Goal: Communication & Community: Answer question/provide support

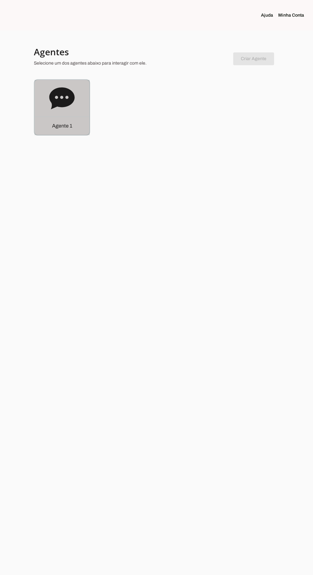
click at [53, 110] on icon at bounding box center [62, 99] width 26 height 26
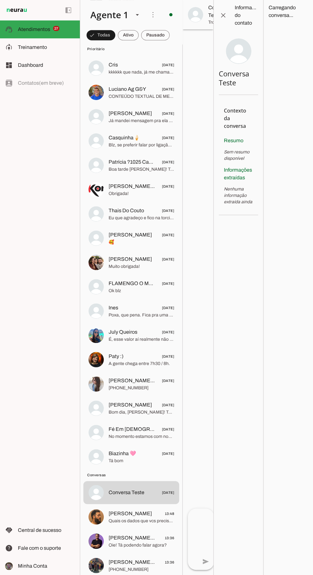
scroll to position [265, 0]
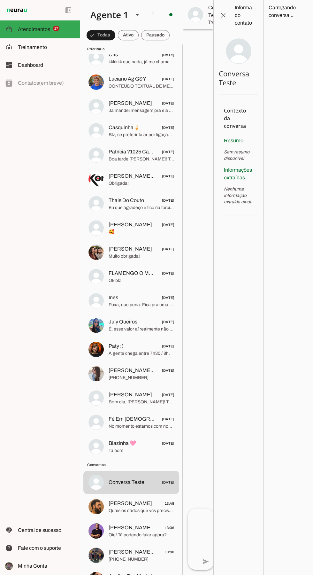
click at [115, 445] on span "Biazinha 🩷" at bounding box center [123, 444] width 28 height 8
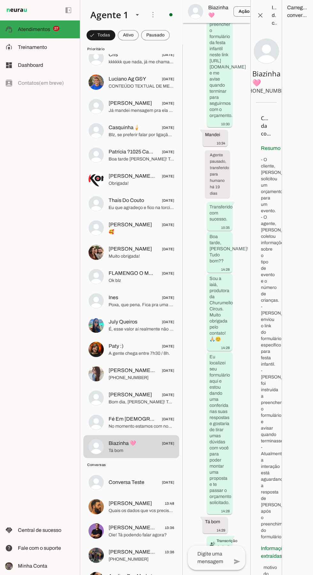
scroll to position [868, 0]
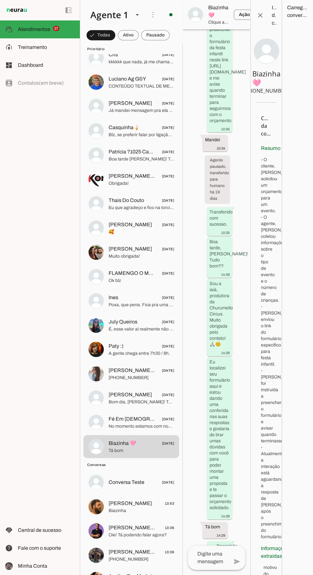
click at [123, 424] on span "No momento estamos com nosso casting já formado, mas agradeço seu contato. ☺️" at bounding box center [142, 427] width 66 height 6
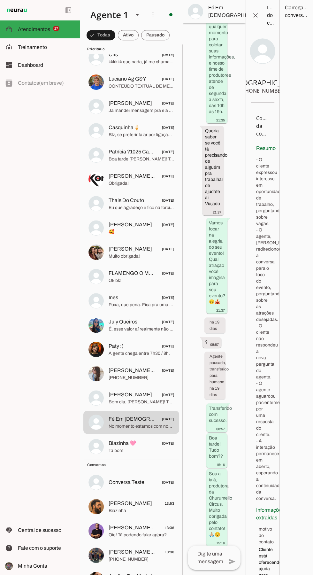
scroll to position [653, 0]
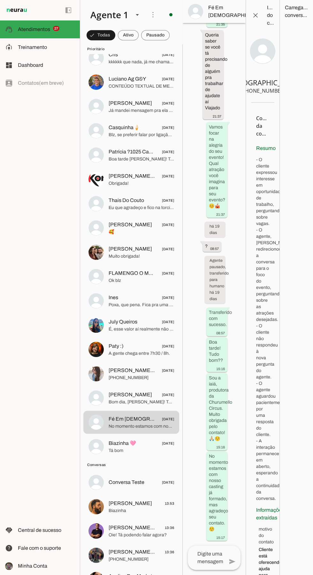
click at [248, 16] on span at bounding box center [255, 15] width 15 height 15
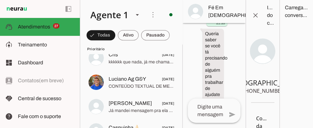
click at [258, 16] on span at bounding box center [255, 15] width 15 height 15
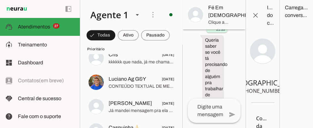
click at [258, 17] on span at bounding box center [255, 15] width 15 height 15
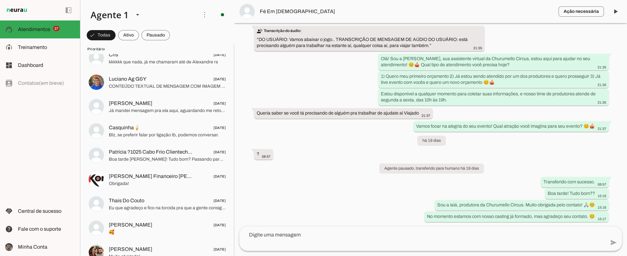
scroll to position [265, 0]
click at [313, 14] on span "button" at bounding box center [580, 11] width 45 height 15
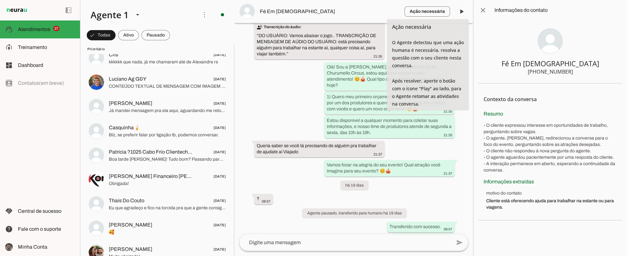
scroll to position [85, 0]
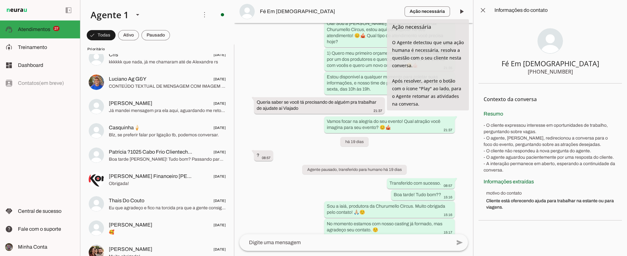
click at [313, 12] on span "button" at bounding box center [426, 11] width 45 height 15
click at [313, 11] on span "button" at bounding box center [426, 11] width 45 height 15
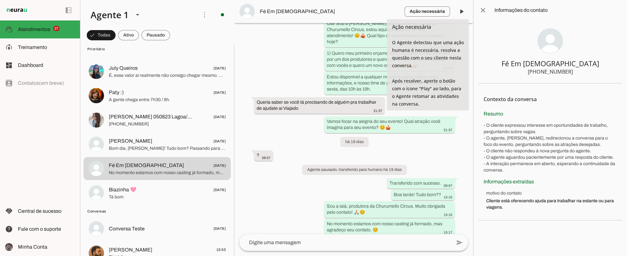
scroll to position [544, 0]
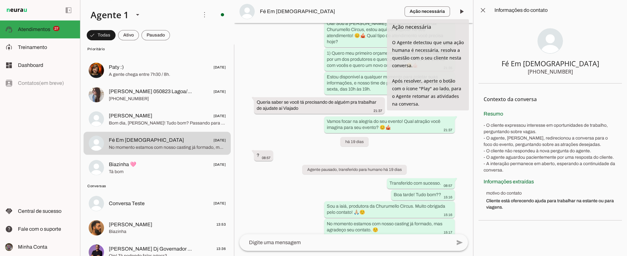
click at [121, 168] on span "Tá bom" at bounding box center [167, 171] width 117 height 6
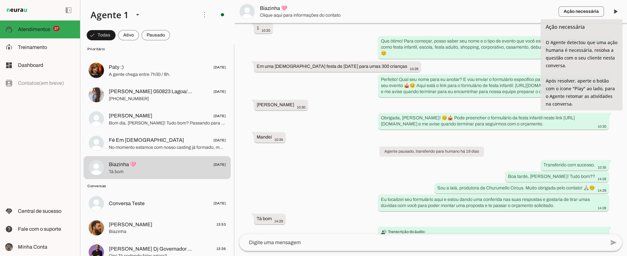
scroll to position [389, 0]
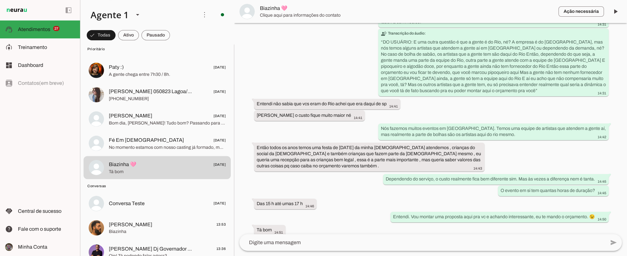
click at [117, 143] on span "Fé Em [DEMOGRAPHIC_DATA]" at bounding box center [146, 140] width 75 height 8
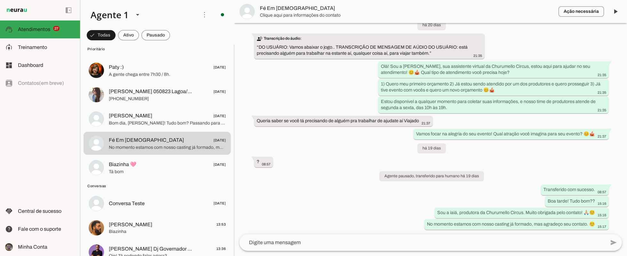
click at [127, 119] on span "[PERSON_NAME]" at bounding box center [131, 116] width 44 height 8
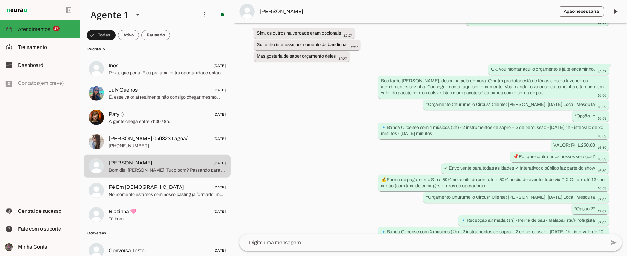
scroll to position [490, 0]
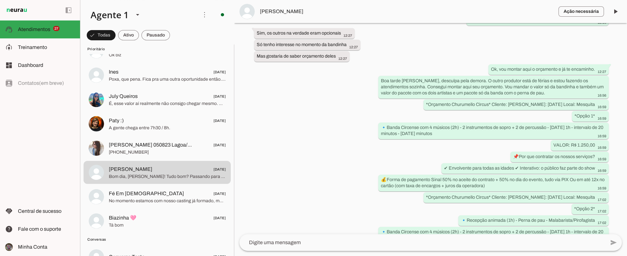
click at [126, 145] on span "[PERSON_NAME] 050823 Lagoa/gávea" at bounding box center [151, 145] width 84 height 8
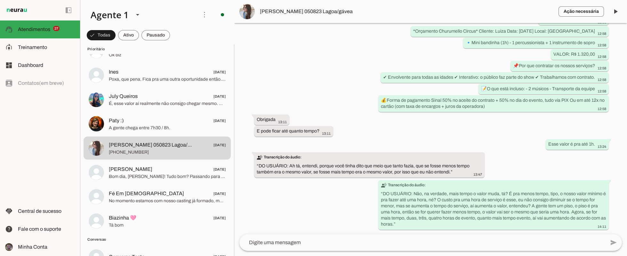
scroll to position [10, 0]
click at [285, 239] on textarea at bounding box center [422, 243] width 366 height 8
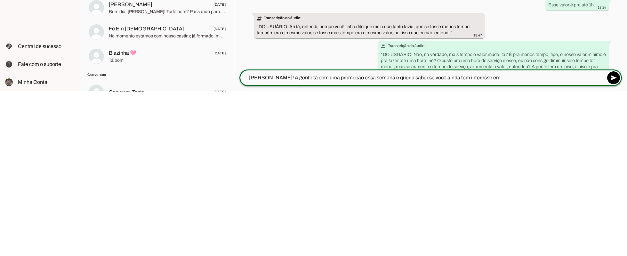
scroll to position [577, 0]
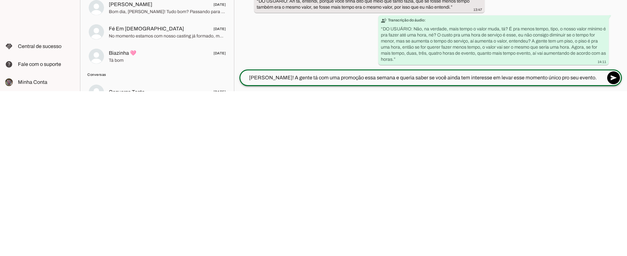
type textarea "[PERSON_NAME]! A gente tá com uma promoção essa semana e queria saber se você a…"
type md-outlined-text-field "[PERSON_NAME]! A gente tá com uma promoção essa semana e queria saber se você a…"
click at [313, 235] on span at bounding box center [613, 242] width 15 height 15
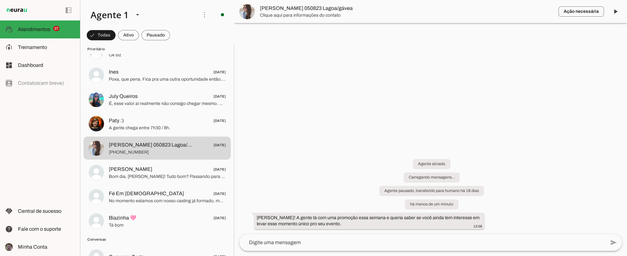
scroll to position [0, 0]
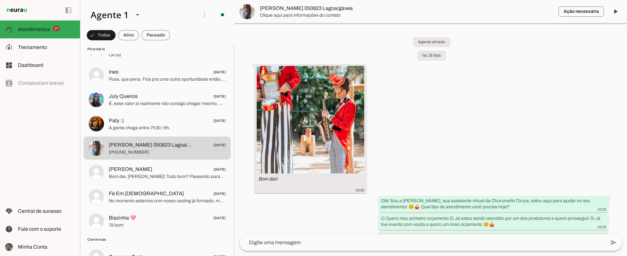
click at [145, 165] on span "[PERSON_NAME] [DATE]" at bounding box center [167, 169] width 117 height 8
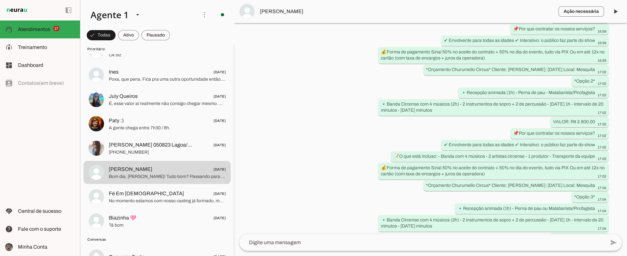
scroll to position [647, 0]
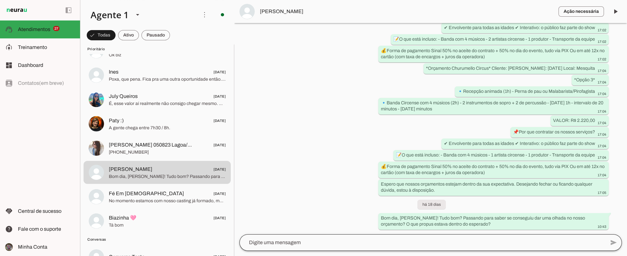
click at [277, 234] on div at bounding box center [422, 242] width 366 height 17
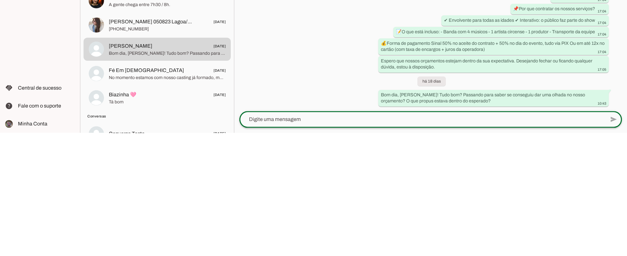
scroll to position [32, 0]
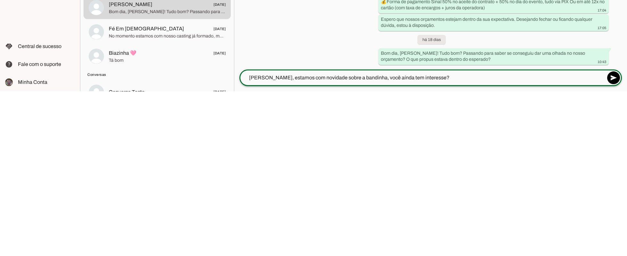
type textarea "[PERSON_NAME], estamos com novidade sobre a bandinha, você aínda tem interesse?"
type md-outlined-text-field "[PERSON_NAME], estamos com novidade sobre a bandinha, você aínda tem interesse?"
click at [313, 235] on span at bounding box center [613, 242] width 15 height 15
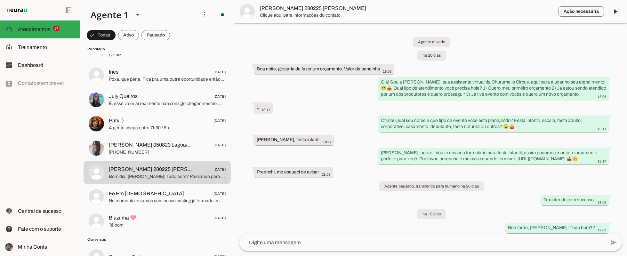
scroll to position [0, 0]
click at [118, 152] on span "[PHONE_NUMBER]" at bounding box center [167, 152] width 117 height 6
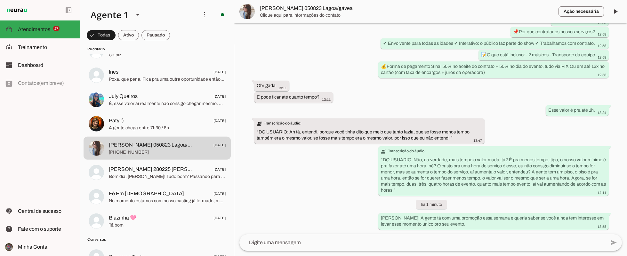
scroll to position [567, 0]
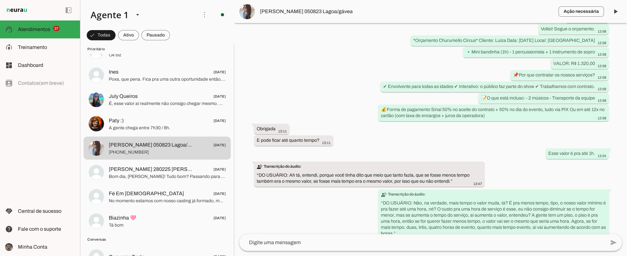
click at [122, 134] on md-item "Paty :) [DATE] A gente chega entre 7h30 / 8h." at bounding box center [156, 123] width 147 height 23
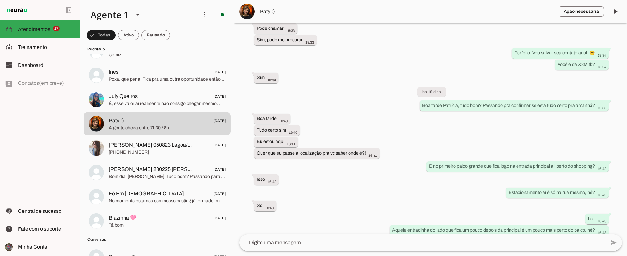
scroll to position [291, 0]
click at [119, 102] on span "É, esse valor aí realmente não consigo chegar mesmo. Não pagaria nem o cachê do…" at bounding box center [167, 103] width 117 height 6
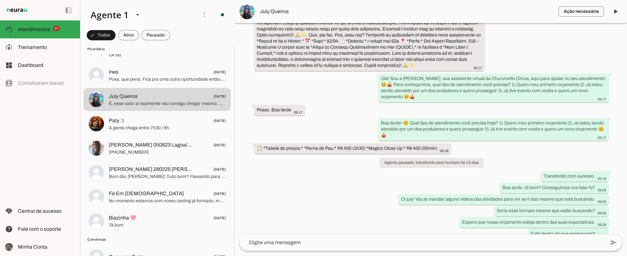
scroll to position [66, 0]
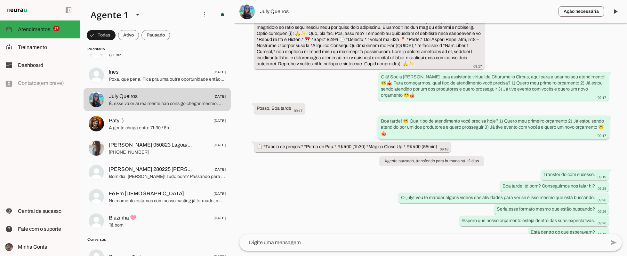
click at [313, 138] on div "Boa tarde! 😊 Qual tipo de atendimento você precisa hoje? 1) Quero meu primeiro …" at bounding box center [493, 128] width 225 height 20
click at [275, 183] on div "Agente ativado há 12 dias 09:17 Olá! Sou a [PERSON_NAME], sua assistente virtua…" at bounding box center [430, 128] width 393 height 211
click at [313, 246] on textarea at bounding box center [422, 243] width 366 height 8
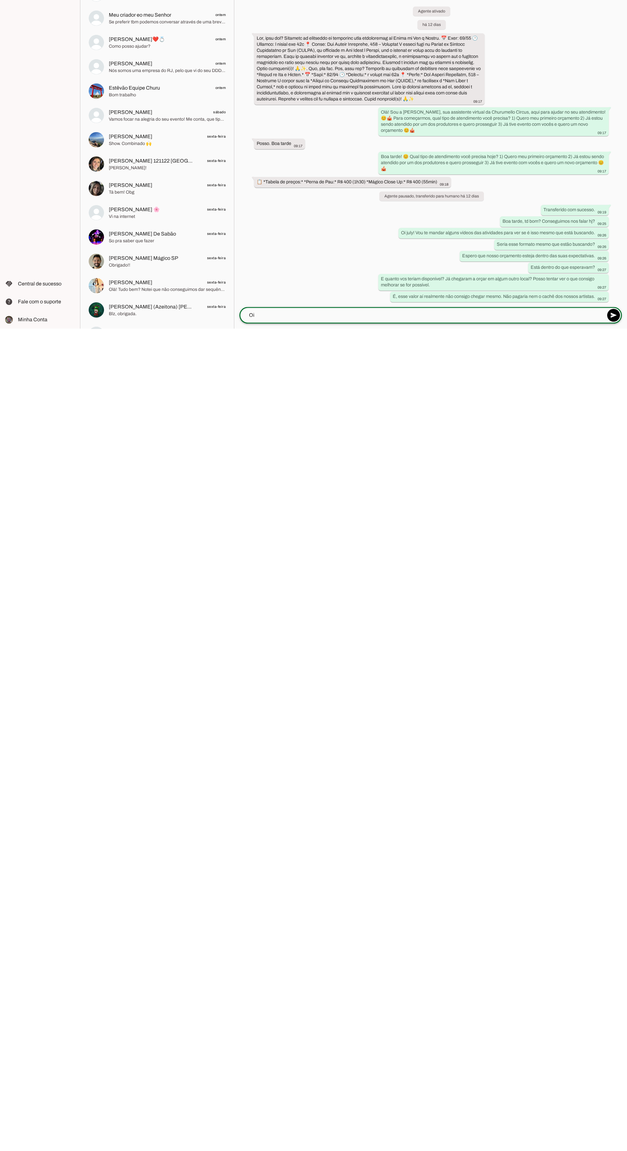
scroll to position [0, 0]
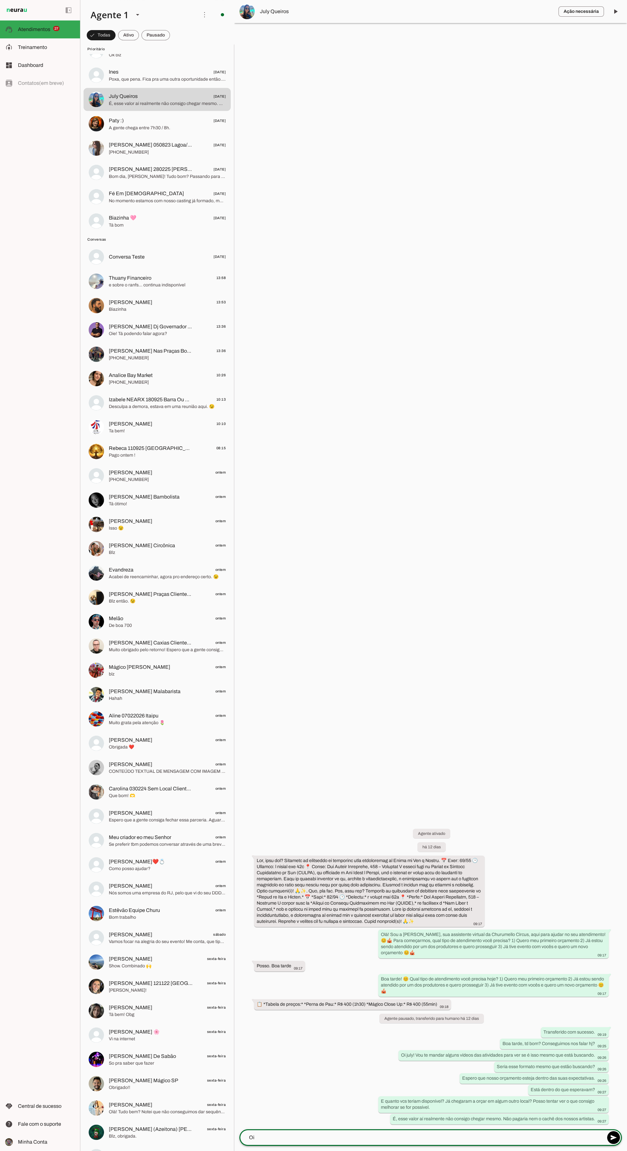
click at [295, 575] on textarea "Oi" at bounding box center [422, 1137] width 366 height 8
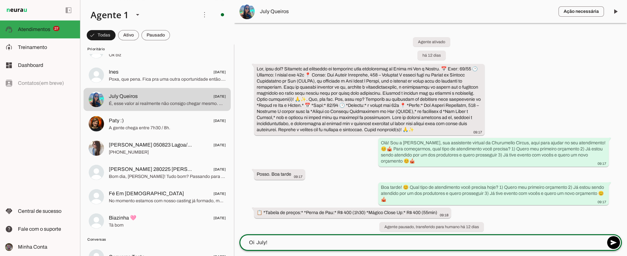
scroll to position [43, 0]
type textarea "Oi July!"
type md-outlined-text-field "Oi July!"
click at [313, 235] on span at bounding box center [613, 242] width 15 height 15
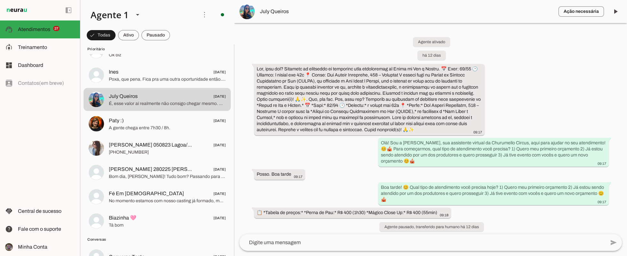
click at [313, 239] on textarea at bounding box center [422, 243] width 366 height 8
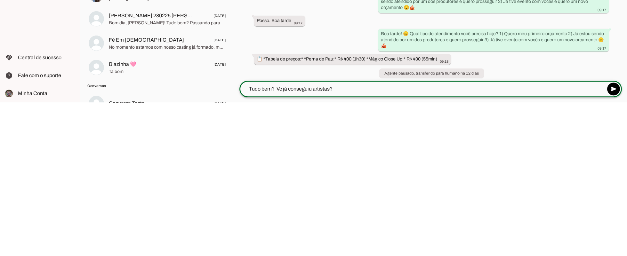
type textarea "Tudo bem? Vc já conseguiu artistas?"
type md-outlined-text-field "Tudo bem? Vc já conseguiu artistas?"
click at [313, 235] on span at bounding box center [613, 242] width 15 height 15
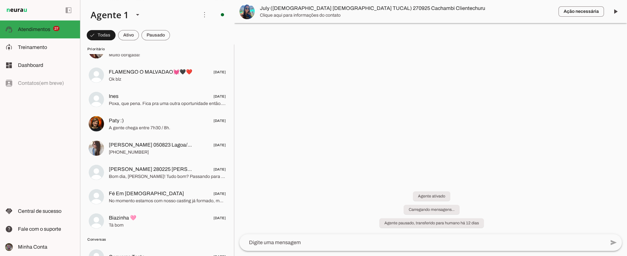
scroll to position [185, 0]
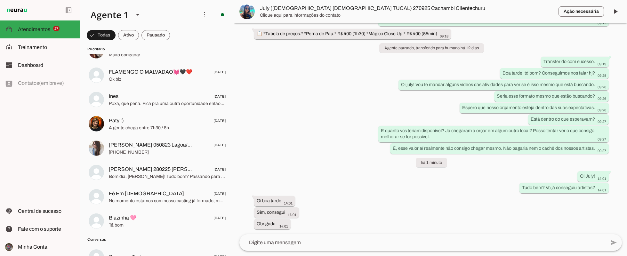
click at [313, 239] on textarea at bounding box center [422, 243] width 366 height 8
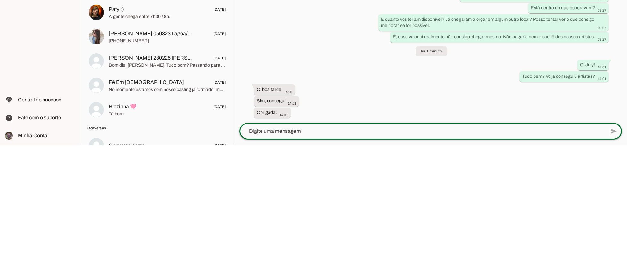
scroll to position [32, 0]
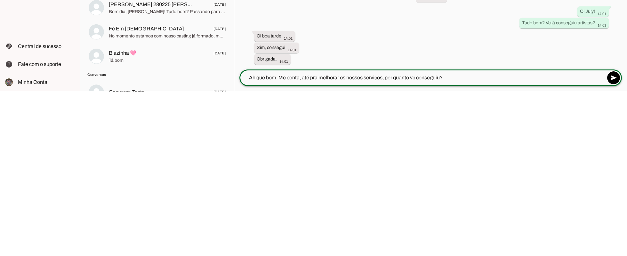
type textarea "Ah que bom. Me conta, até pra melhorar os nossos serviços, por quanto vc conseg…"
type md-outlined-text-field "Ah que bom. Me conta, até pra melhorar os nossos serviços, por quanto vc conseg…"
click at [313, 235] on span at bounding box center [613, 242] width 15 height 15
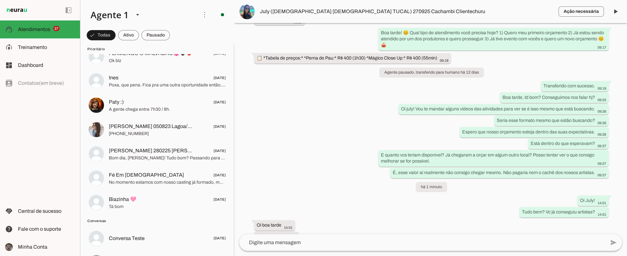
scroll to position [512, 0]
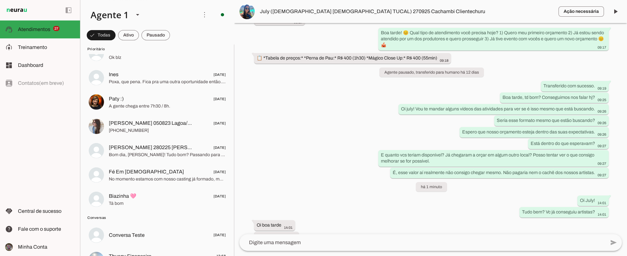
click at [123, 200] on span "Tá bom" at bounding box center [167, 203] width 117 height 6
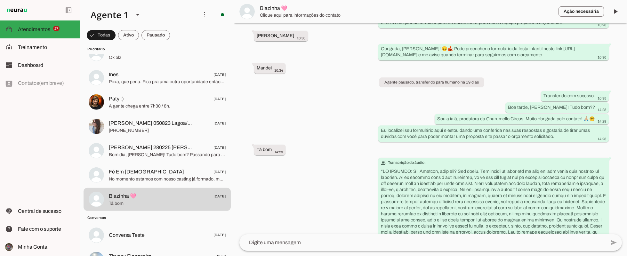
scroll to position [345, 0]
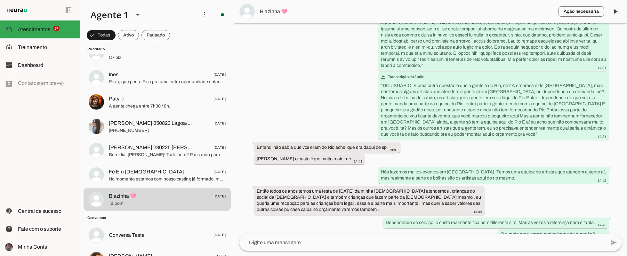
click at [119, 180] on span "No momento estamos com nosso casting já formado, mas agradeço seu contato. ☺️" at bounding box center [167, 179] width 117 height 6
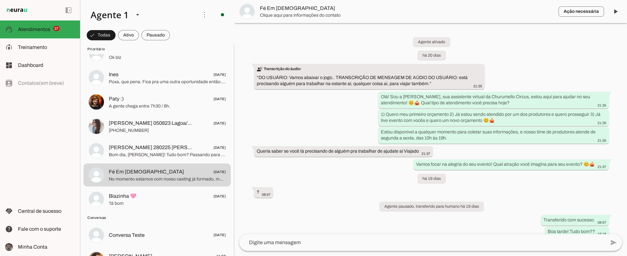
click at [126, 155] on span "Bom dia, [PERSON_NAME]! Tudo bom? Passando para saber se conseguiu dar uma olha…" at bounding box center [167, 154] width 117 height 6
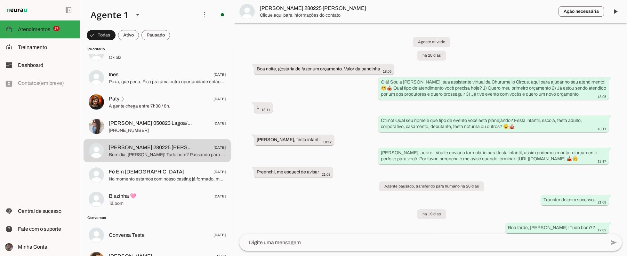
scroll to position [631, 0]
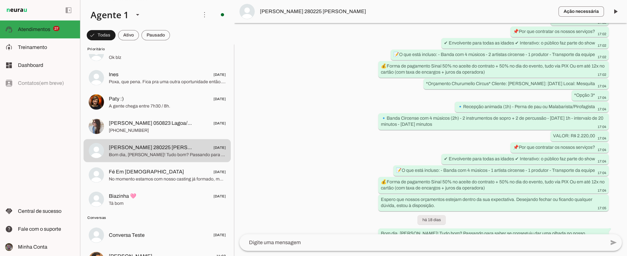
click at [126, 128] on span "[PHONE_NUMBER]" at bounding box center [167, 130] width 117 height 6
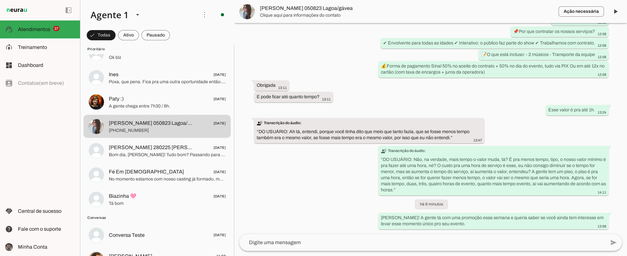
scroll to position [567, 0]
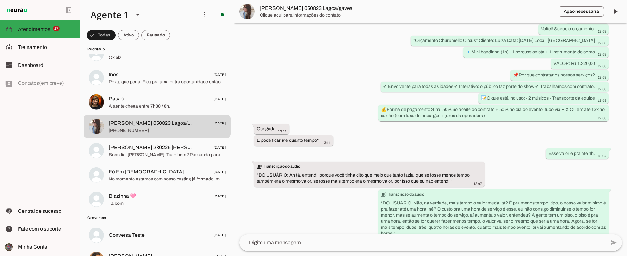
click at [129, 112] on md-item "Paty :) [DATE] A gente chega entre 7h30 / 8h." at bounding box center [156, 102] width 147 height 23
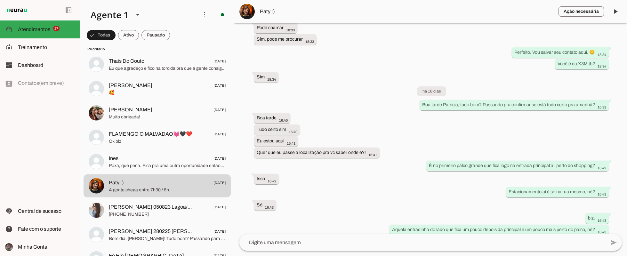
scroll to position [419, 0]
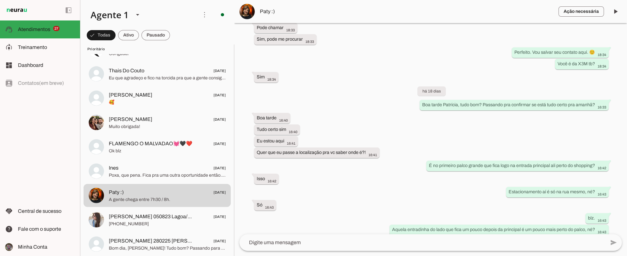
click at [131, 172] on span "Poxa, que pena. Fica pra uma outra oportunidade então. Os artistas já estão com…" at bounding box center [167, 175] width 117 height 6
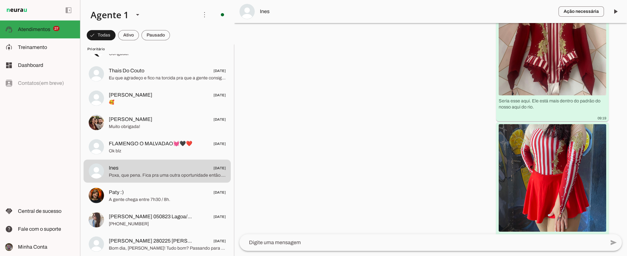
scroll to position [2227, 0]
click at [313, 140] on img at bounding box center [551, 176] width 107 height 107
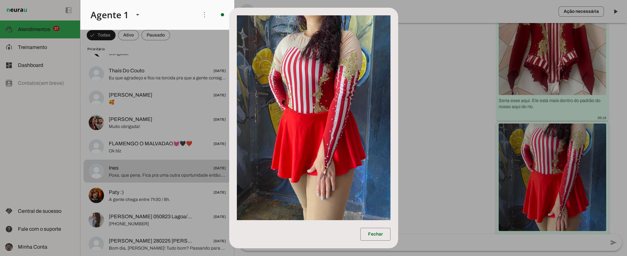
scroll to position [0, 0]
click at [283, 137] on img at bounding box center [314, 117] width 154 height 205
click at [313, 135] on dialog "Fechar" at bounding box center [313, 128] width 169 height 241
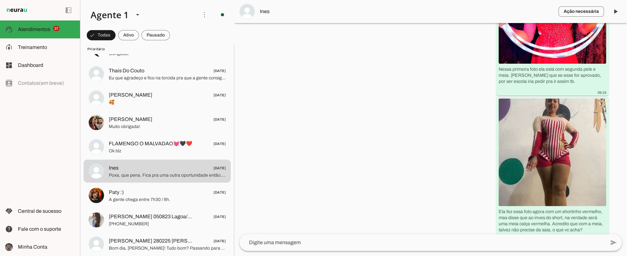
click at [292, 179] on div "Agente ativado há 19 dias Olá! Tenho interesse e queria mais informações, por f…" at bounding box center [430, 128] width 393 height 211
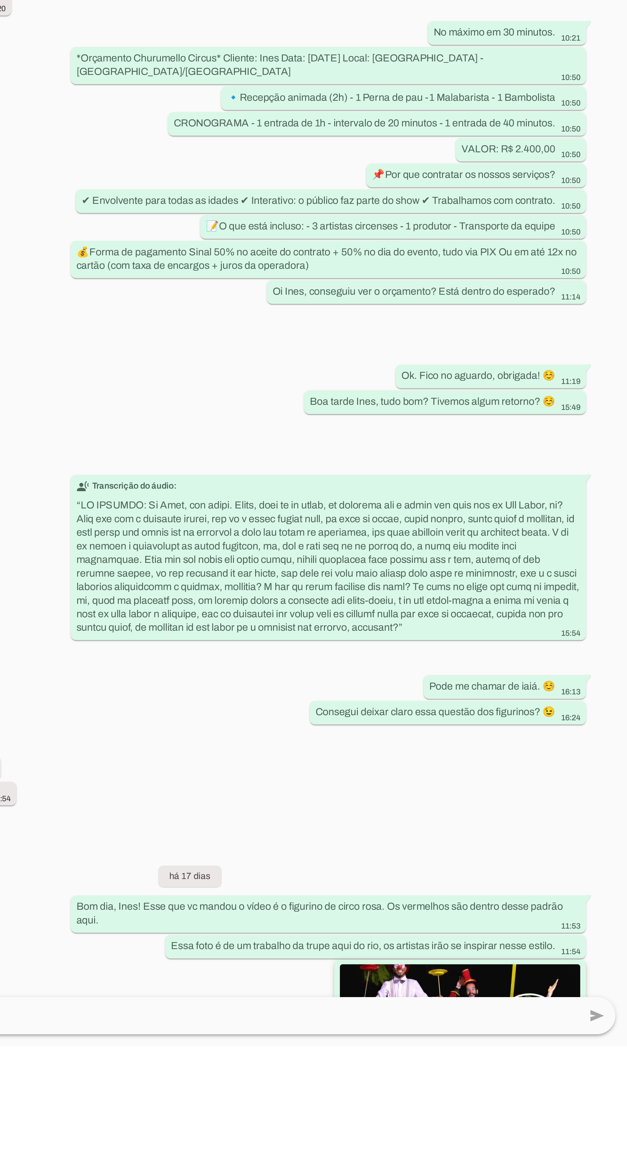
click at [313, 575] on img at bounding box center [551, 1167] width 107 height 107
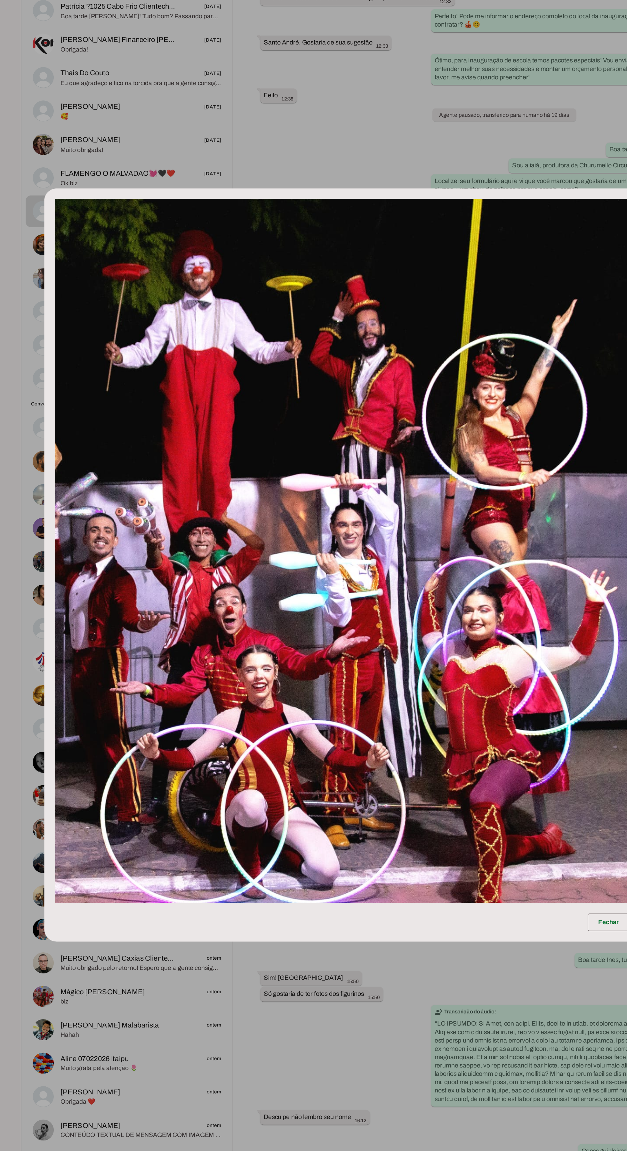
click at [178, 302] on dialog "Fechar" at bounding box center [313, 576] width 433 height 548
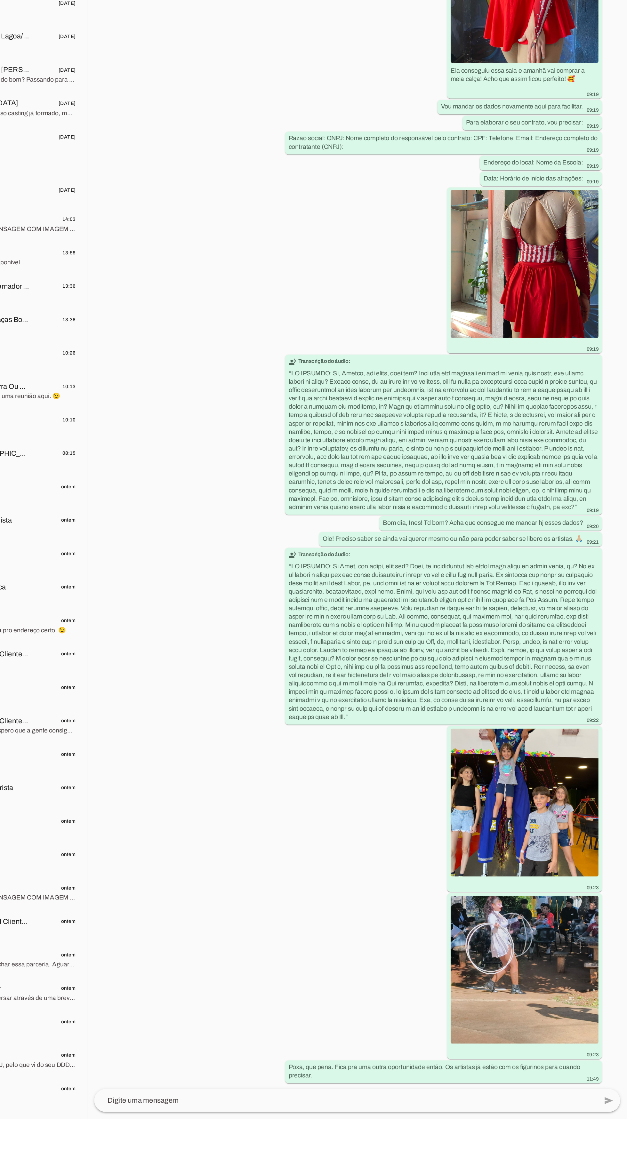
scroll to position [1990, 0]
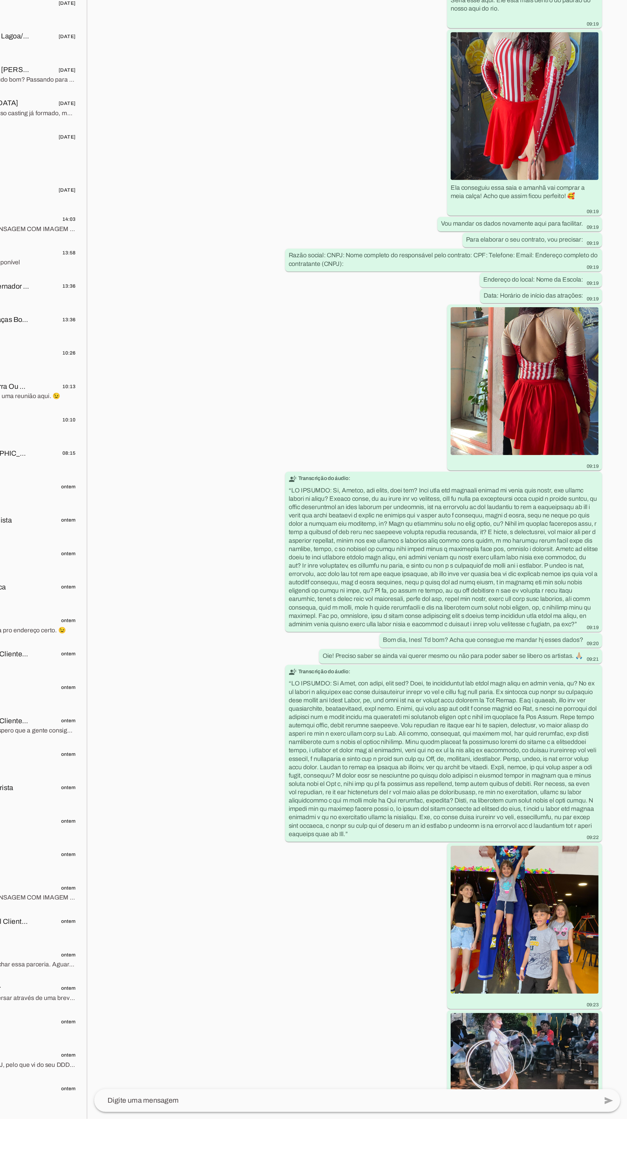
click at [303, 575] on textarea at bounding box center [422, 1137] width 366 height 8
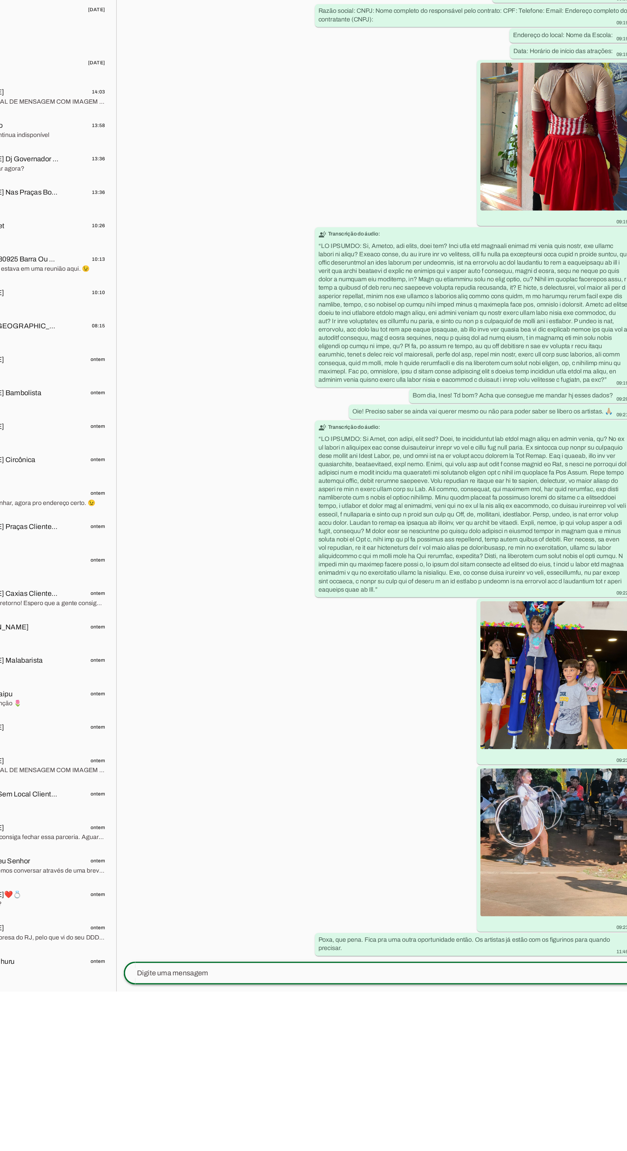
scroll to position [85, 0]
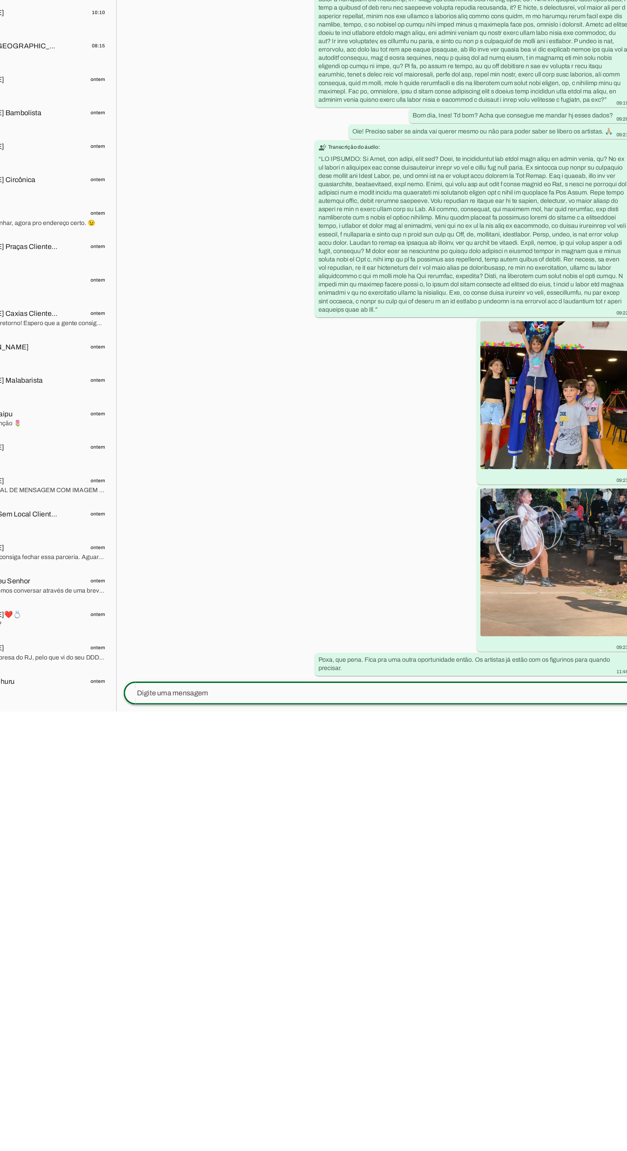
click at [313, 575] on div at bounding box center [422, 1137] width 366 height 17
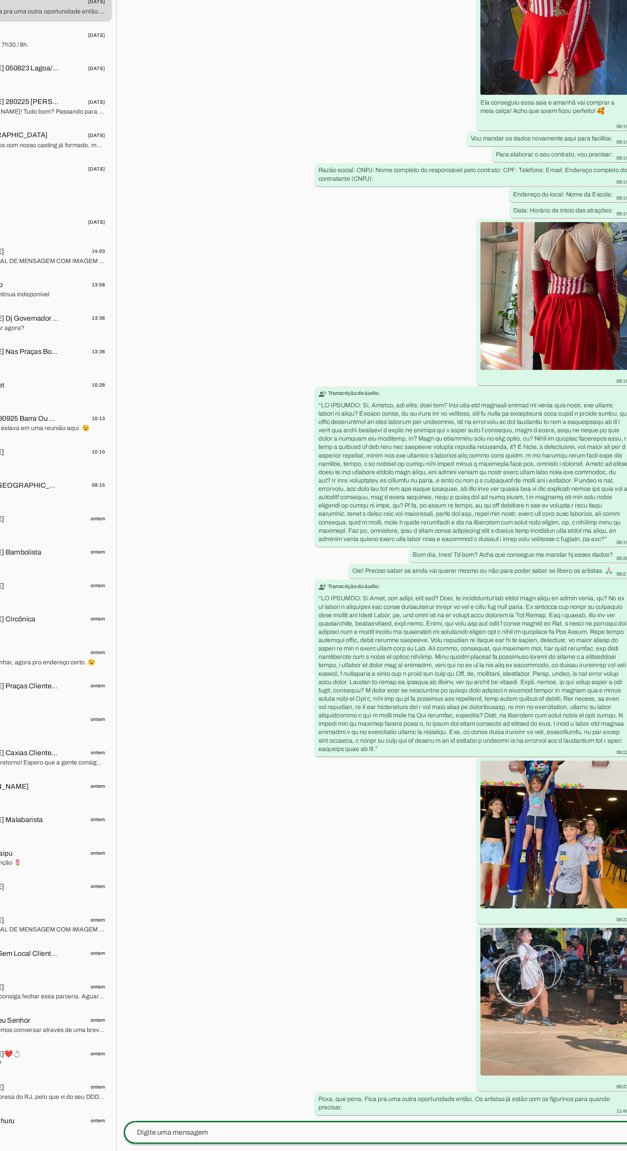
click at [276, 575] on textarea at bounding box center [422, 1137] width 366 height 8
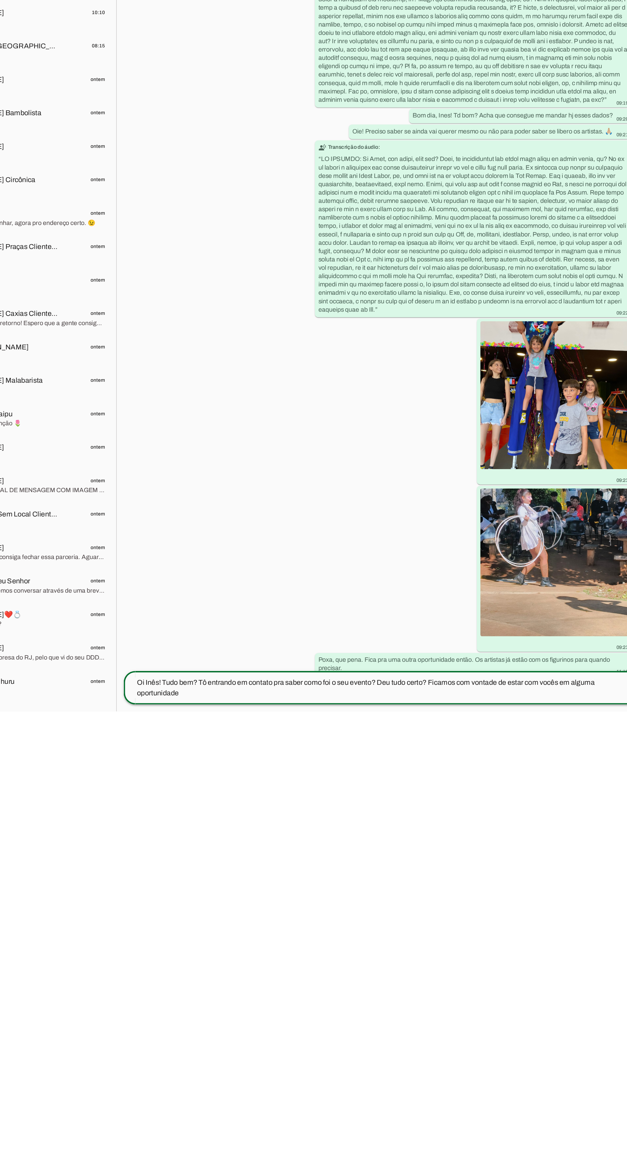
scroll to position [0, 0]
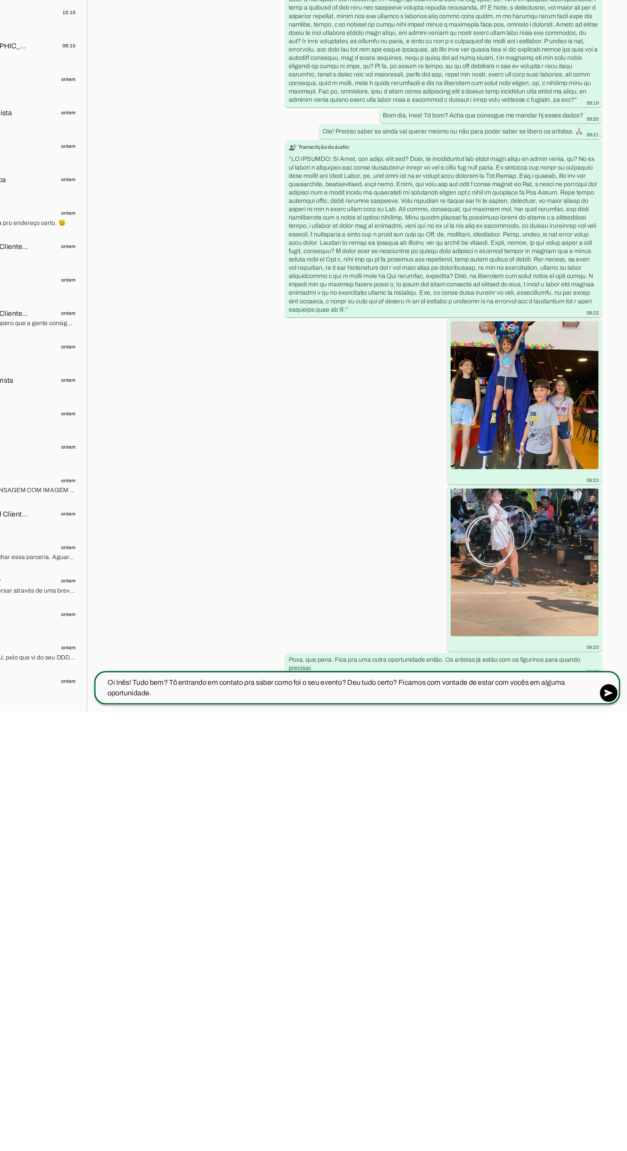
type textarea "Oi Inês! Tudo bem? Tô entrando em contato pra saber como foi o seu evento? Deu …"
type md-outlined-text-field "Oi Inês! Tudo bem? Tô entrando em contato pra saber como foi o seu evento? Deu …"
click at [313, 575] on span at bounding box center [613, 1137] width 15 height 15
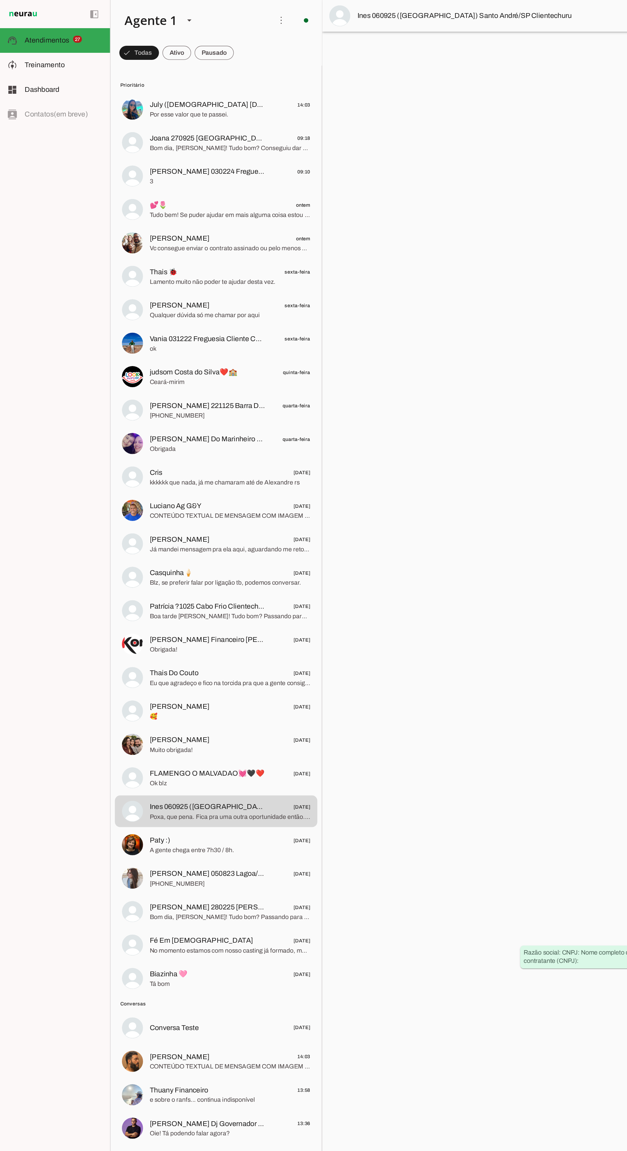
click at [123, 80] on span "Por esse valor que te passei." at bounding box center [167, 83] width 117 height 6
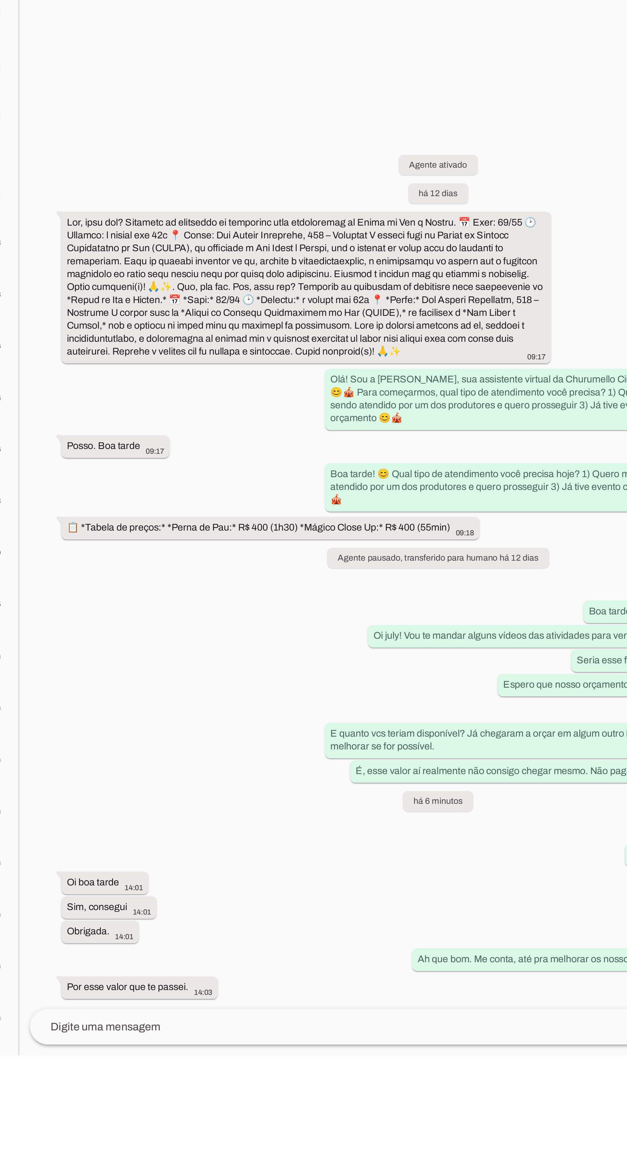
click at [313, 575] on textarea at bounding box center [422, 1137] width 366 height 8
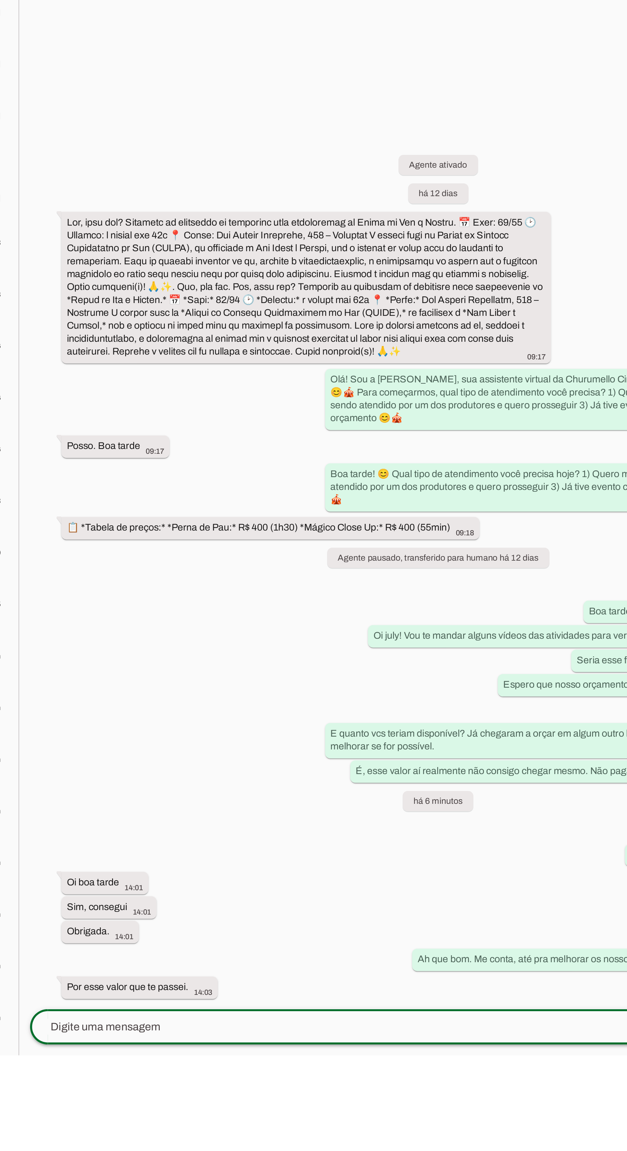
scroll to position [32, 0]
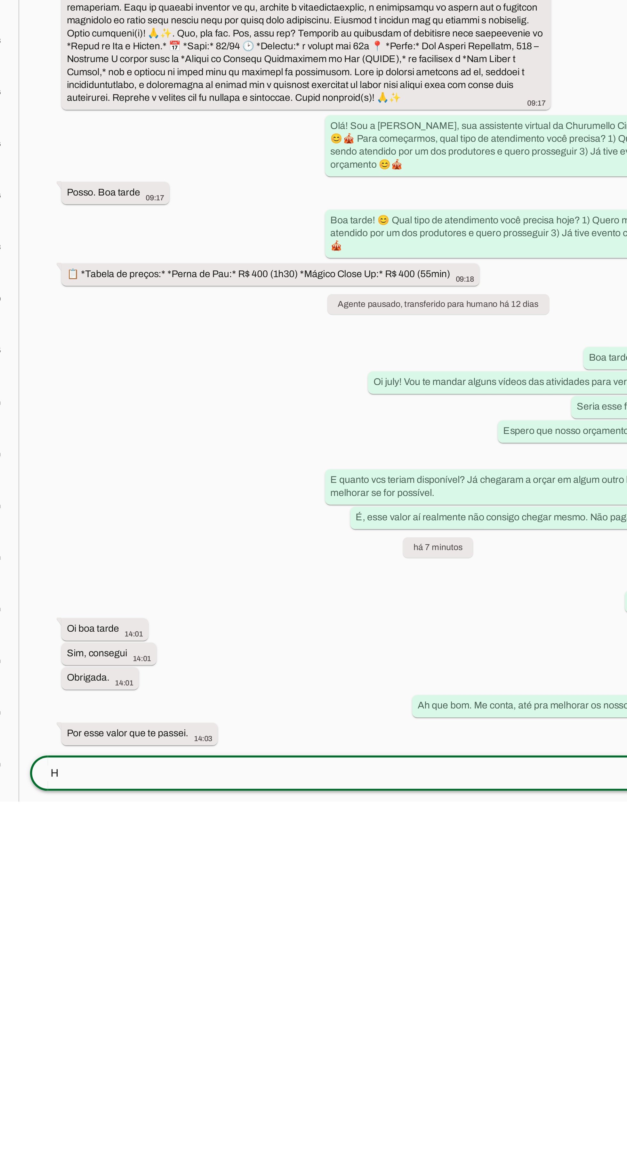
type textarea "H"
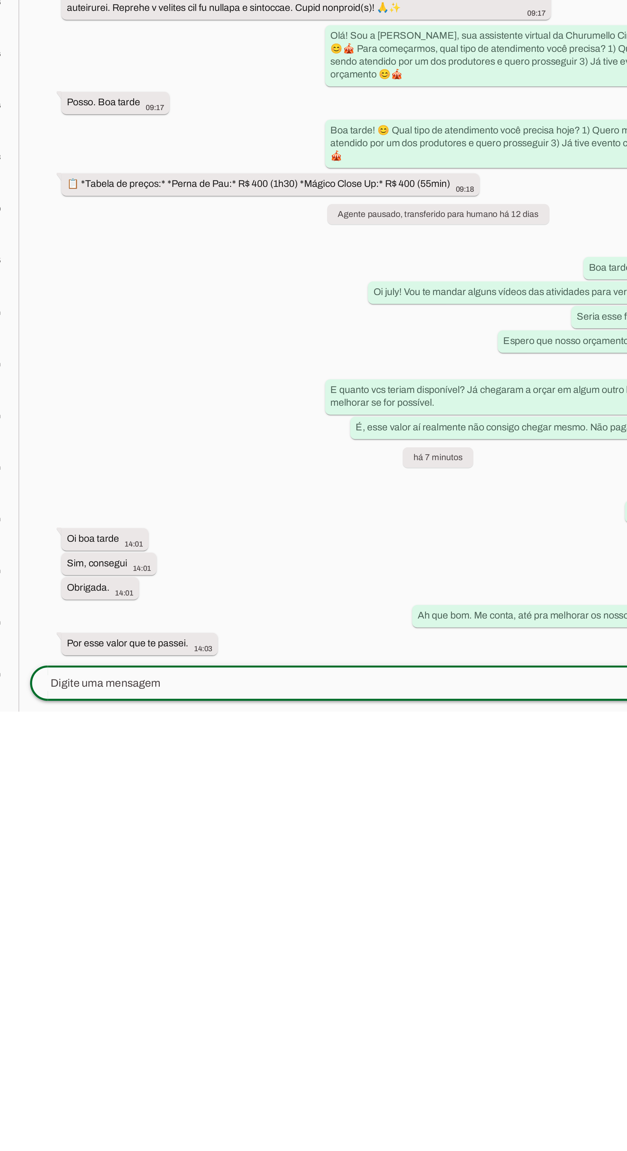
scroll to position [85, 0]
click at [287, 575] on textarea "Ah então ótimo. Eh um ótimo valor." at bounding box center [422, 1137] width 366 height 8
click at [313, 575] on textarea "Ah então perfeito Eh um ótimo valor." at bounding box center [422, 1137] width 366 height 8
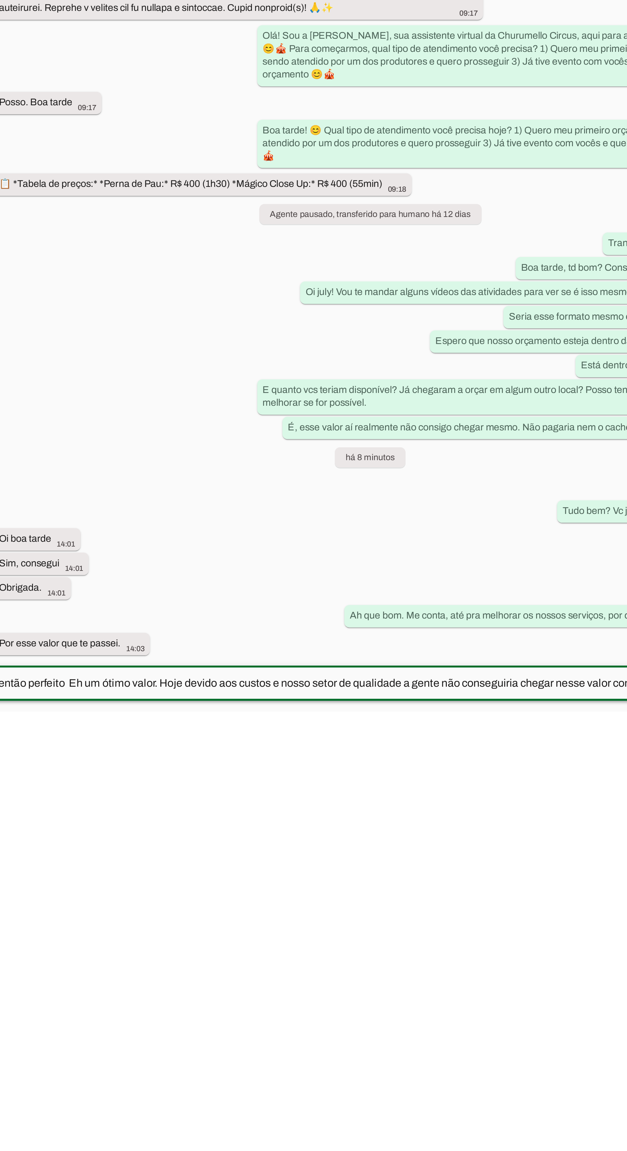
scroll to position [0, 0]
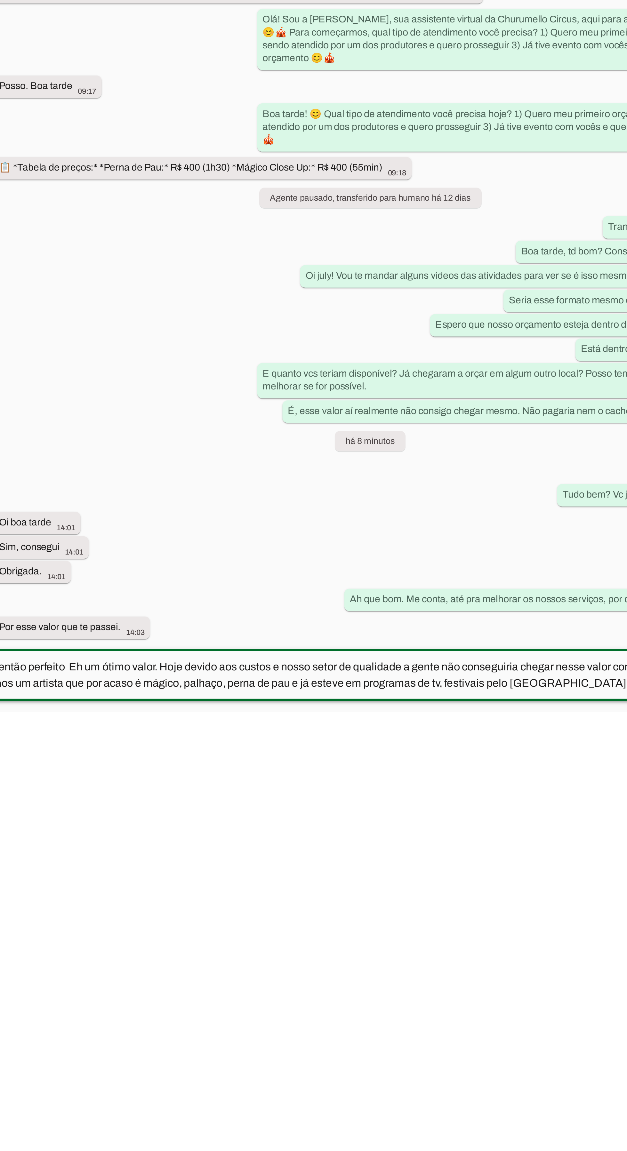
click at [313, 575] on div "Ah então perfeito Eh um ótimo valor. Hoje devido aos custos e nosso setor de qu…" at bounding box center [422, 1133] width 366 height 24
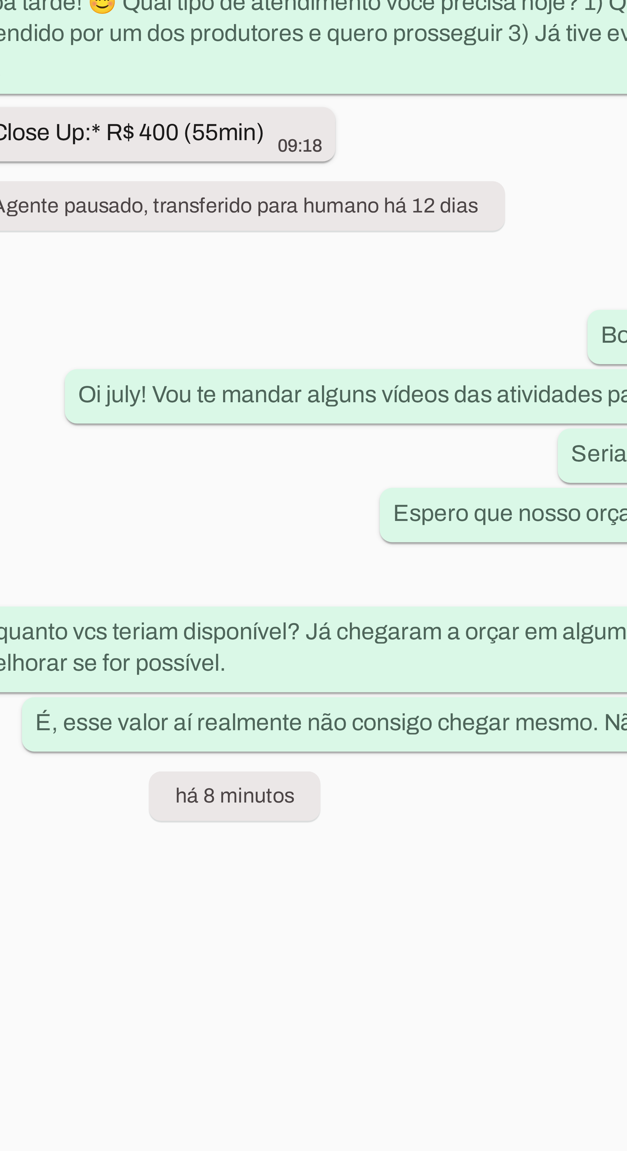
scroll to position [85, 0]
click at [313, 575] on textarea "Ah então perfeito Eh um ótimo valor. Hoje devido aos custos e nosso setor de qu…" at bounding box center [422, 1133] width 366 height 15
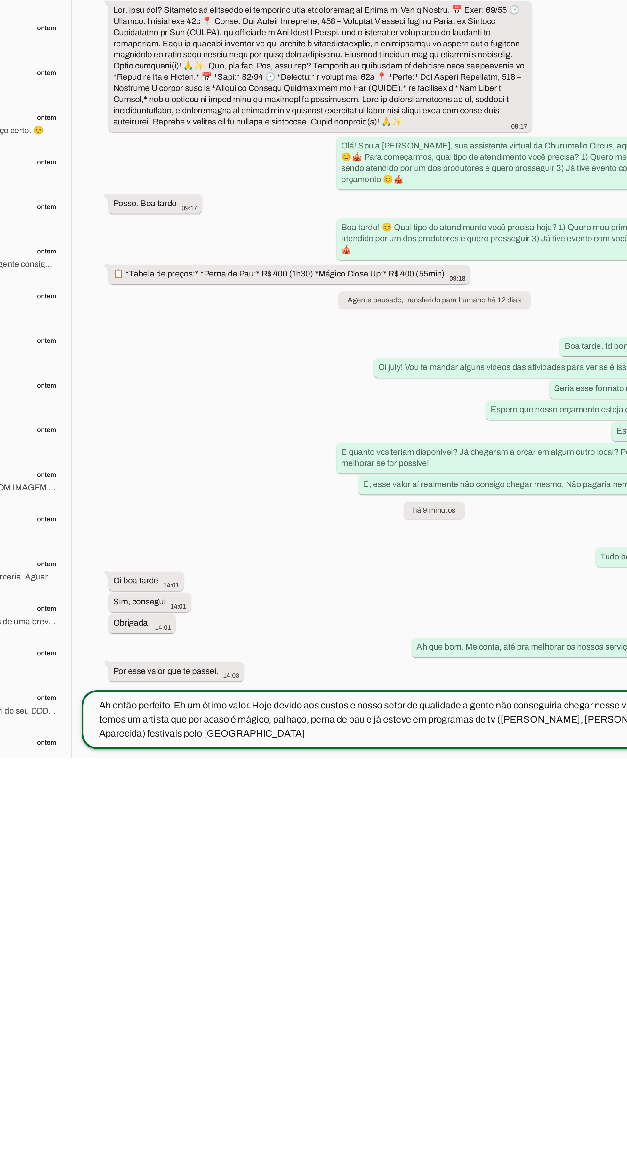
scroll to position [85, 0]
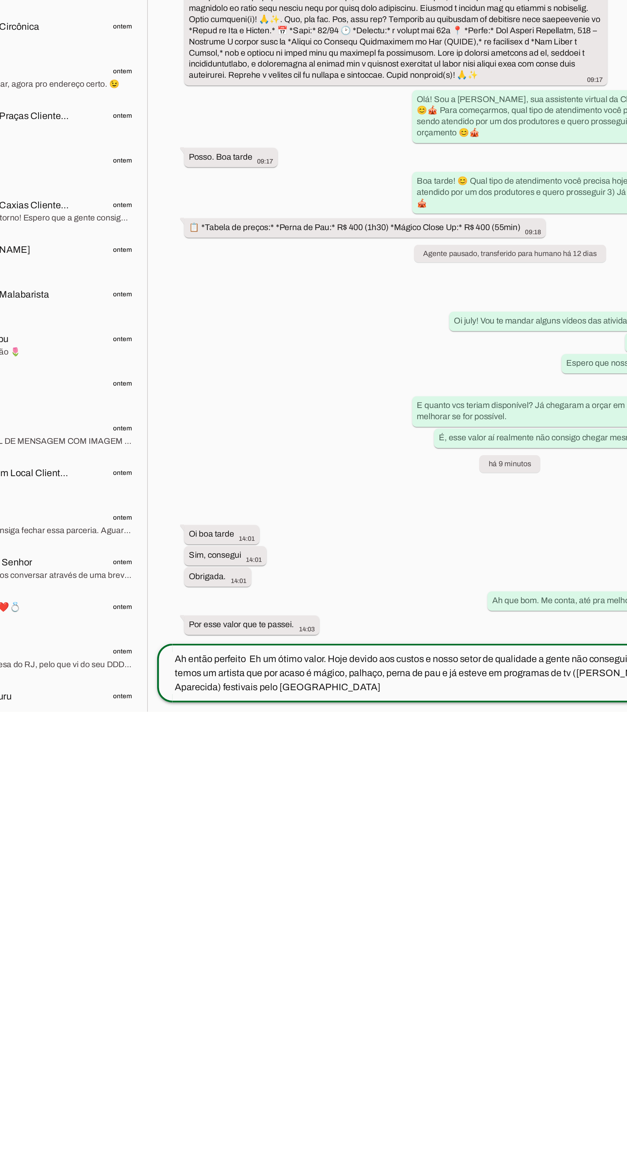
click at [302, 575] on textarea "Ah então perfeito Eh um ótimo valor. Hoje devido aos custos e nosso setor de qu…" at bounding box center [422, 1129] width 366 height 23
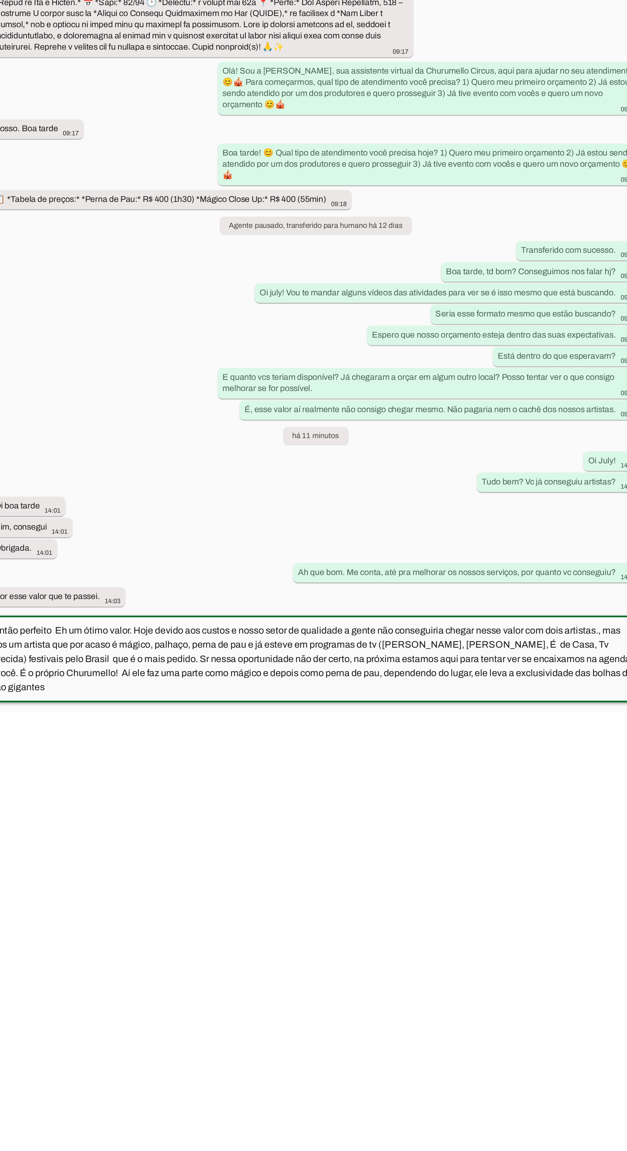
scroll to position [0, 0]
type textarea "Ah então perfeito Eh um ótimo valor. Hoje devido aos custos e nosso setor de qu…"
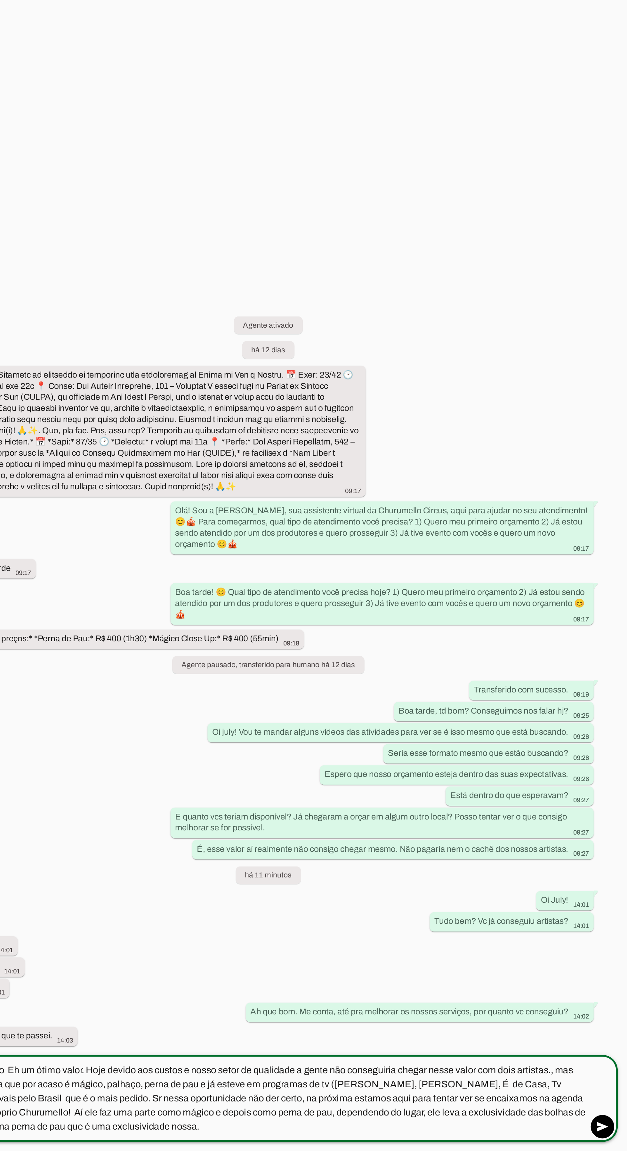
type textarea "Ah então perfeito Eh um ótimo valor. Hoje devido aos custos e nosso setor de qu…"
type md-outlined-text-field "Ah então perfeito Eh um ótimo valor. Hoje devido aos custos e nosso setor de qu…"
click at [613, 1130] on span at bounding box center [613, 1137] width 15 height 15
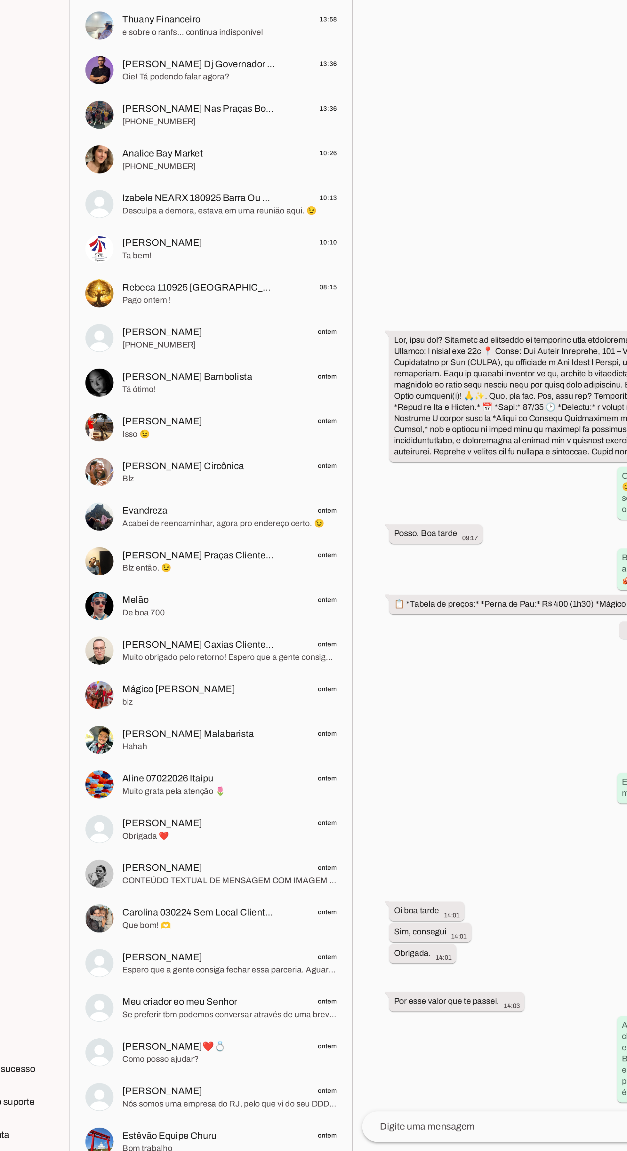
click at [193, 879] on span "Muito obrigado pelo retorno! Espero que a gente consiga fechar essa parceria. F…" at bounding box center [167, 882] width 117 height 6
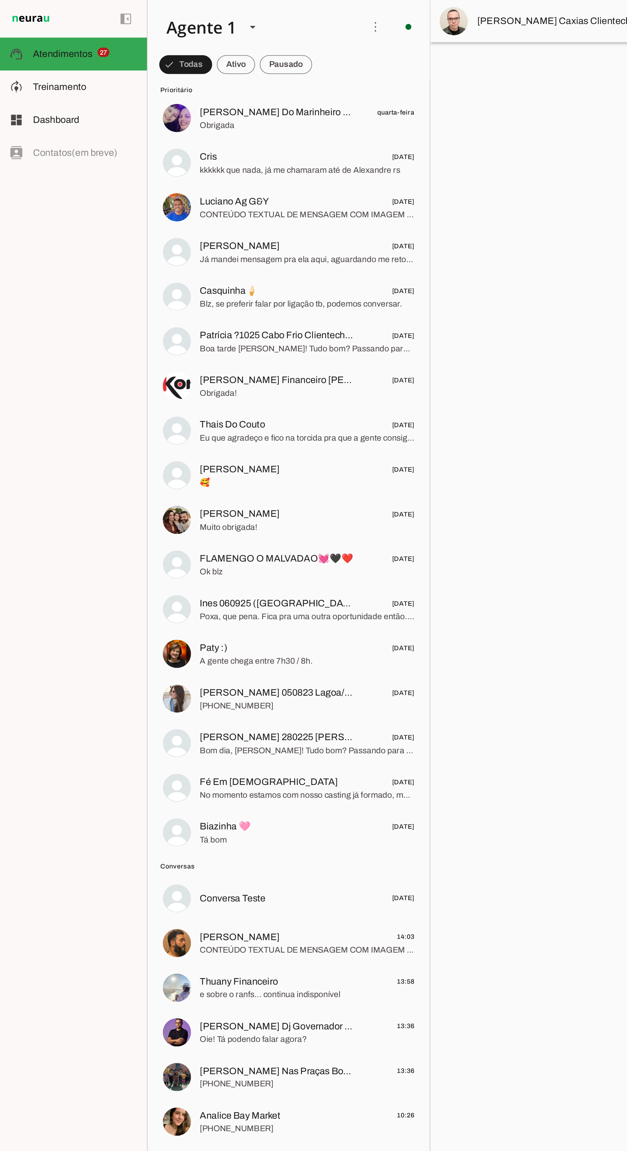
click at [178, 327] on span "Ines 060925 ([GEOGRAPHIC_DATA]) Santo André/SP Clientechuru" at bounding box center [151, 329] width 84 height 8
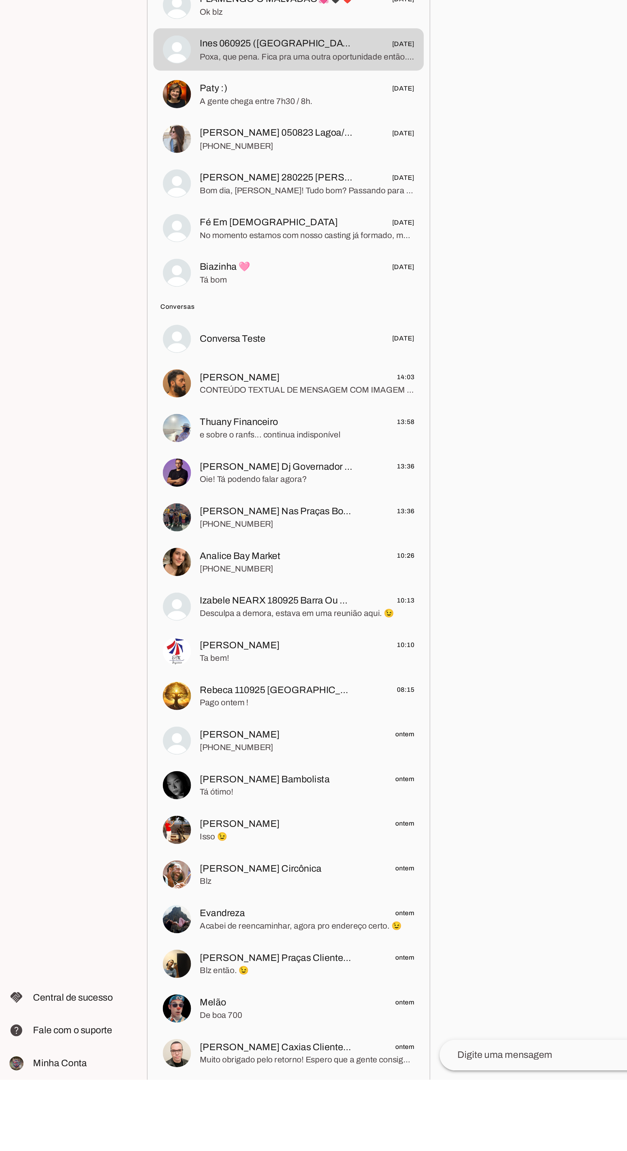
scroll to position [59, 0]
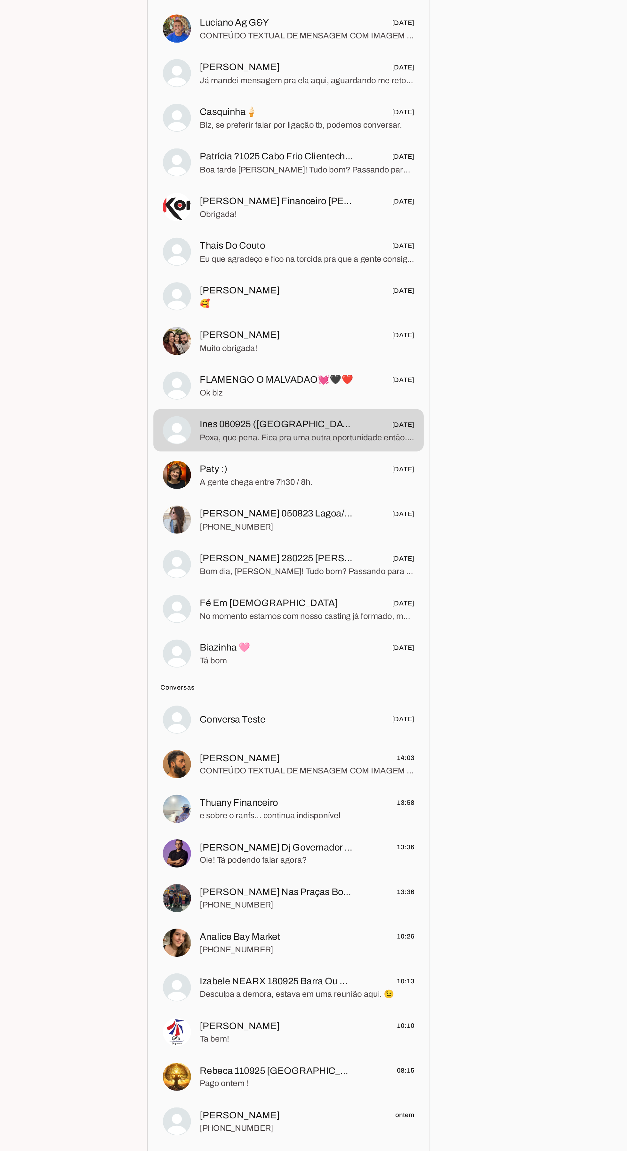
click at [124, 639] on span "[PHONE_NUMBER]" at bounding box center [167, 642] width 117 height 6
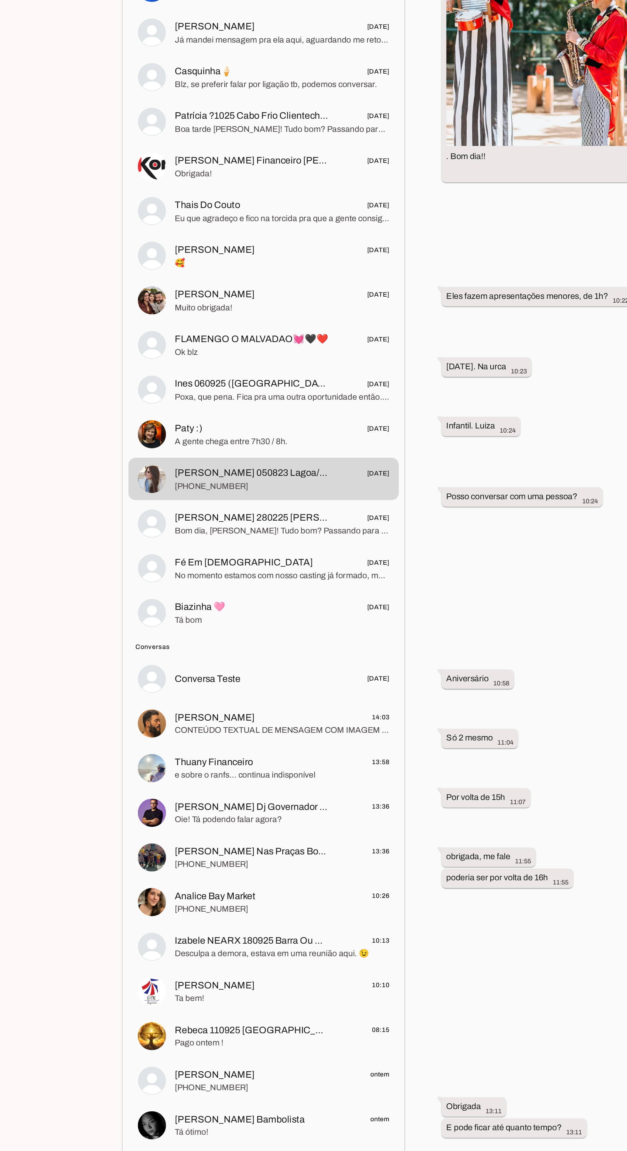
scroll to position [70, 0]
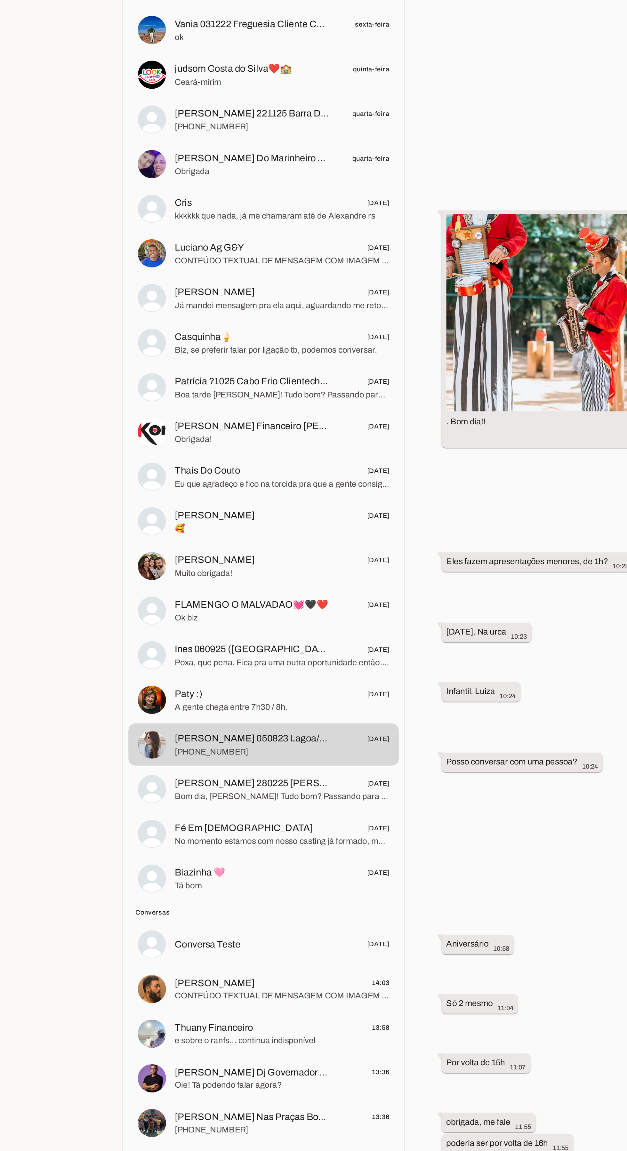
click at [137, 583] on span "Ines 060925 ([GEOGRAPHIC_DATA]) Santo André/SP Clientechuru" at bounding box center [151, 587] width 84 height 8
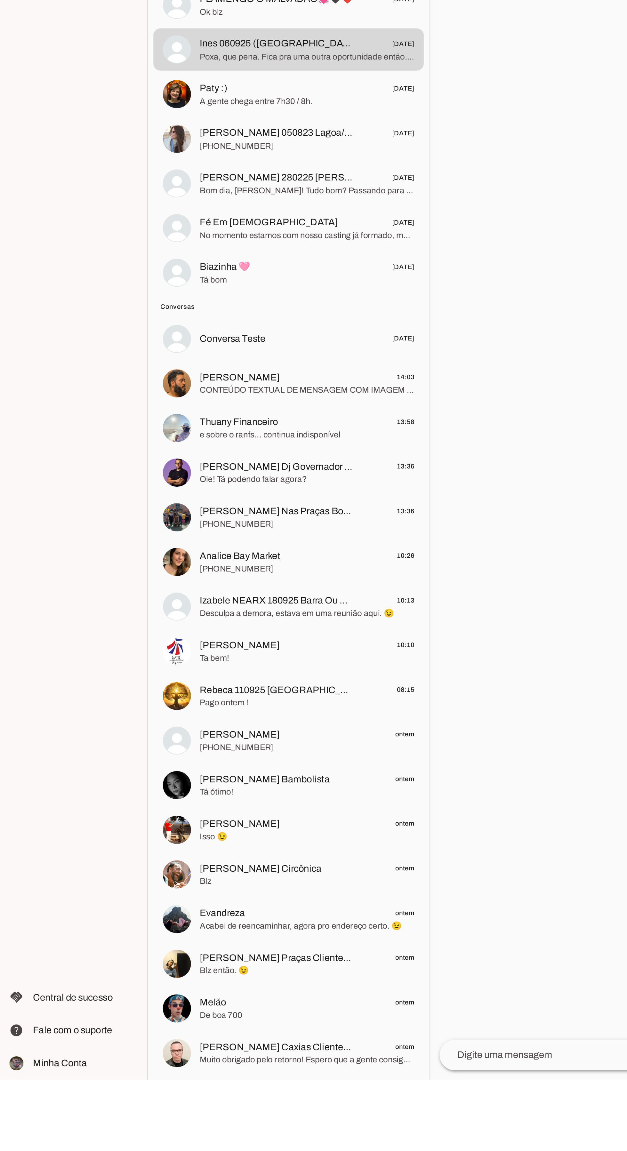
scroll to position [61, 0]
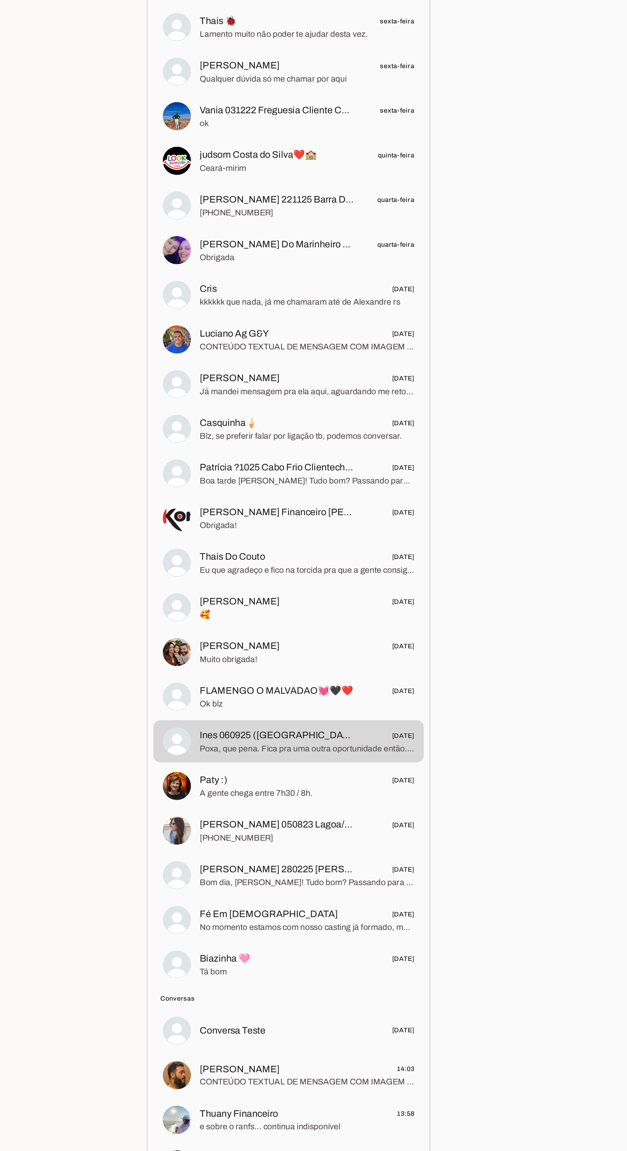
click at [179, 566] on span "Ok blz" at bounding box center [167, 569] width 117 height 6
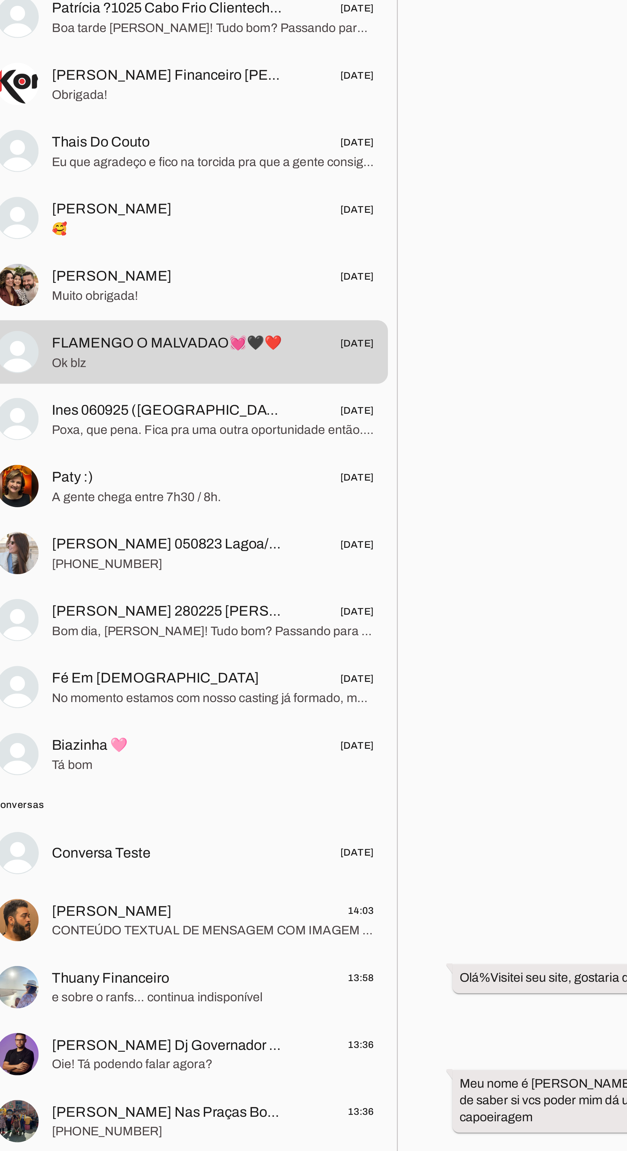
scroll to position [78, 0]
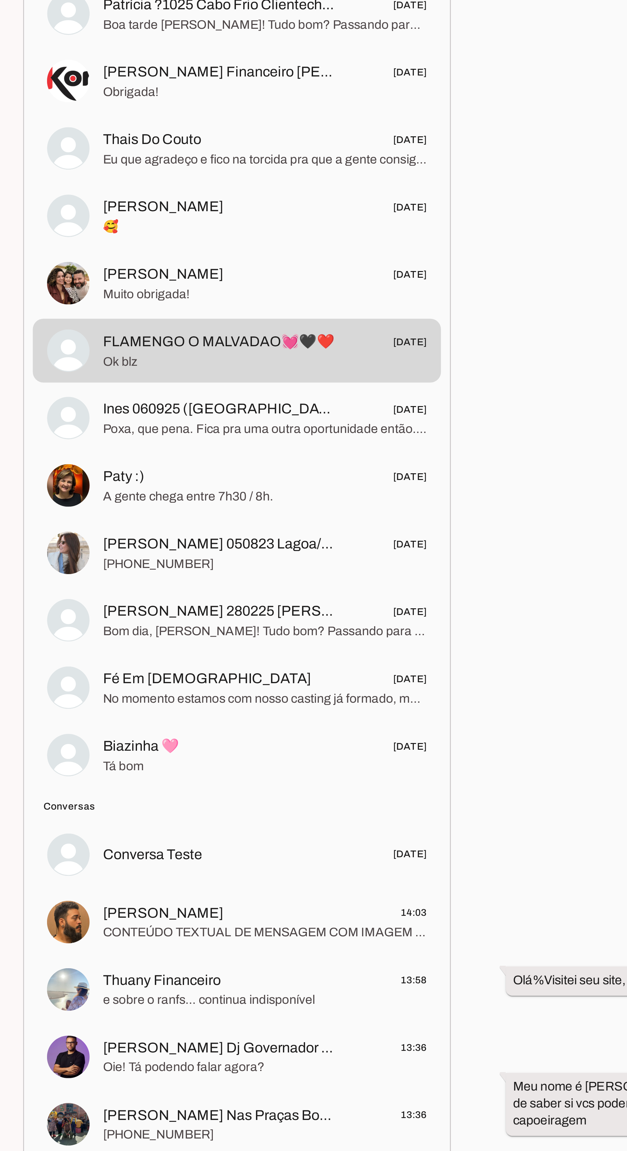
click at [123, 704] on span "Biazinha 🩷" at bounding box center [123, 708] width 28 height 8
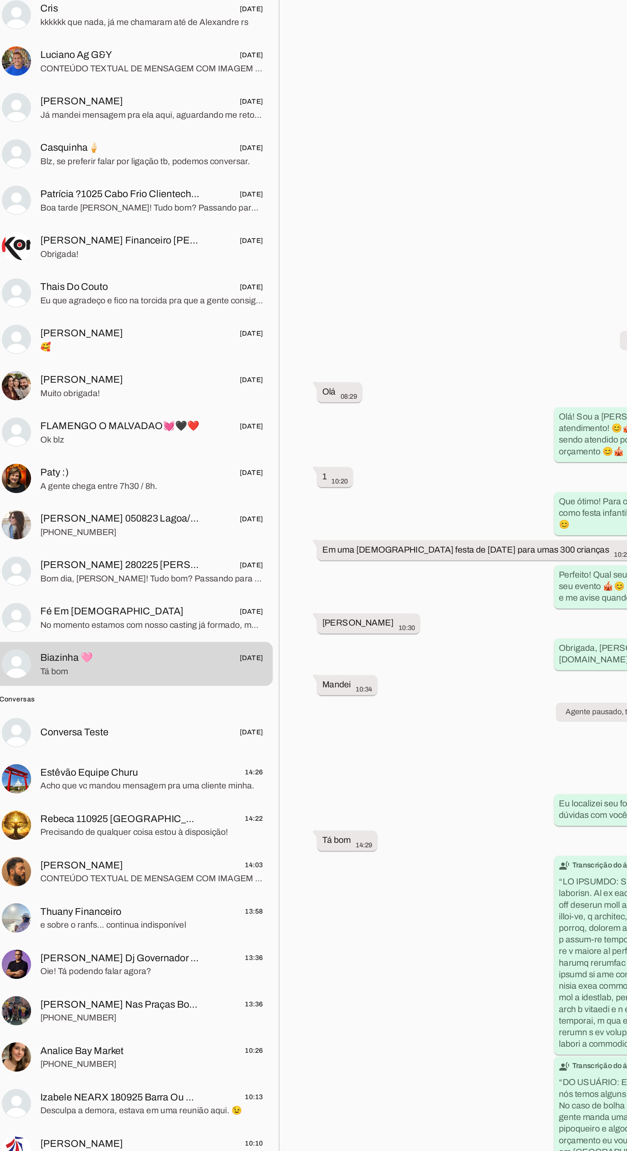
scroll to position [59, 0]
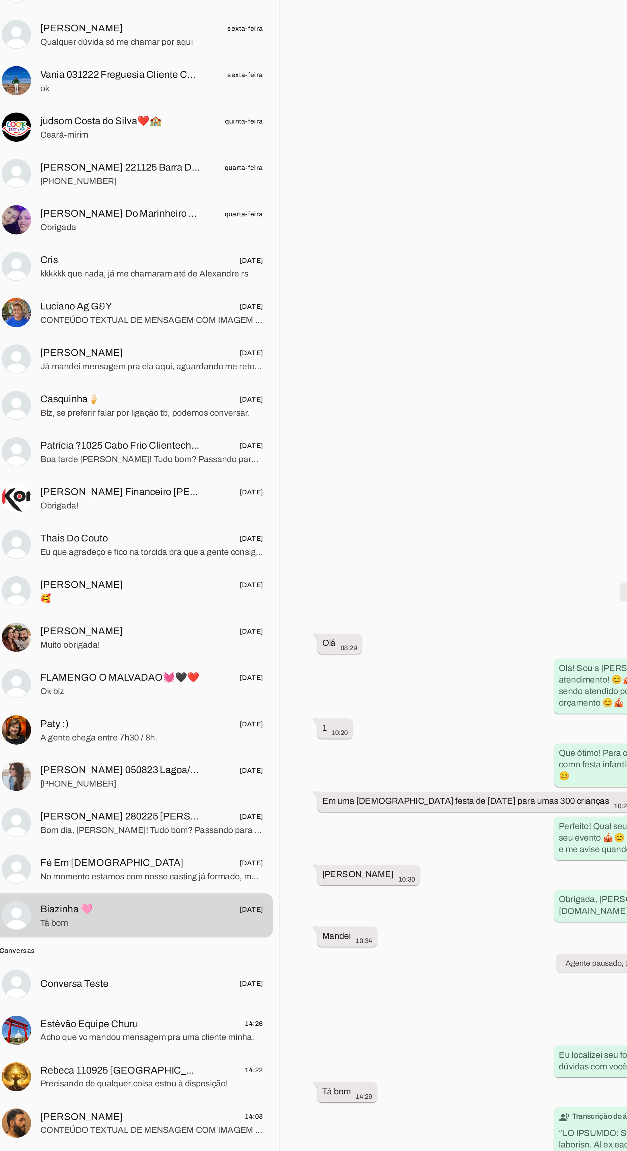
click at [124, 559] on span "[PERSON_NAME]" at bounding box center [131, 563] width 44 height 8
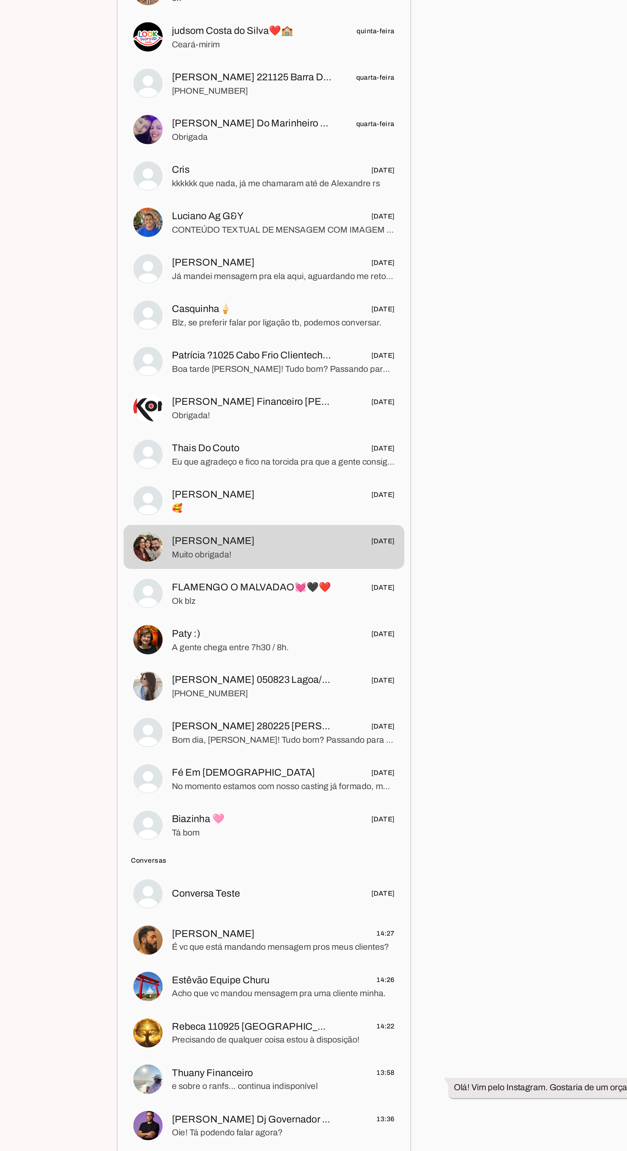
scroll to position [54, 0]
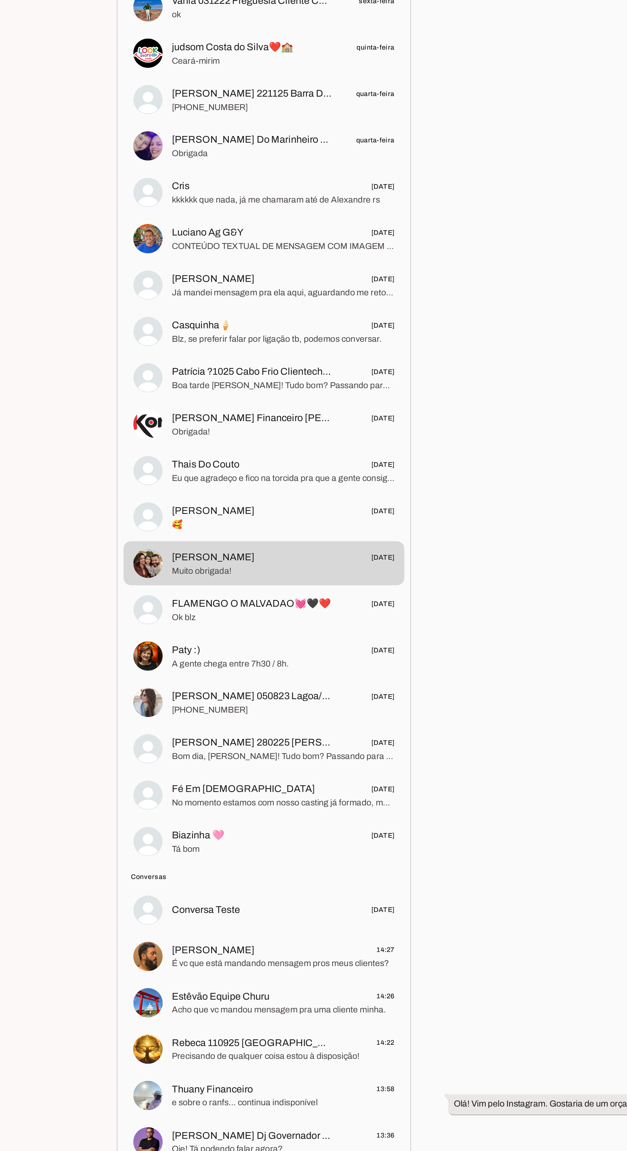
click at [115, 542] on span "🥰" at bounding box center [167, 545] width 117 height 6
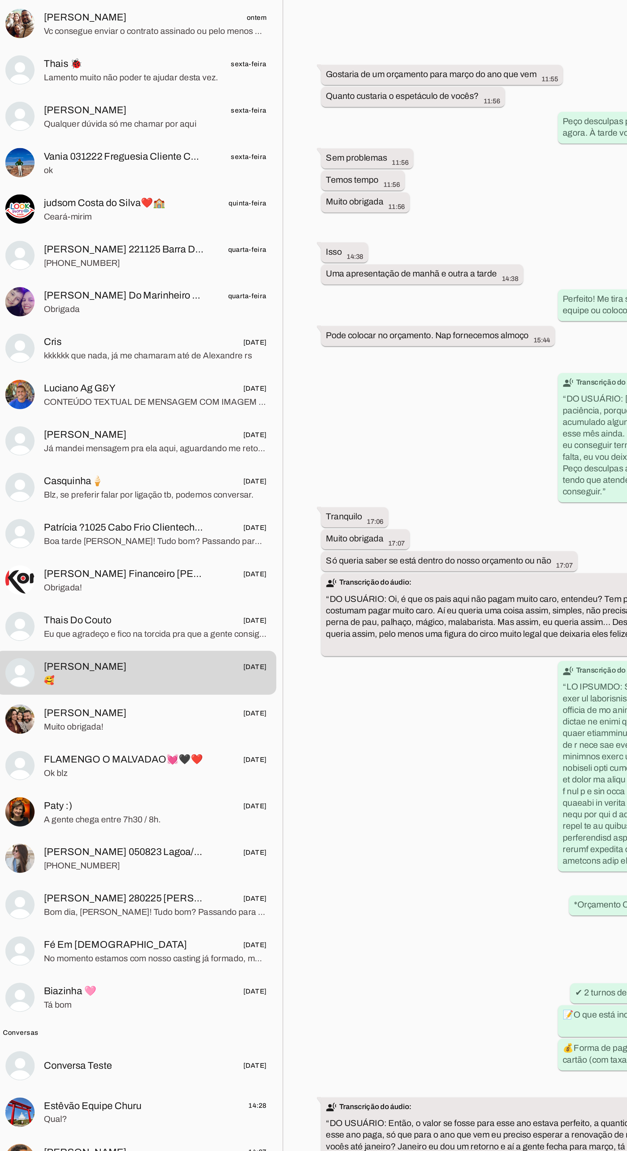
scroll to position [56, 0]
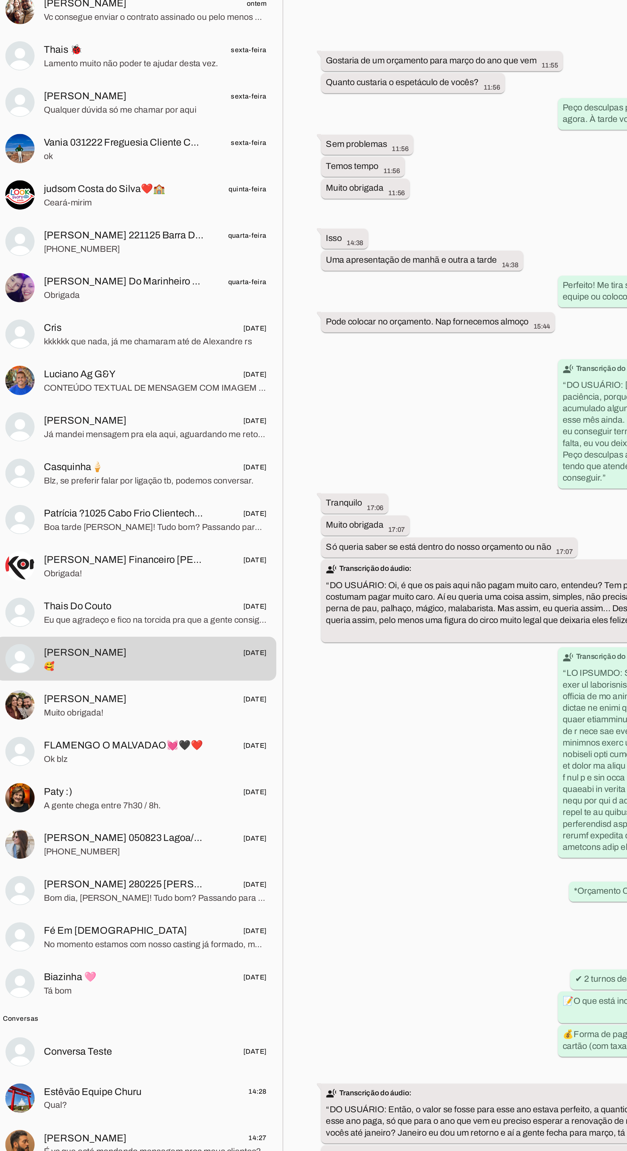
click at [139, 510] on span "Thais Do Couto" at bounding box center [127, 514] width 36 height 8
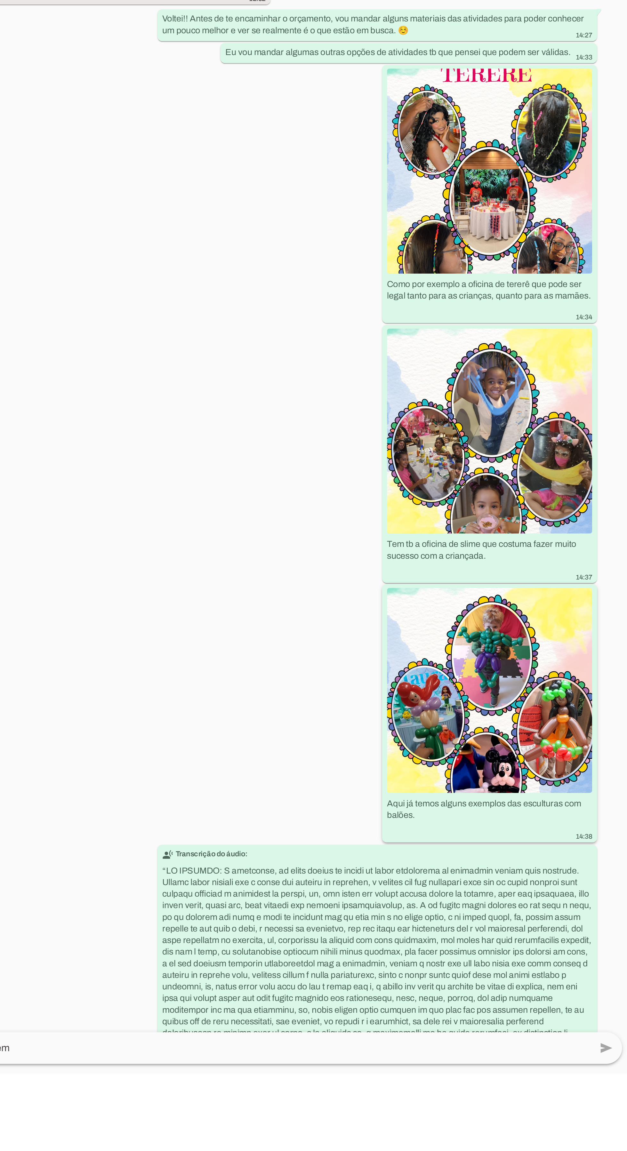
click at [553, 947] on img at bounding box center [551, 949] width 107 height 107
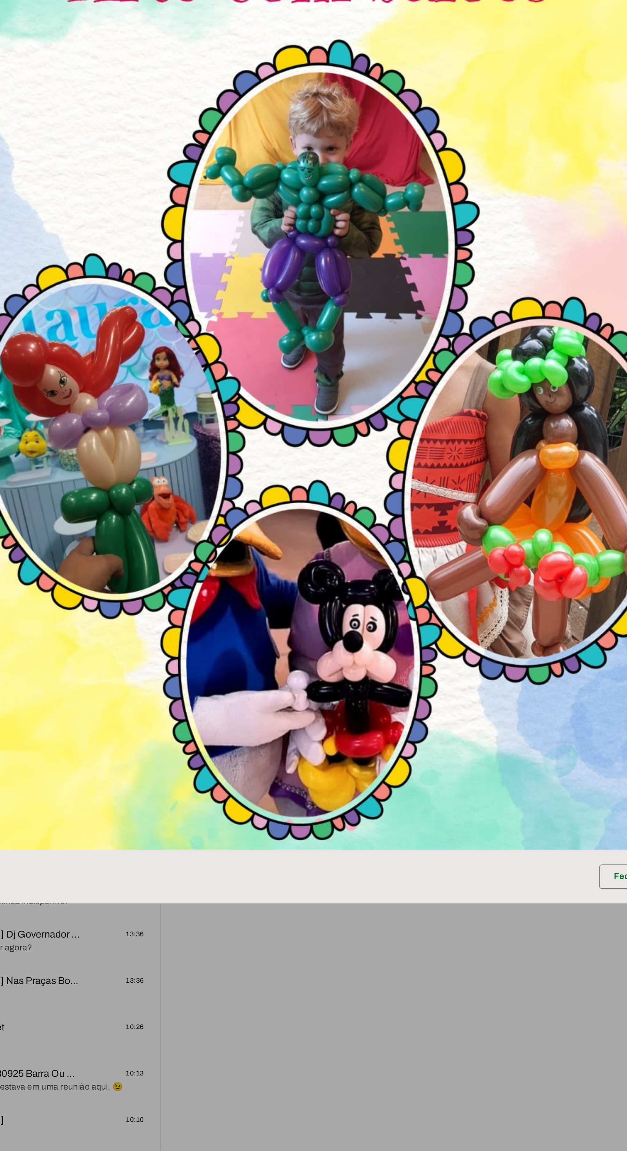
click at [362, 849] on dialog "Fechar" at bounding box center [313, 576] width 377 height 548
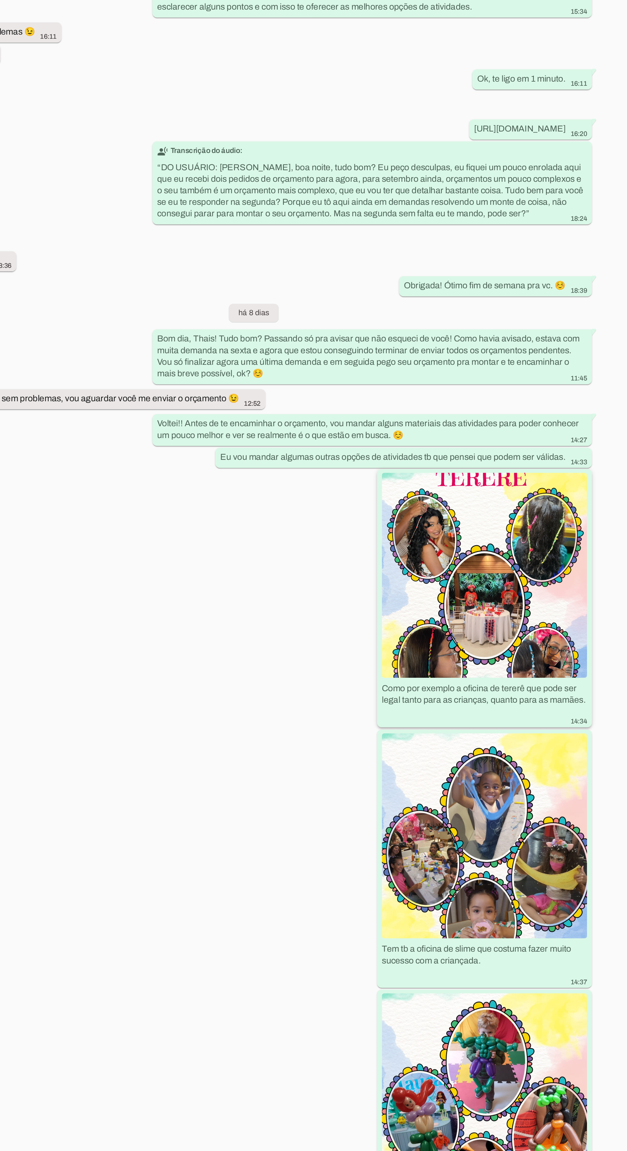
click at [571, 683] on img at bounding box center [551, 676] width 107 height 107
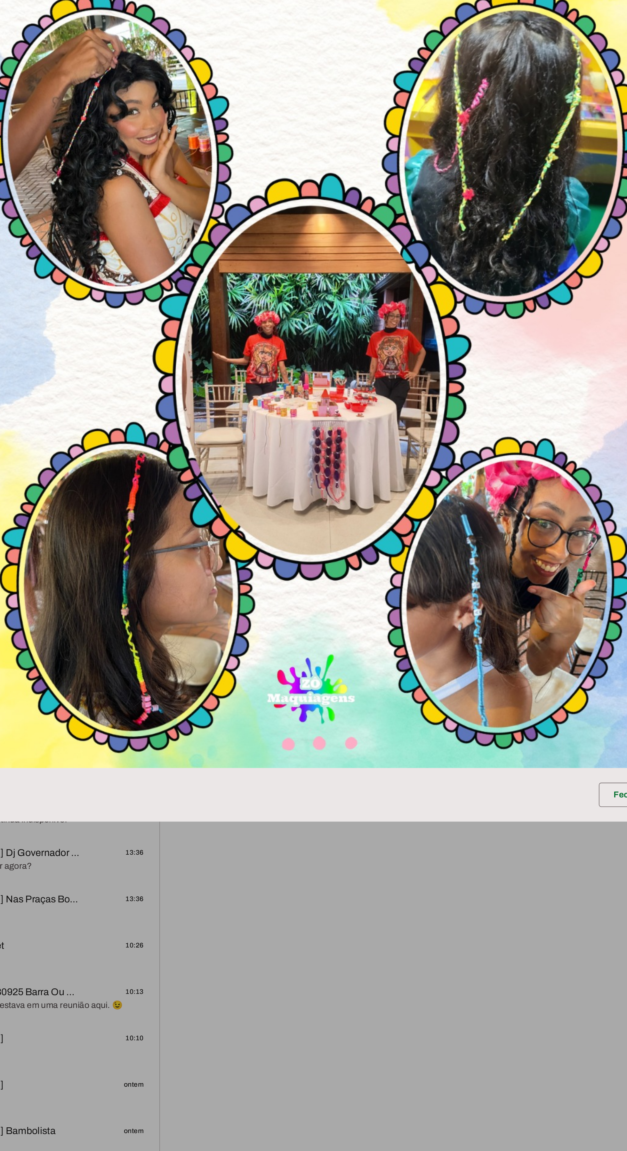
click at [329, 849] on dialog "Fechar" at bounding box center [313, 576] width 377 height 548
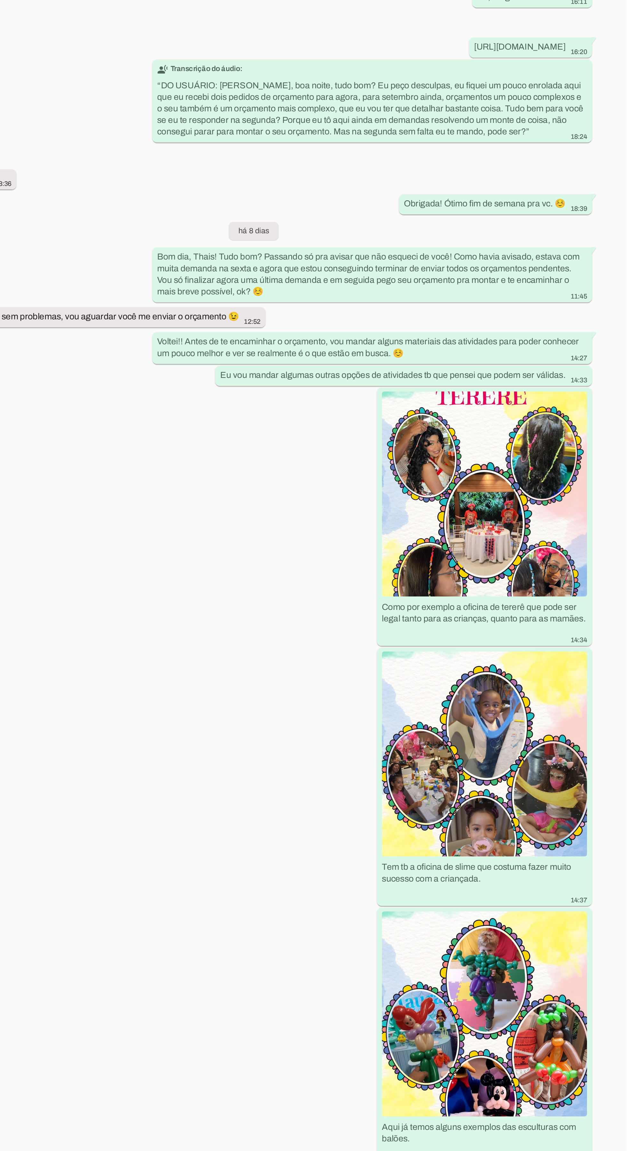
click at [561, 670] on img at bounding box center [551, 677] width 107 height 107
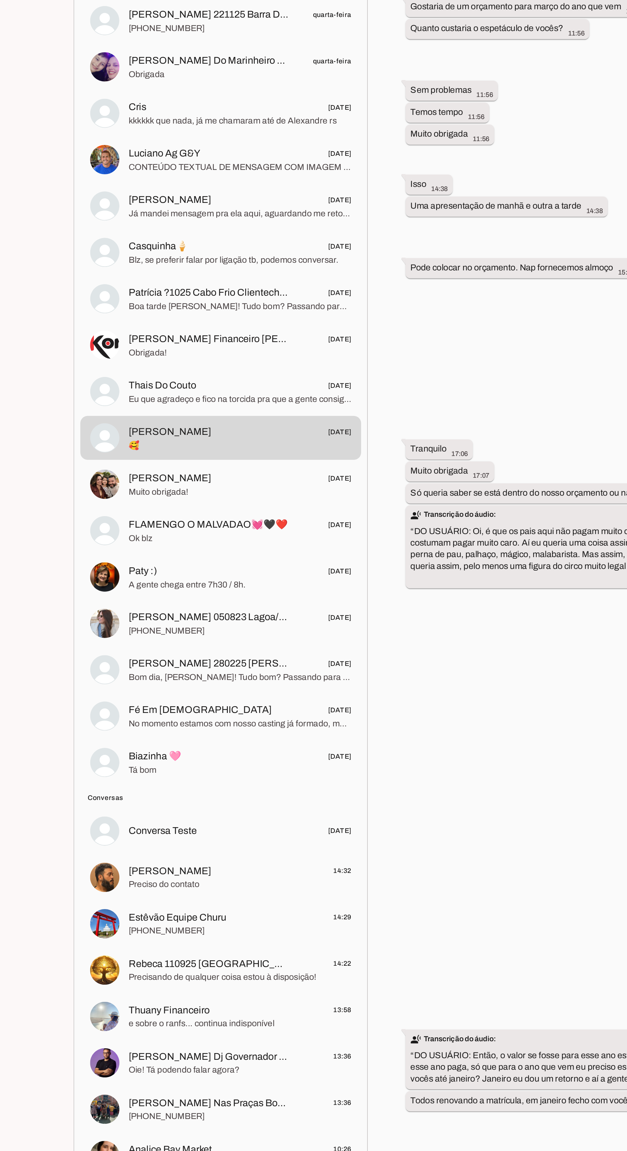
scroll to position [66, 0]
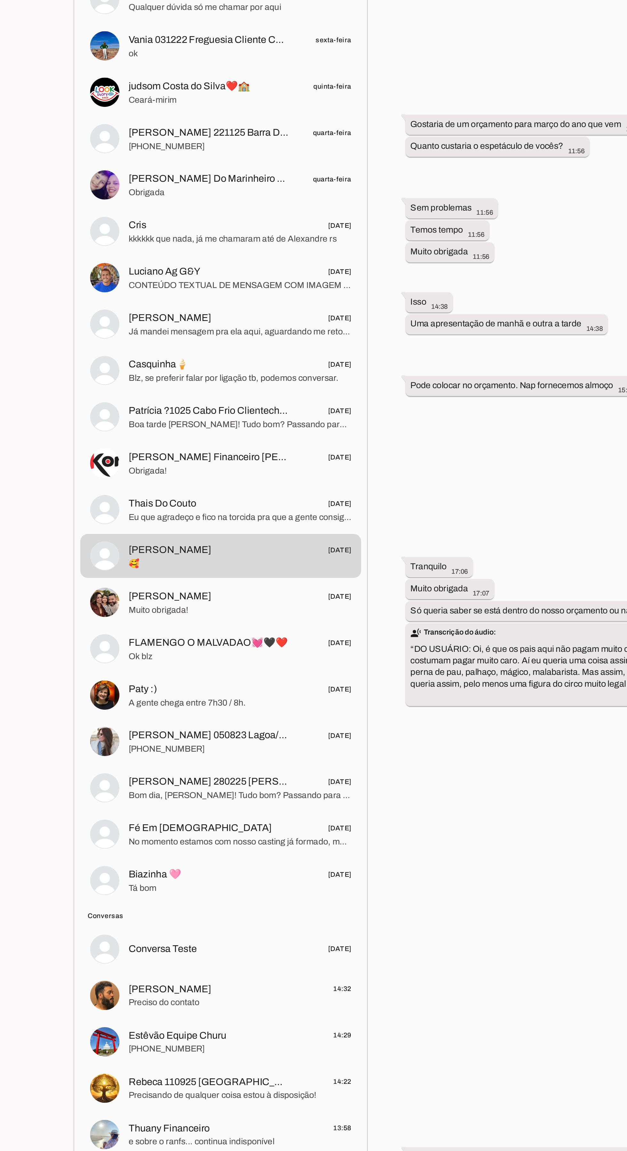
click at [123, 518] on span "Eu que agradeço e fico na torcida pra que a gente consiga fechar essa parceria." at bounding box center [167, 521] width 117 height 6
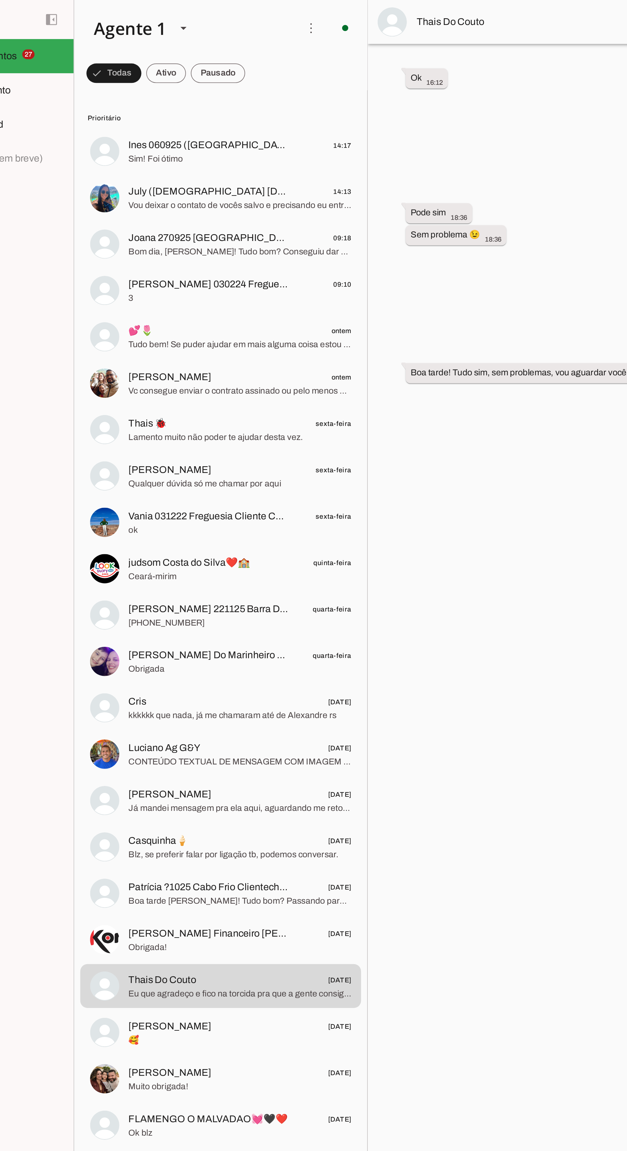
click at [125, 77] on span "Ines 060925 ([GEOGRAPHIC_DATA]) Santo André/SP Clientechuru" at bounding box center [151, 76] width 84 height 8
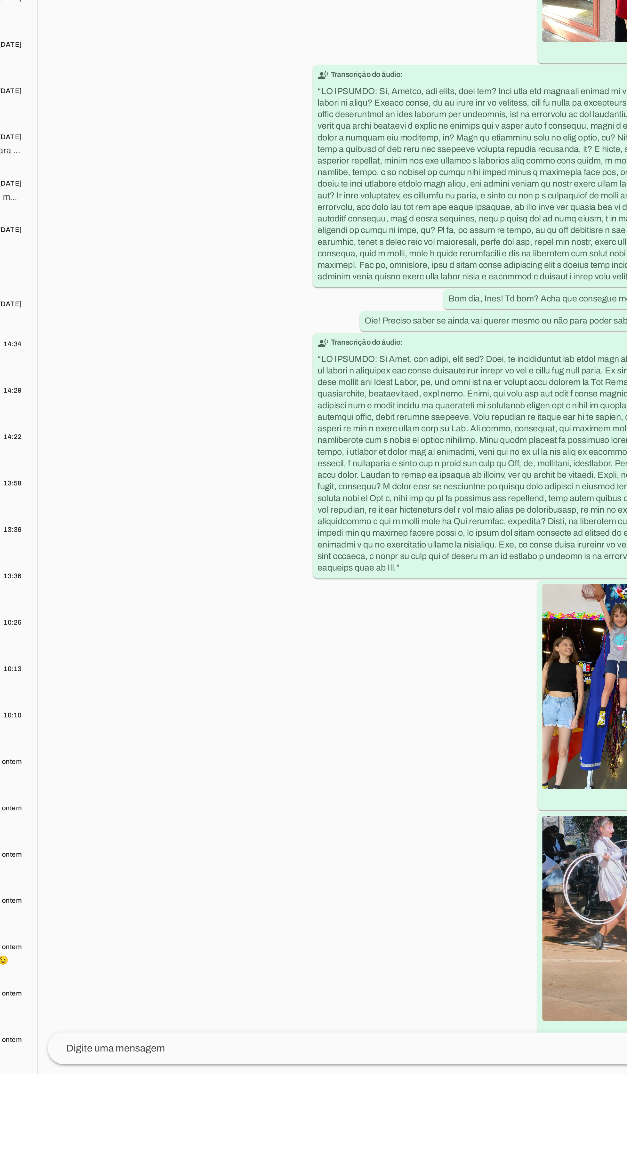
click at [362, 1141] on textarea at bounding box center [422, 1137] width 366 height 8
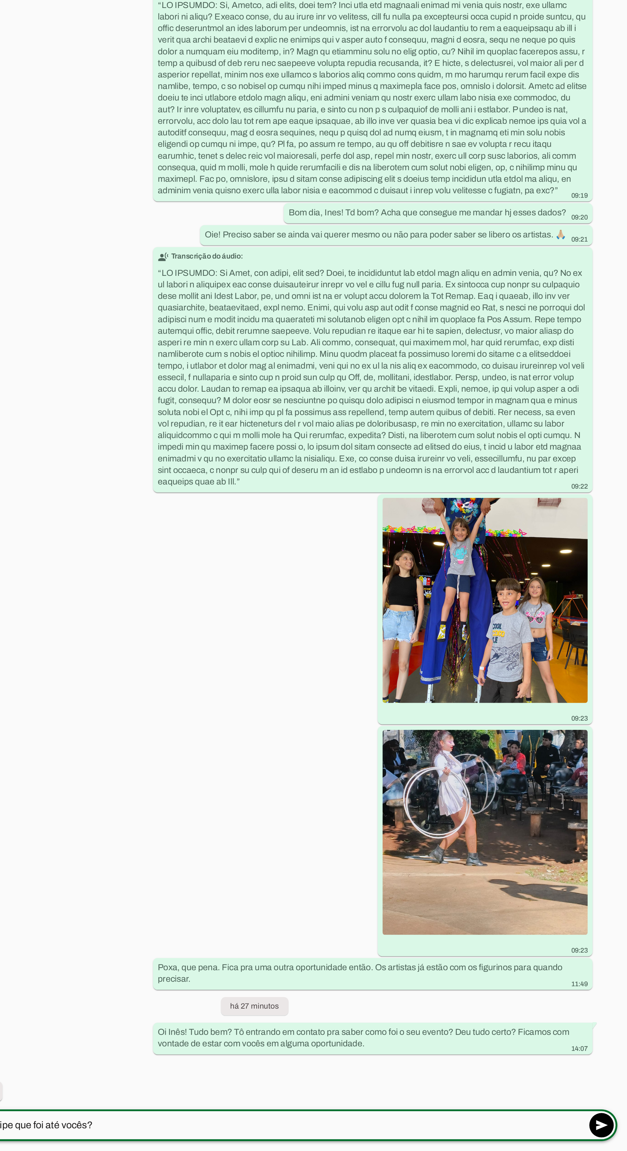
scroll to position [31, 0]
type textarea "Ah que bom! Que equipe que foi até vocês?"
type md-outlined-text-field "Ah que bom! Que equipe que foi até vocês?"
click at [613, 1130] on span at bounding box center [613, 1137] width 15 height 15
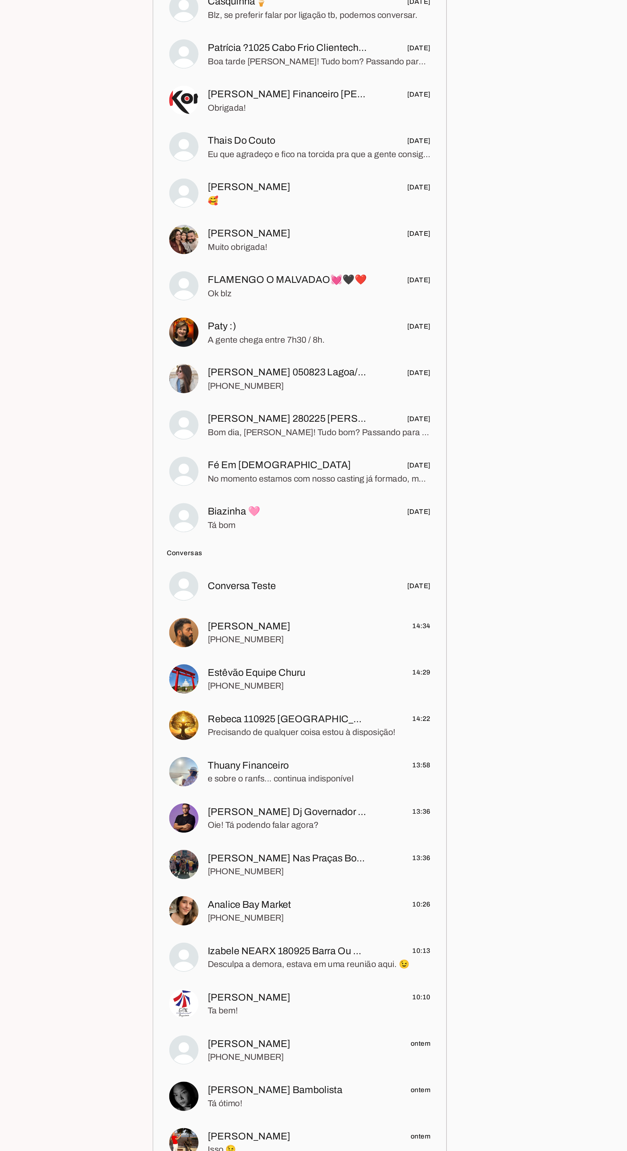
scroll to position [2147, 0]
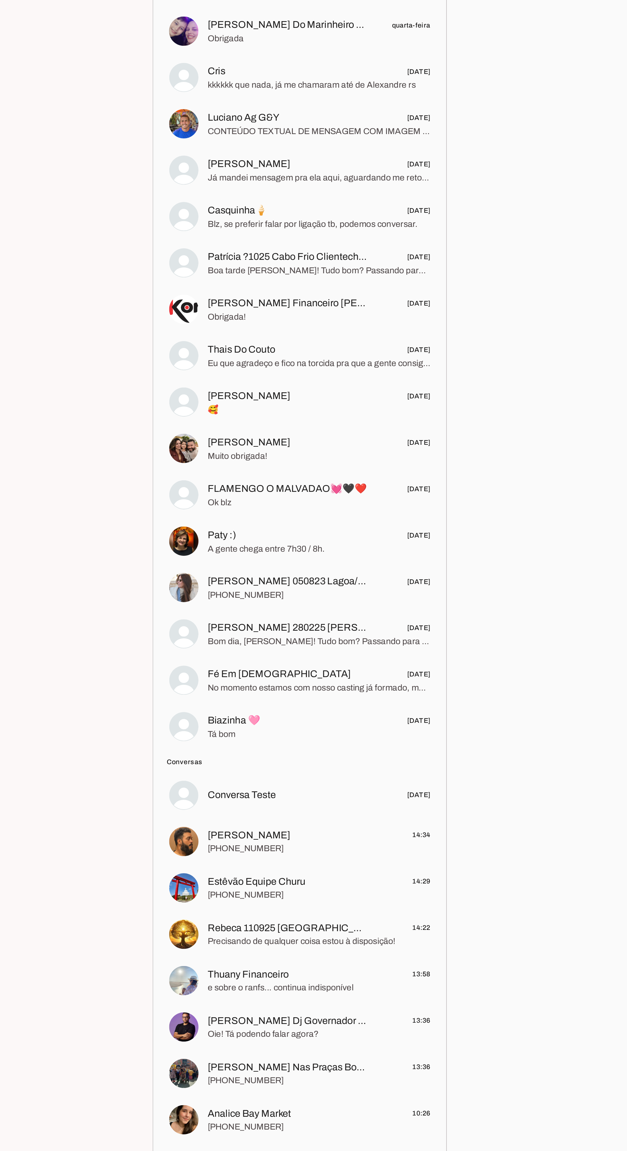
click at [179, 704] on span "Biazinha 🩷 28/08/2025" at bounding box center [167, 708] width 117 height 8
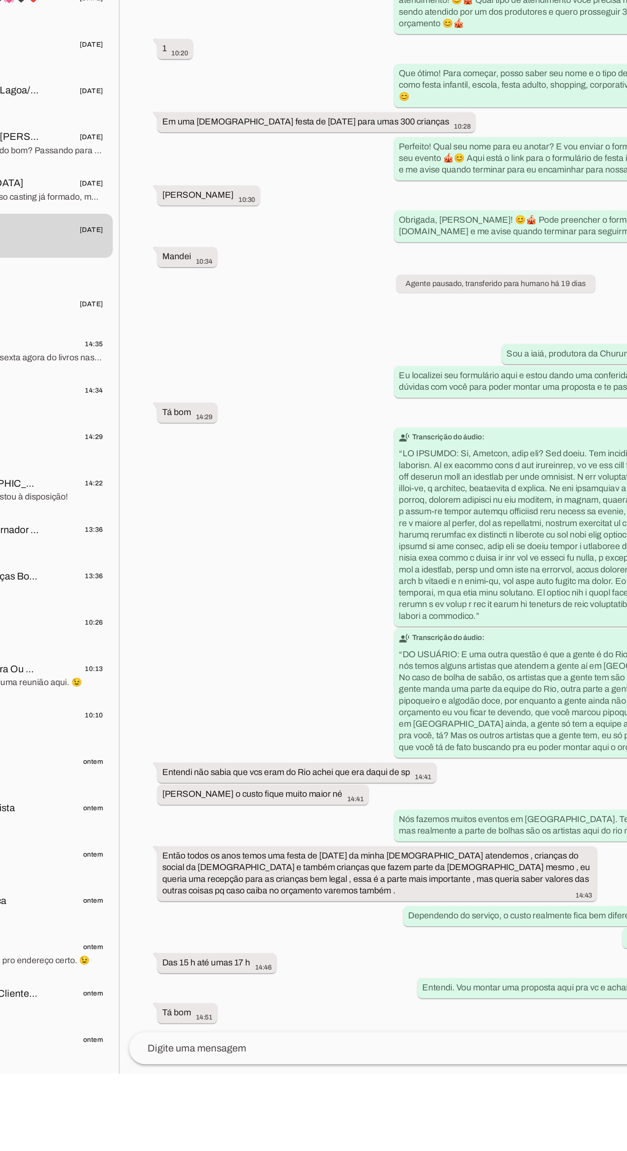
click at [385, 1141] on textarea at bounding box center [422, 1137] width 366 height 8
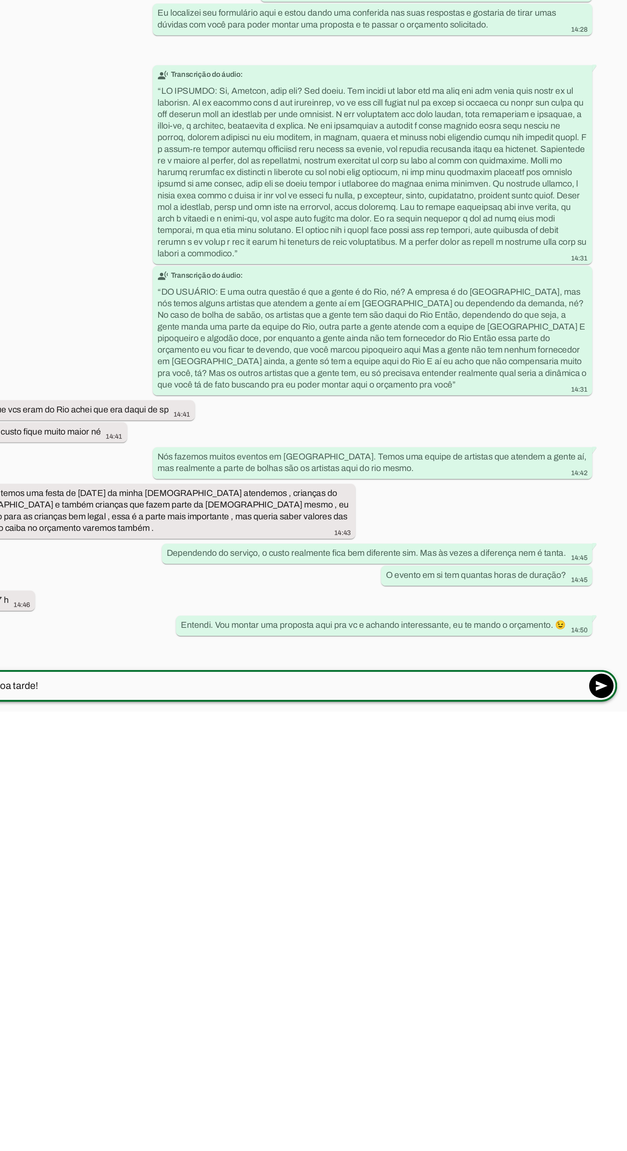
scroll to position [85, 0]
type textarea "Ola! Boa tarde!"
type md-outlined-text-field "Ola! Boa tarde!"
click at [615, 1130] on span at bounding box center [613, 1137] width 15 height 15
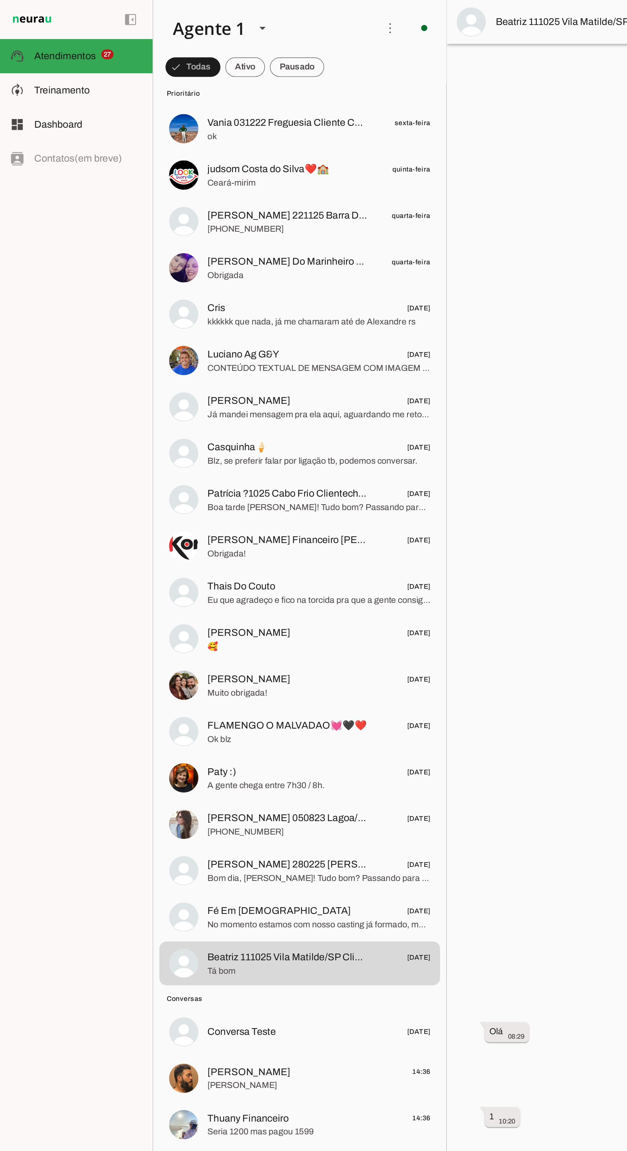
scroll to position [210, 0]
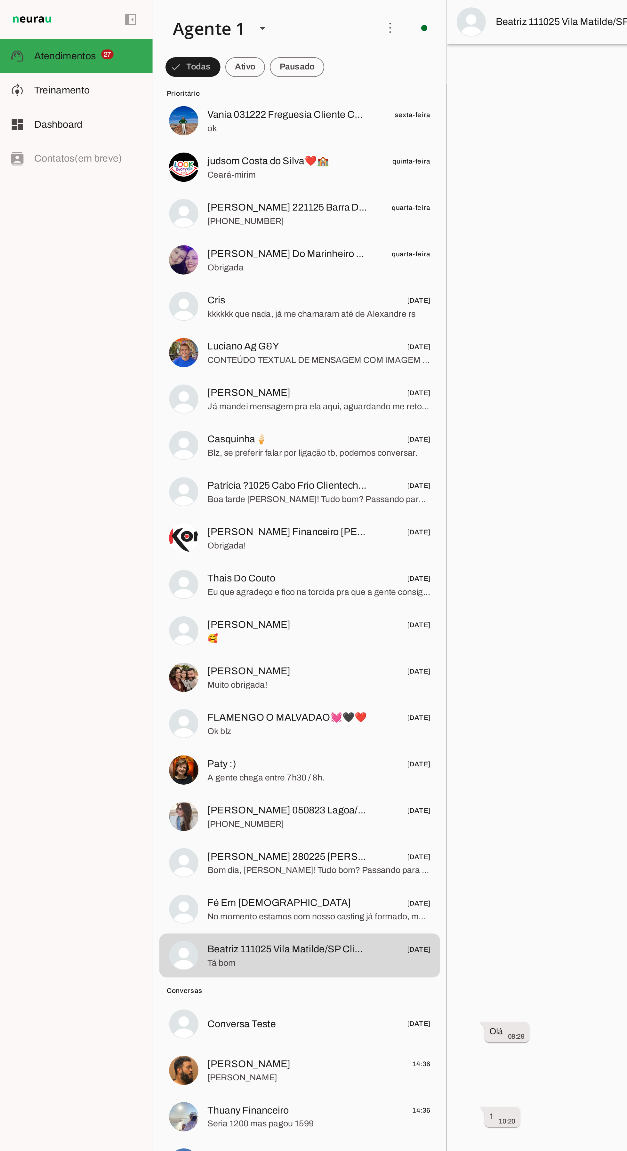
click at [170, 503] on span "Tá bom" at bounding box center [167, 505] width 117 height 6
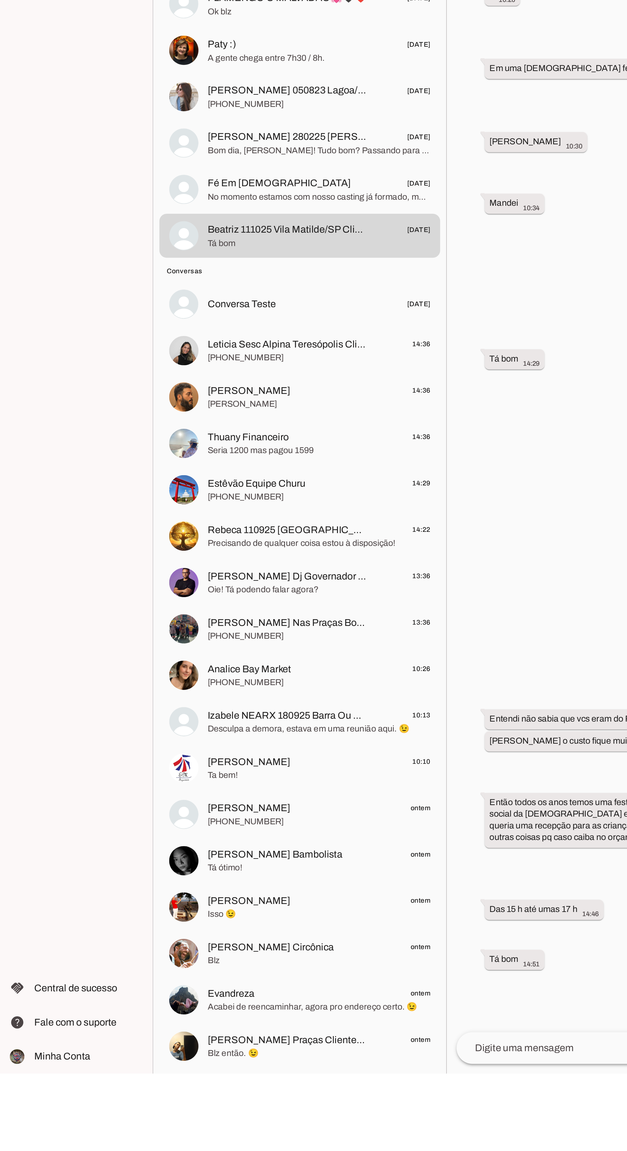
scroll to position [62, 0]
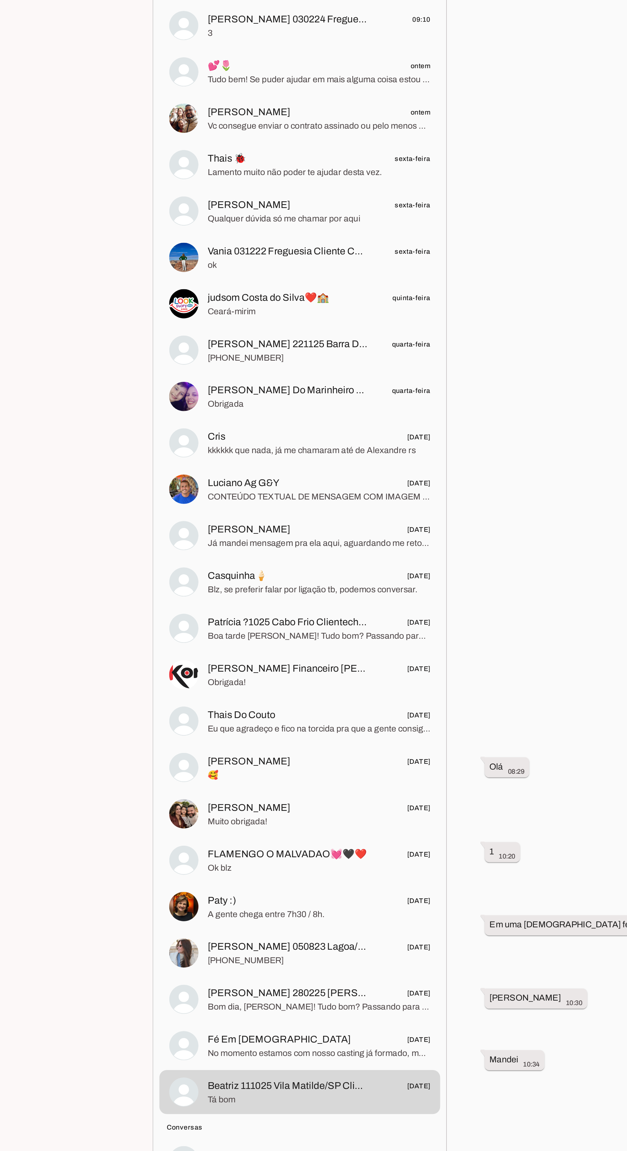
click at [146, 742] on div at bounding box center [167, 746] width 117 height 9
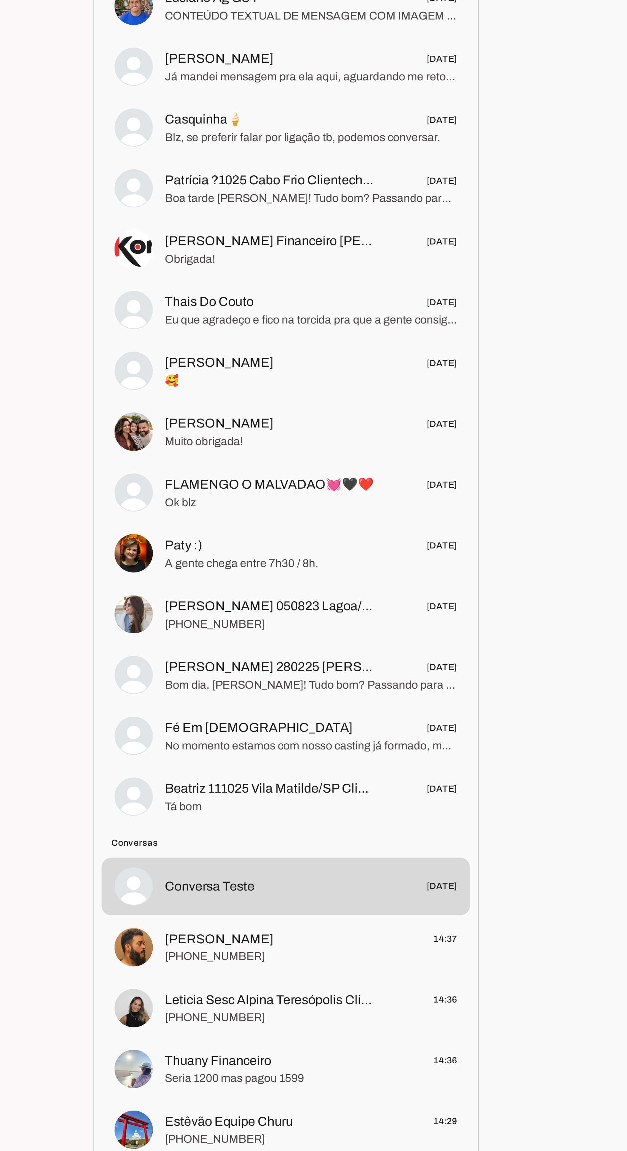
click at [194, 639] on span "[PHONE_NUMBER]" at bounding box center [167, 642] width 117 height 6
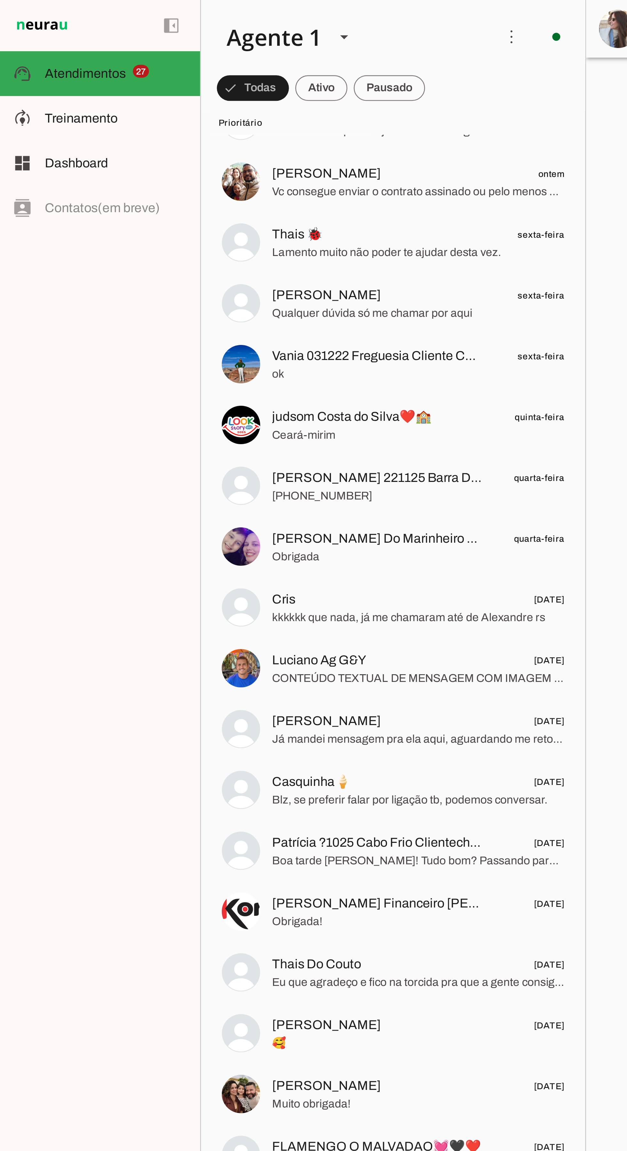
scroll to position [133, 0]
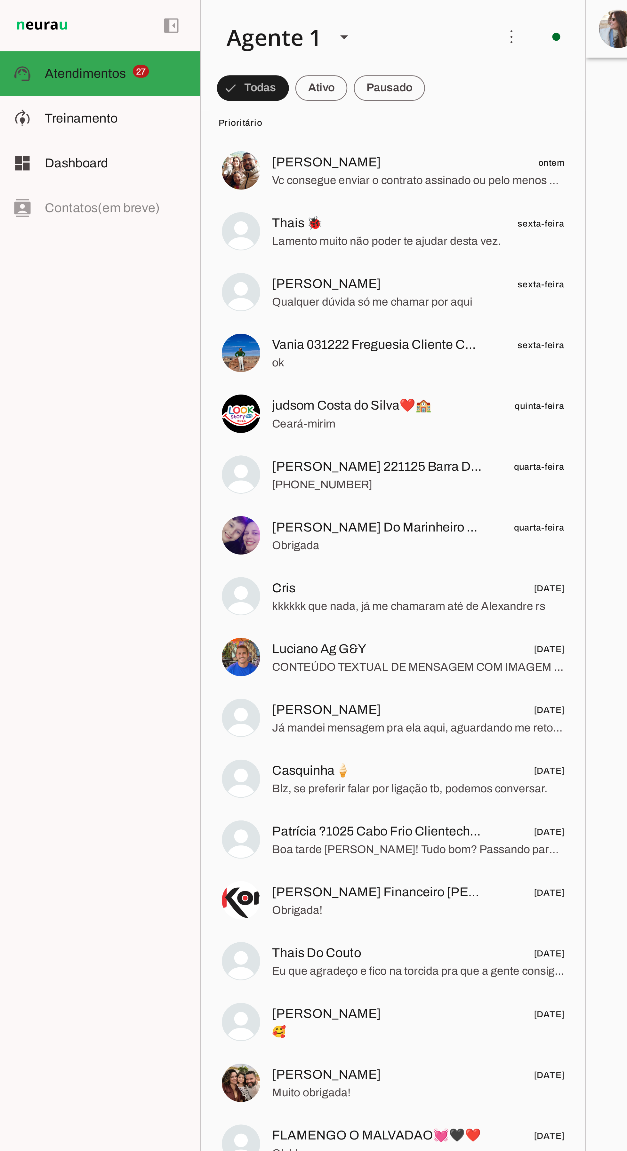
click at [139, 433] on span "Muito obrigada!" at bounding box center [167, 436] width 117 height 6
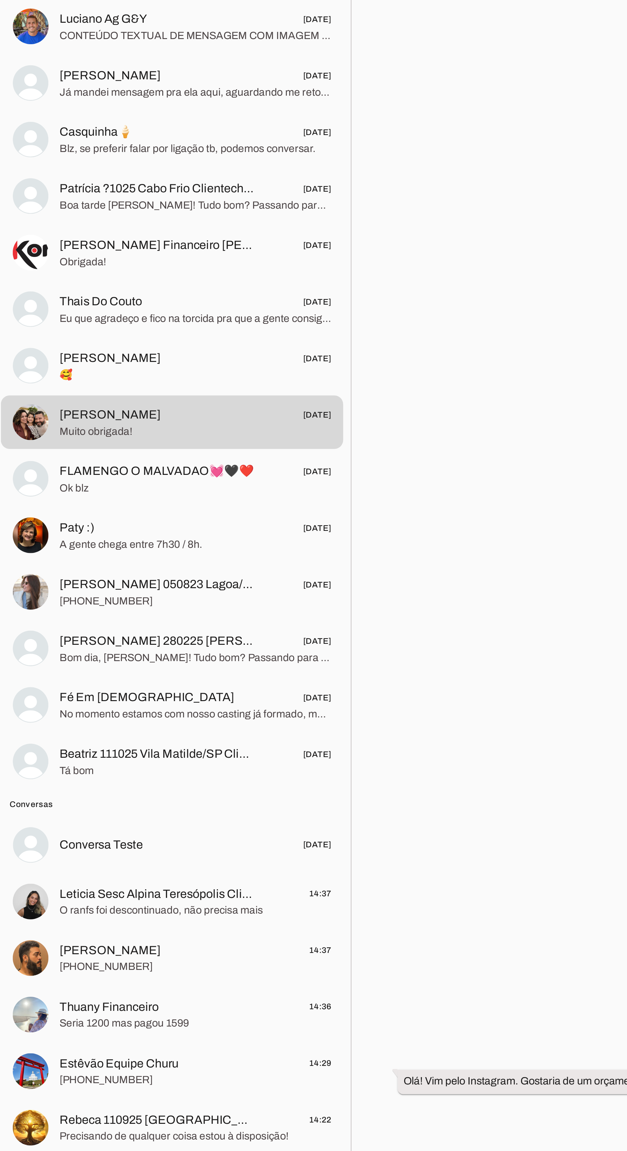
click at [115, 539] on span "[PERSON_NAME]" at bounding box center [131, 538] width 44 height 8
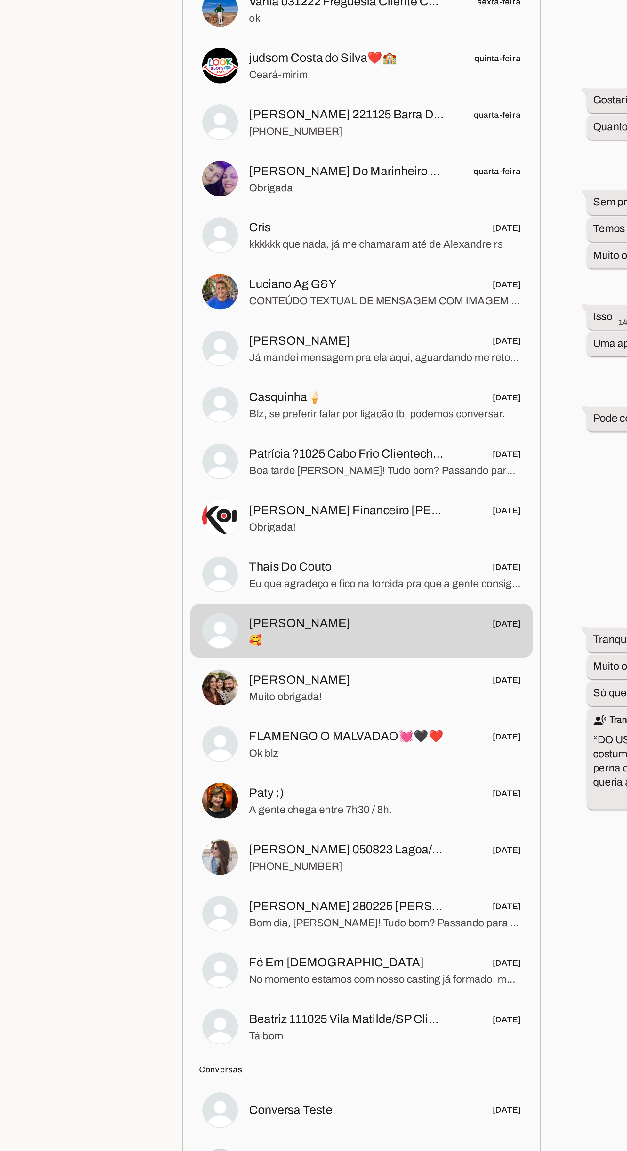
scroll to position [67, 0]
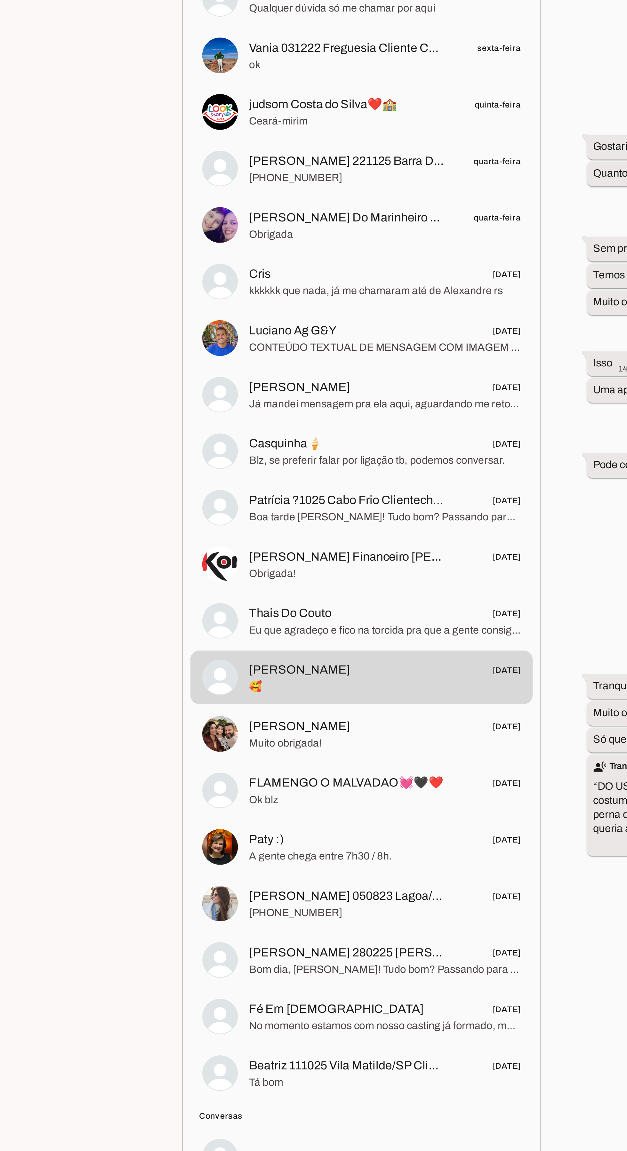
click at [179, 518] on span "Eu que agradeço e fico na torcida pra que a gente consiga fechar essa parceria." at bounding box center [167, 521] width 117 height 6
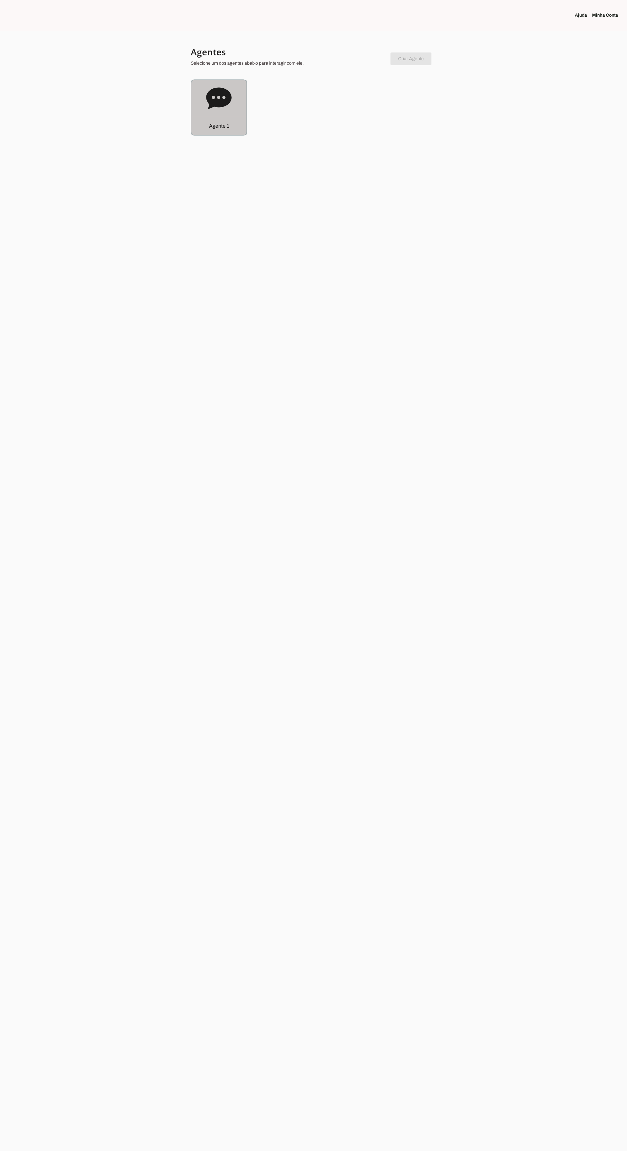
click at [210, 95] on icon at bounding box center [218, 98] width 25 height 22
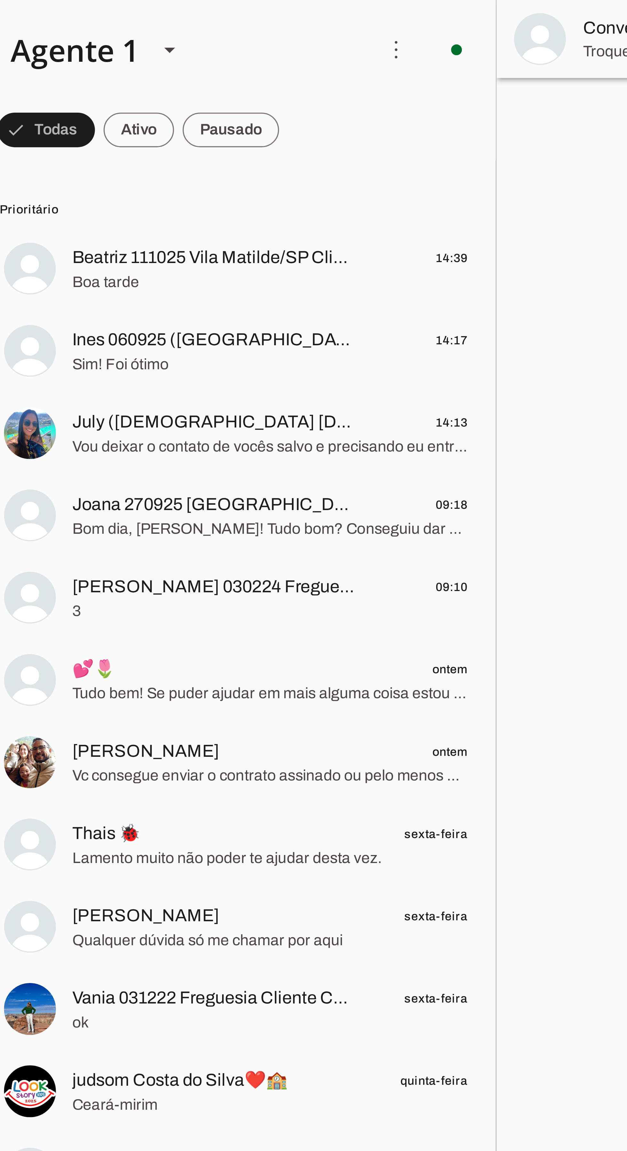
click at [116, 76] on span "Beatriz 111025 Vila Matilde/SP Clientechuru" at bounding box center [151, 76] width 84 height 8
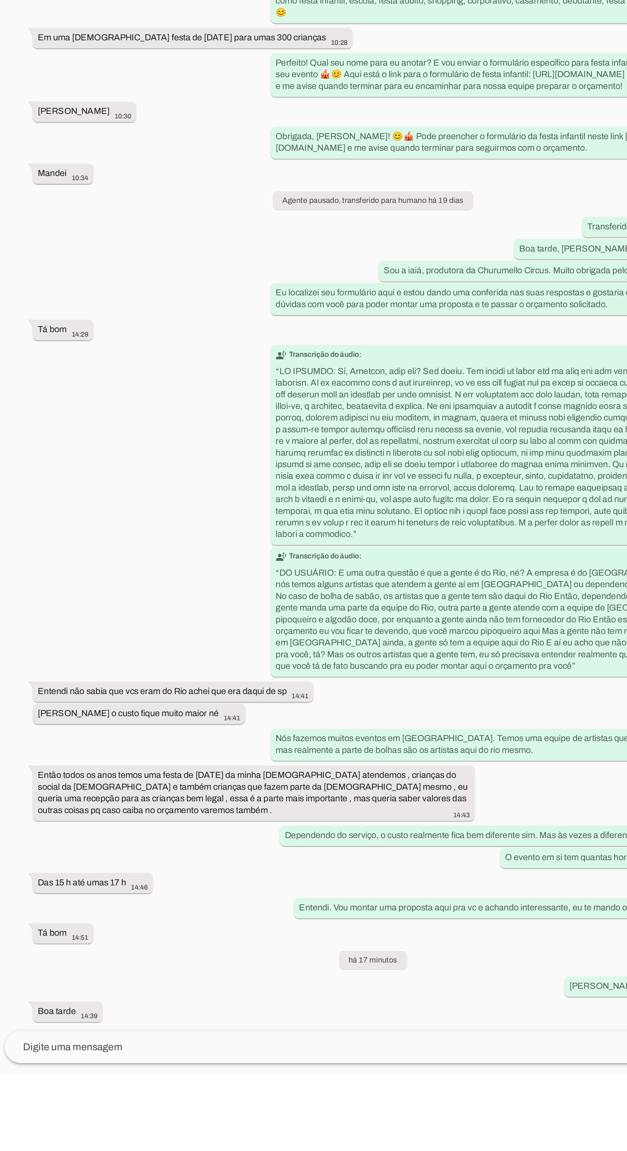
click at [389, 1141] on textarea at bounding box center [422, 1137] width 366 height 8
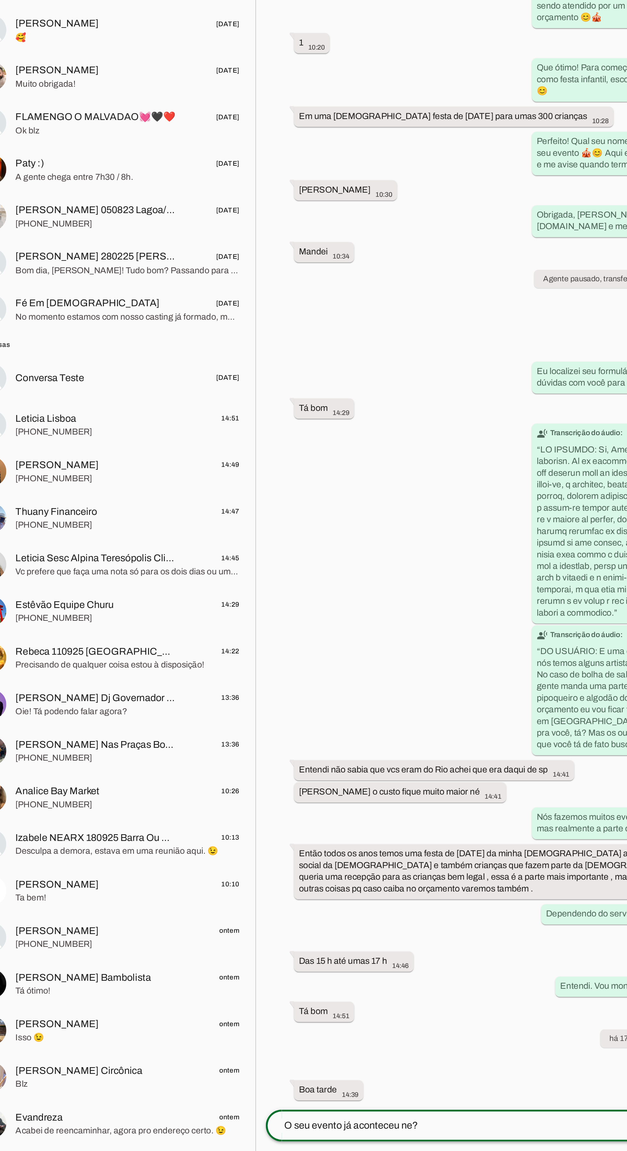
scroll to position [85, 0]
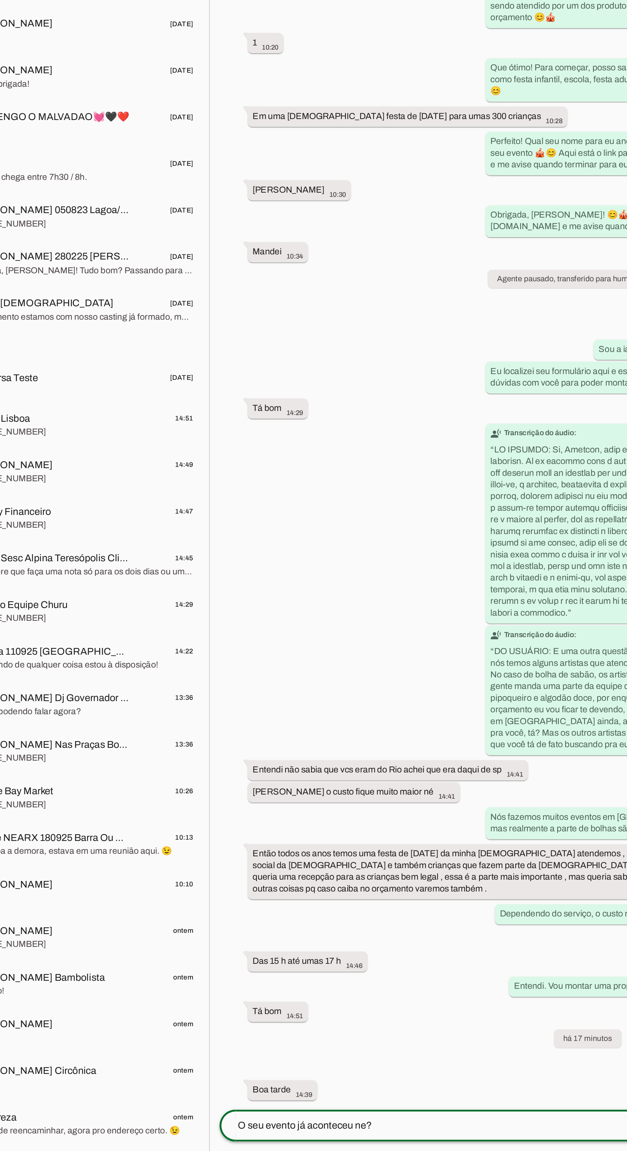
click at [352, 1133] on textarea "O seu evento já aconteceu ne?" at bounding box center [422, 1137] width 366 height 8
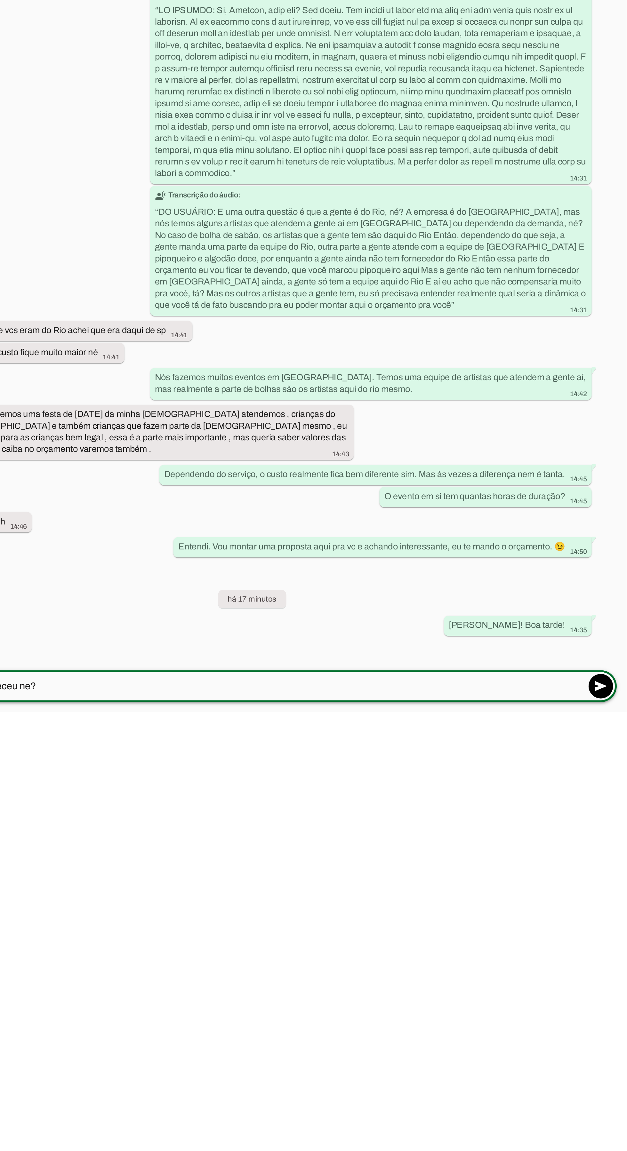
type textarea "O seu evento já aconteceu ne?"
type md-outlined-text-field "O seu evento já aconteceu ne?"
click at [611, 1130] on span at bounding box center [613, 1137] width 15 height 15
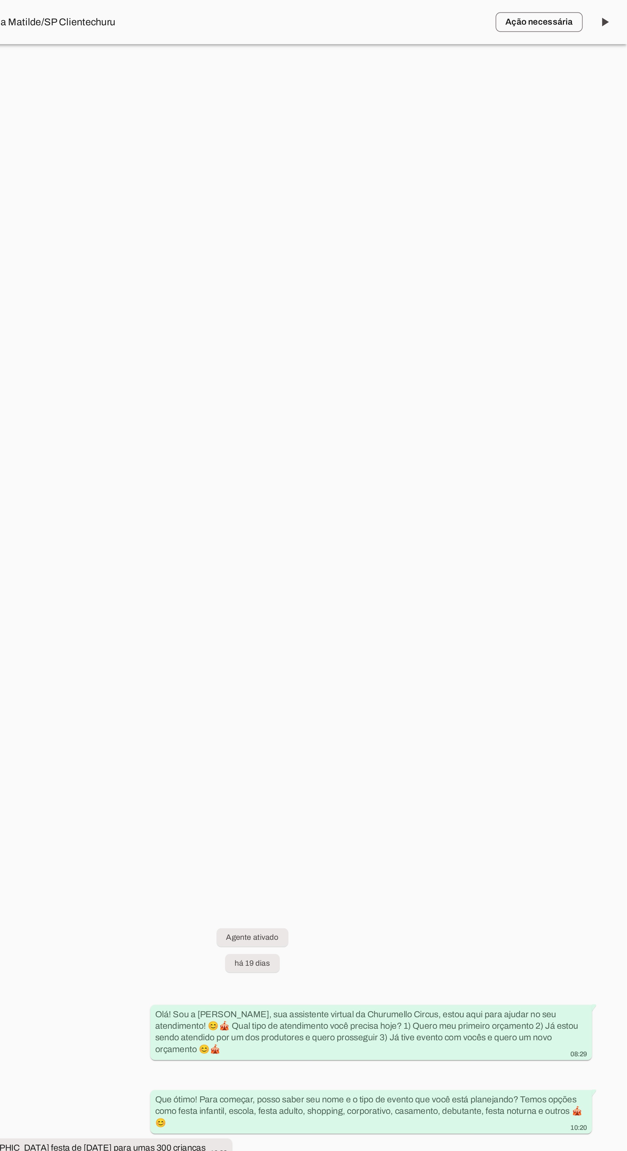
scroll to position [0, 0]
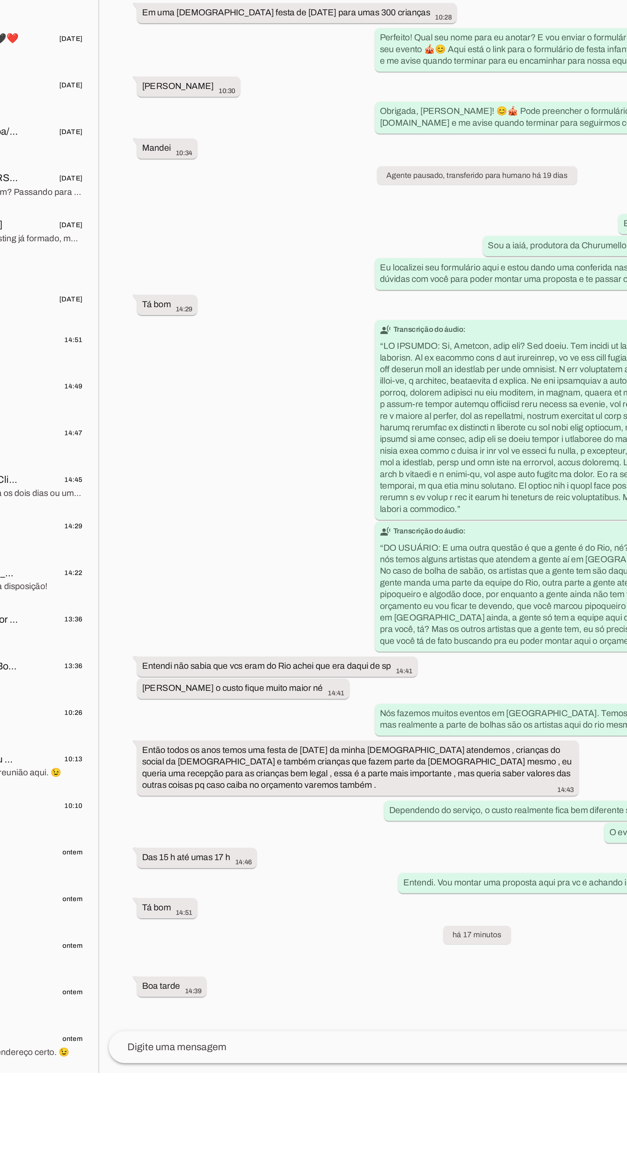
click at [345, 1141] on textarea at bounding box center [422, 1137] width 366 height 8
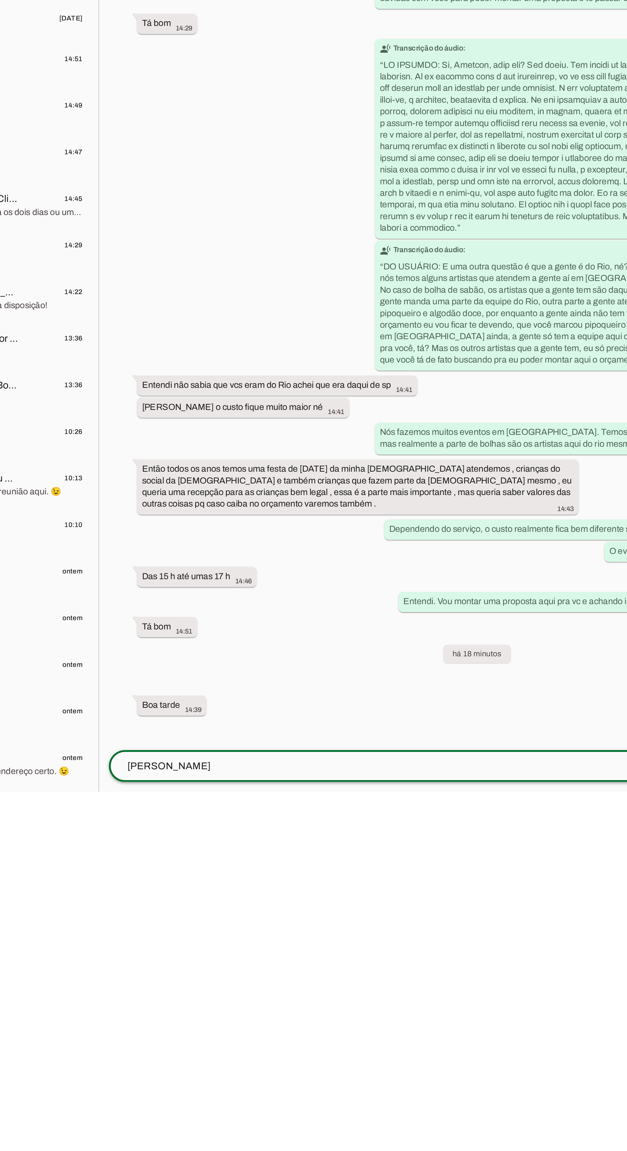
scroll to position [31, 0]
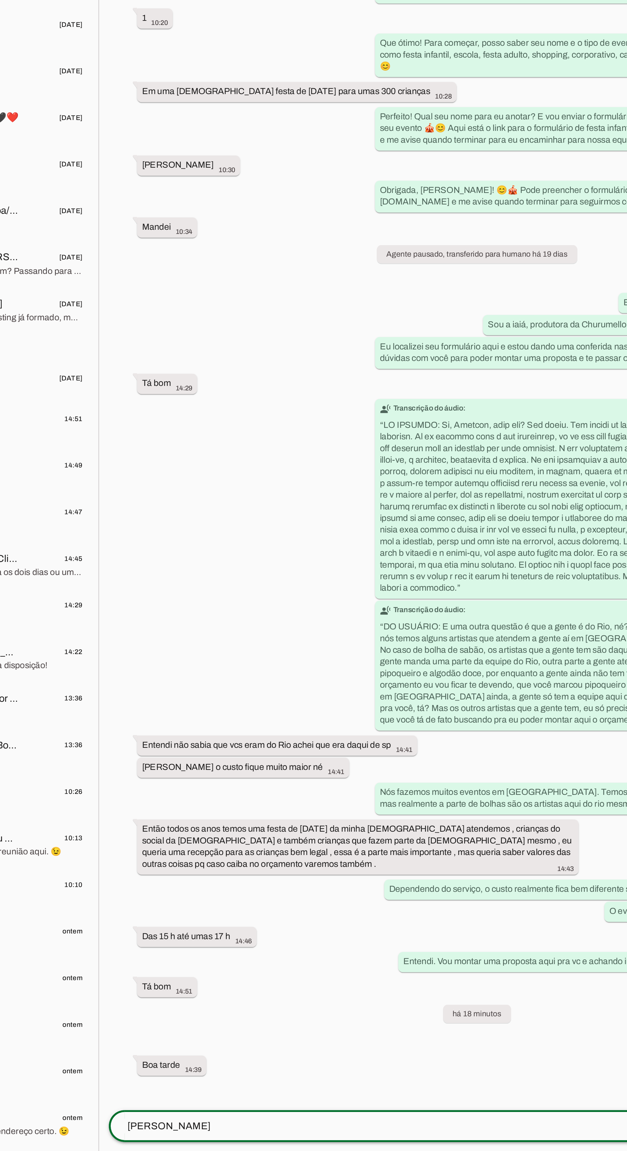
click at [373, 1129] on div "Ah nao" at bounding box center [422, 1137] width 366 height 17
click at [312, 1133] on textarea "Ah nao" at bounding box center [422, 1137] width 366 height 8
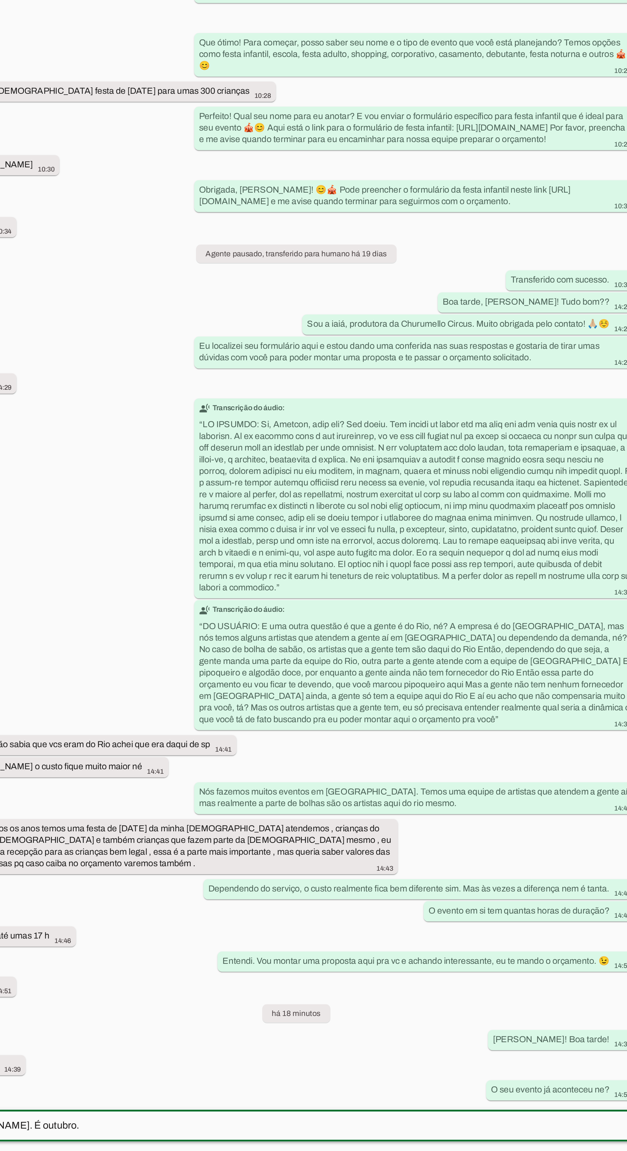
scroll to position [85, 0]
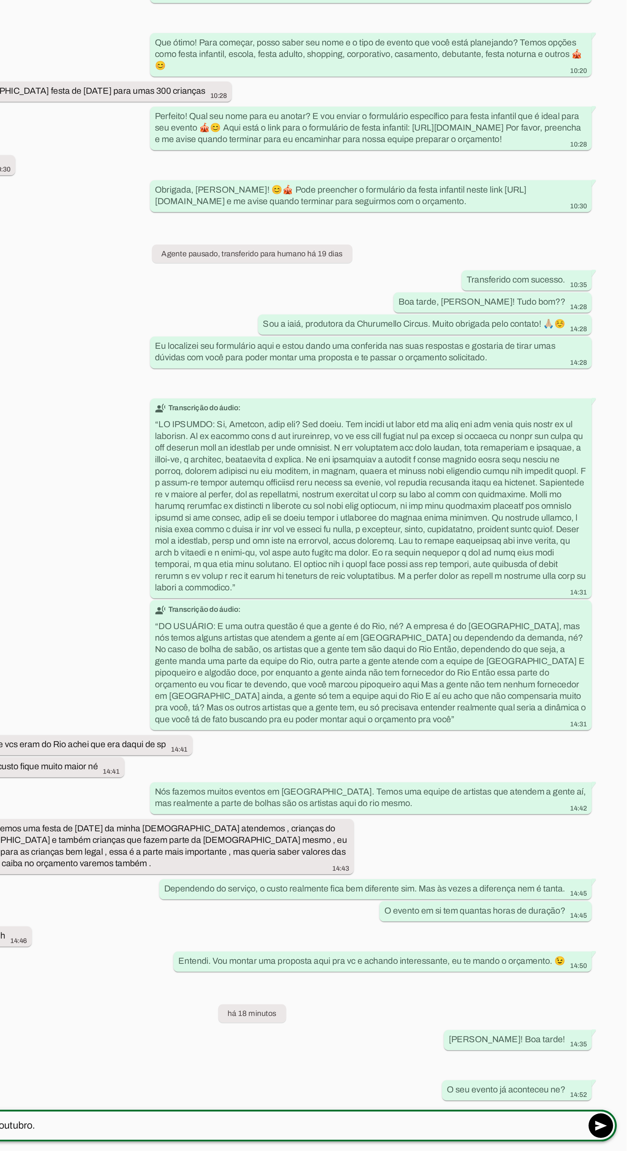
type textarea "Ah nao. É outubro."
type md-outlined-text-field "Ah nao. É outubro."
click at [611, 1130] on span at bounding box center [613, 1137] width 15 height 15
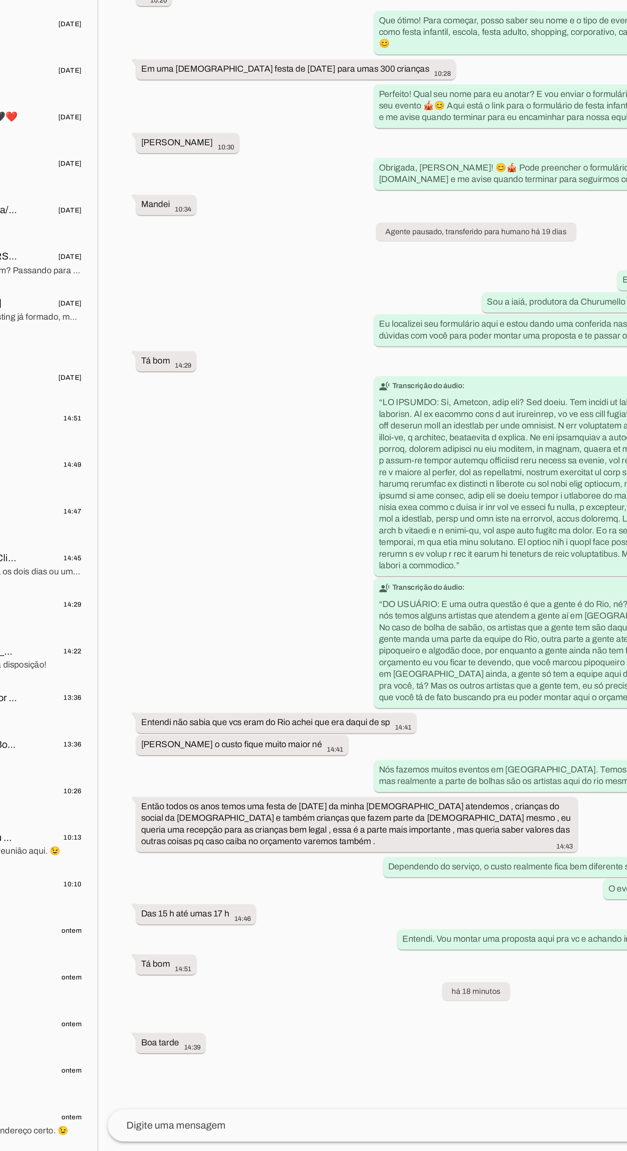
click at [383, 1133] on textarea at bounding box center [422, 1137] width 366 height 8
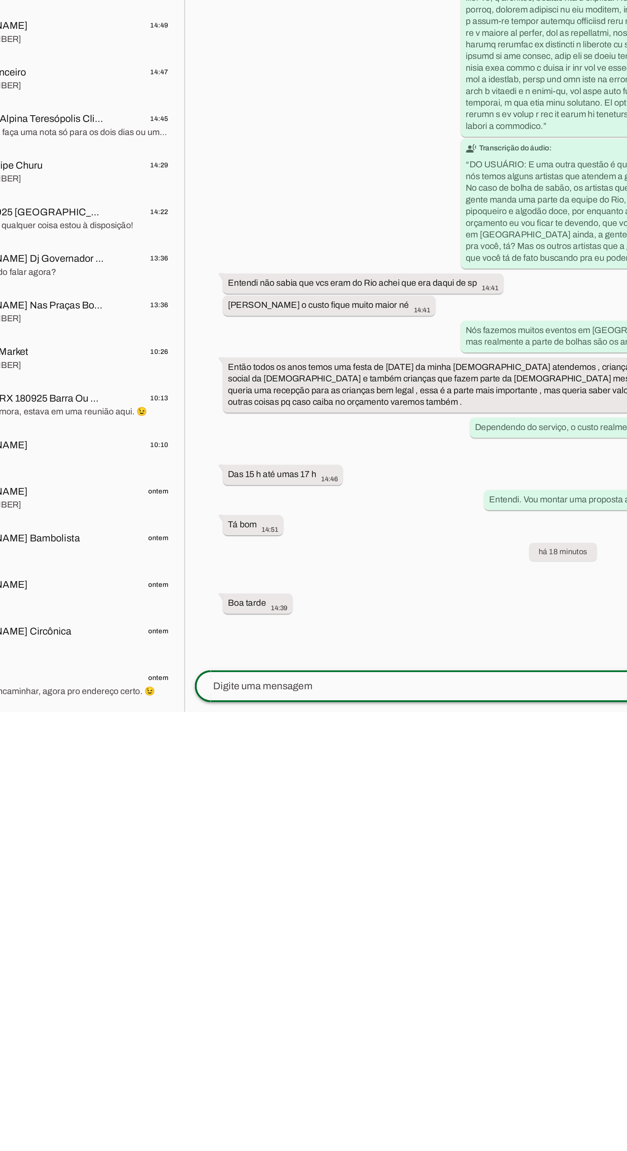
click at [265, 1133] on textarea at bounding box center [422, 1137] width 366 height 8
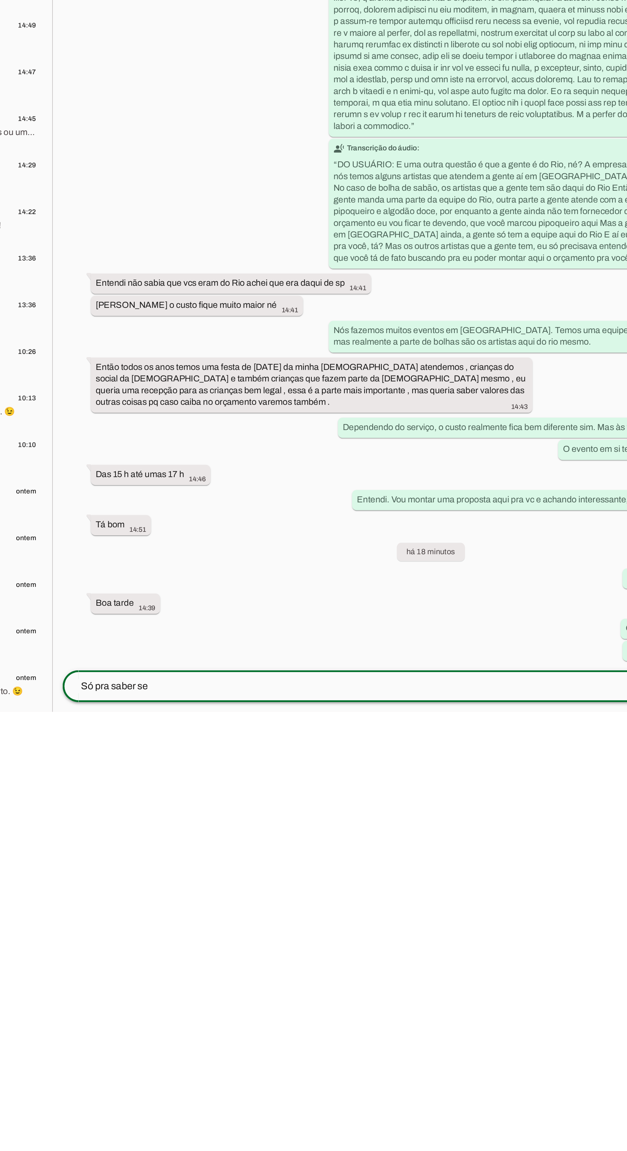
click at [298, 1133] on textarea "Só pra saber se" at bounding box center [422, 1137] width 366 height 8
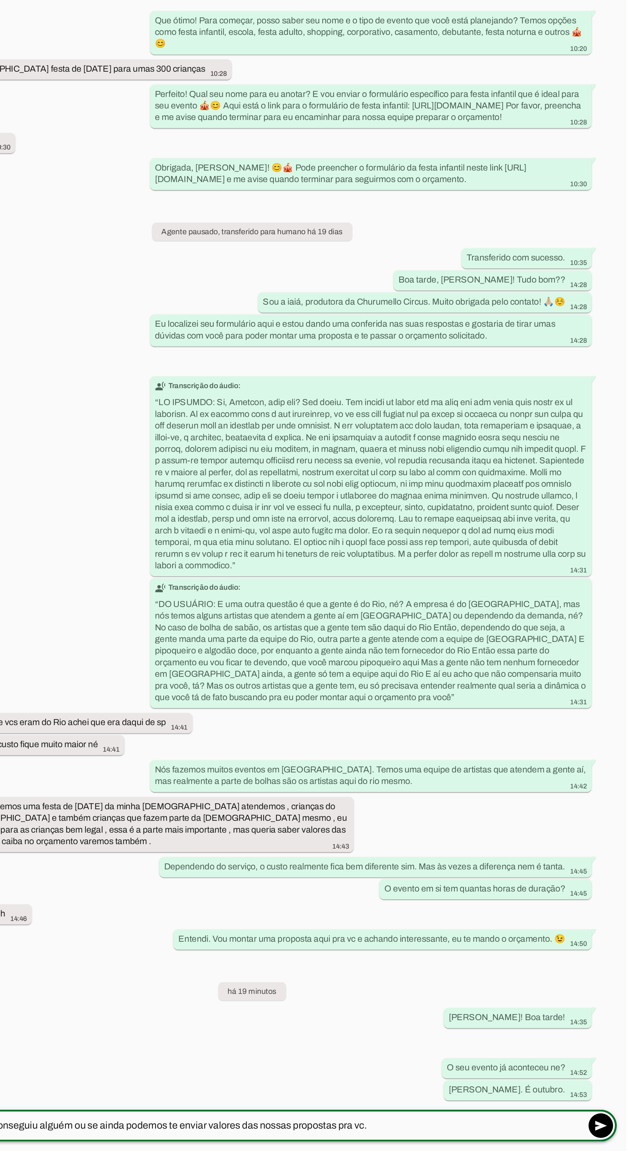
type textarea "Só pra saber se vc já conseguiu alguém ou se ainda podemos te enviar valores da…"
type md-outlined-text-field "Só pra saber se vc já conseguiu alguém ou se ainda podemos te enviar valores da…"
click at [613, 1130] on span at bounding box center [613, 1137] width 15 height 15
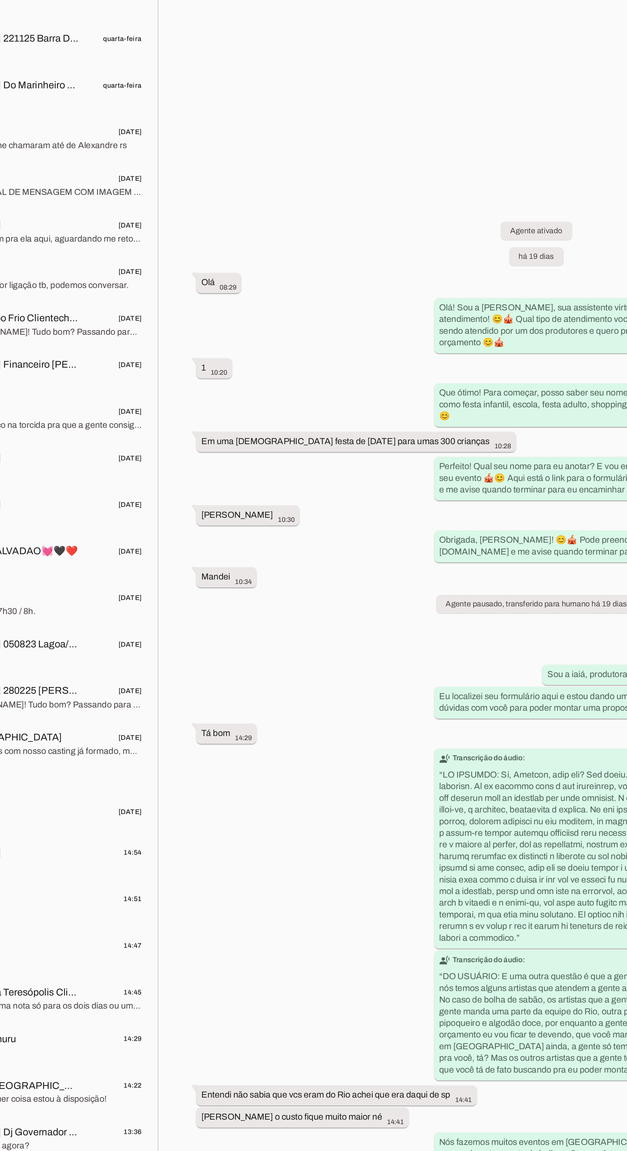
scroll to position [0, 0]
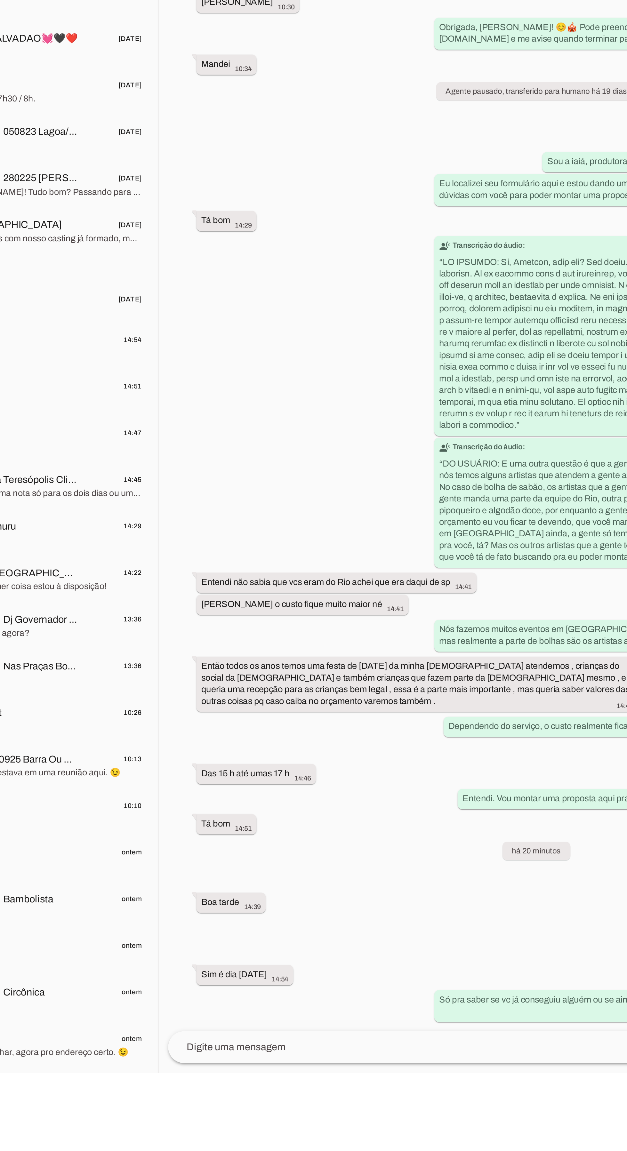
click at [331, 1141] on textarea at bounding box center [422, 1137] width 366 height 8
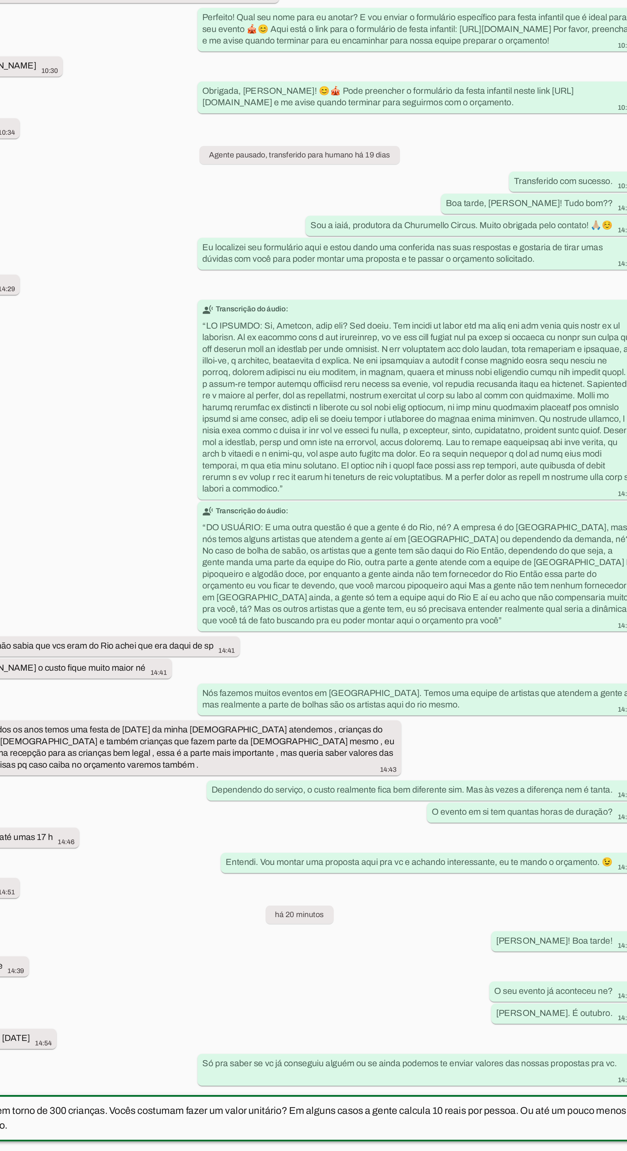
scroll to position [85, 0]
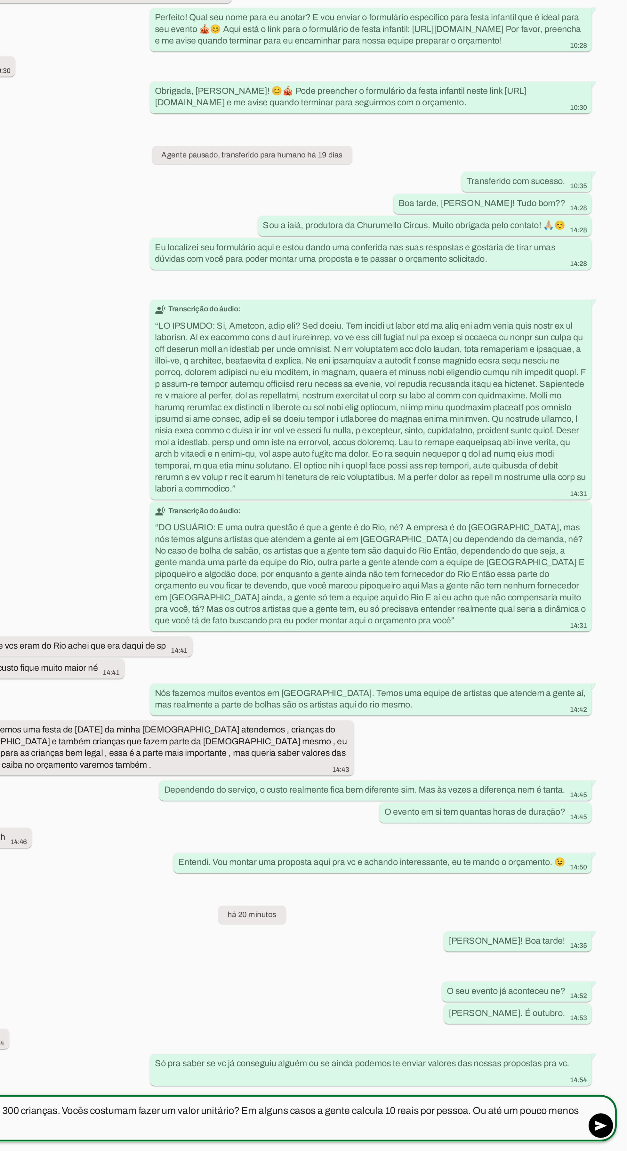
type textarea "Vi que são em torno de 300 crianças. Vocês costumam fazer um valor unitário? Em…"
type md-outlined-text-field "Vi que são em torno de 300 crianças. Vocês costumam fazer um valor unitário? Em…"
click at [613, 1130] on span at bounding box center [613, 1137] width 15 height 15
